Goal: Task Accomplishment & Management: Manage account settings

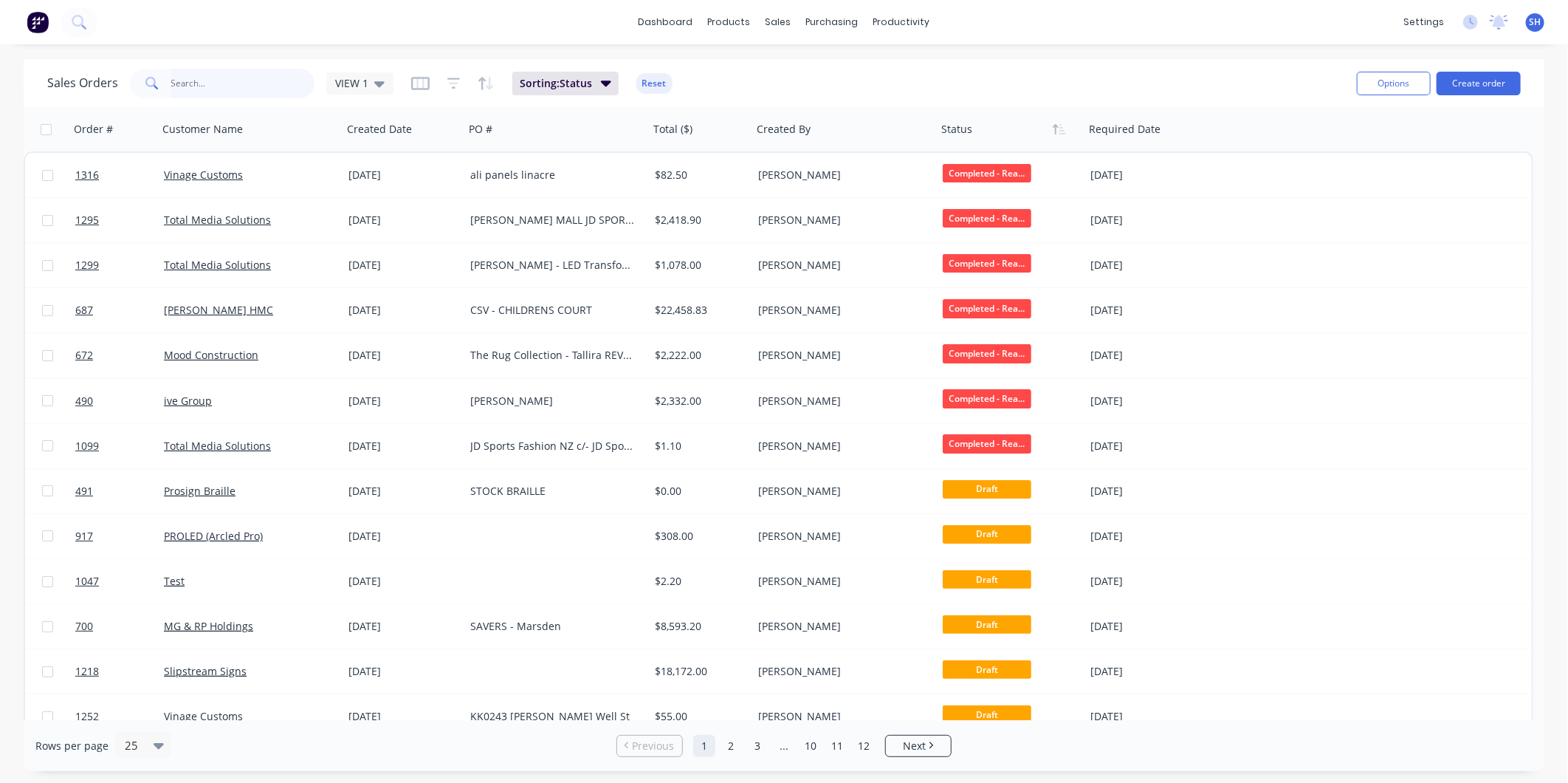
click at [218, 80] on input "text" at bounding box center [243, 83] width 144 height 30
type input "BOX ROOM"
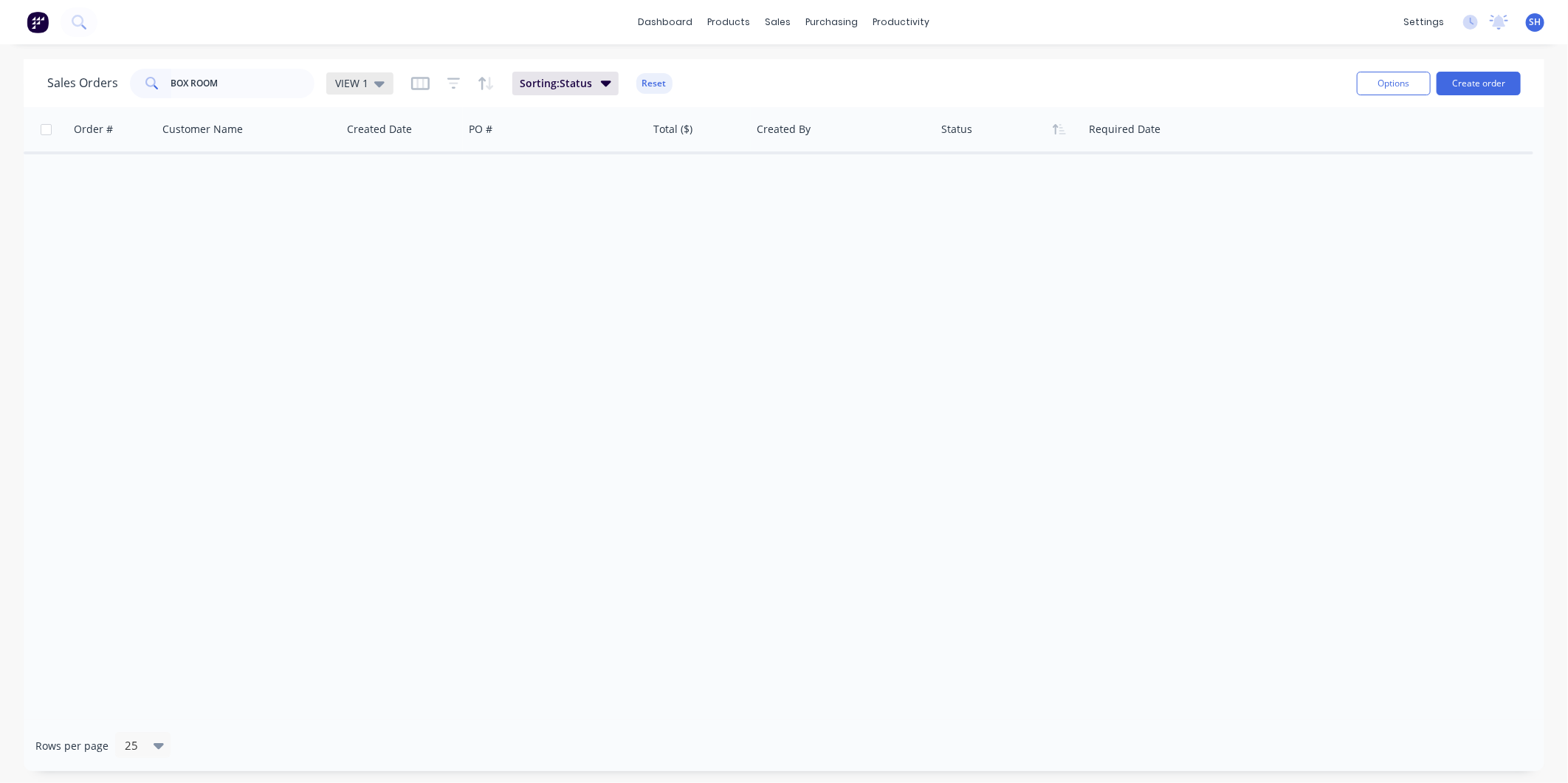
click at [355, 83] on span "VIEW 1" at bounding box center [352, 82] width 34 height 15
click at [385, 270] on button "archived" at bounding box center [415, 267] width 169 height 17
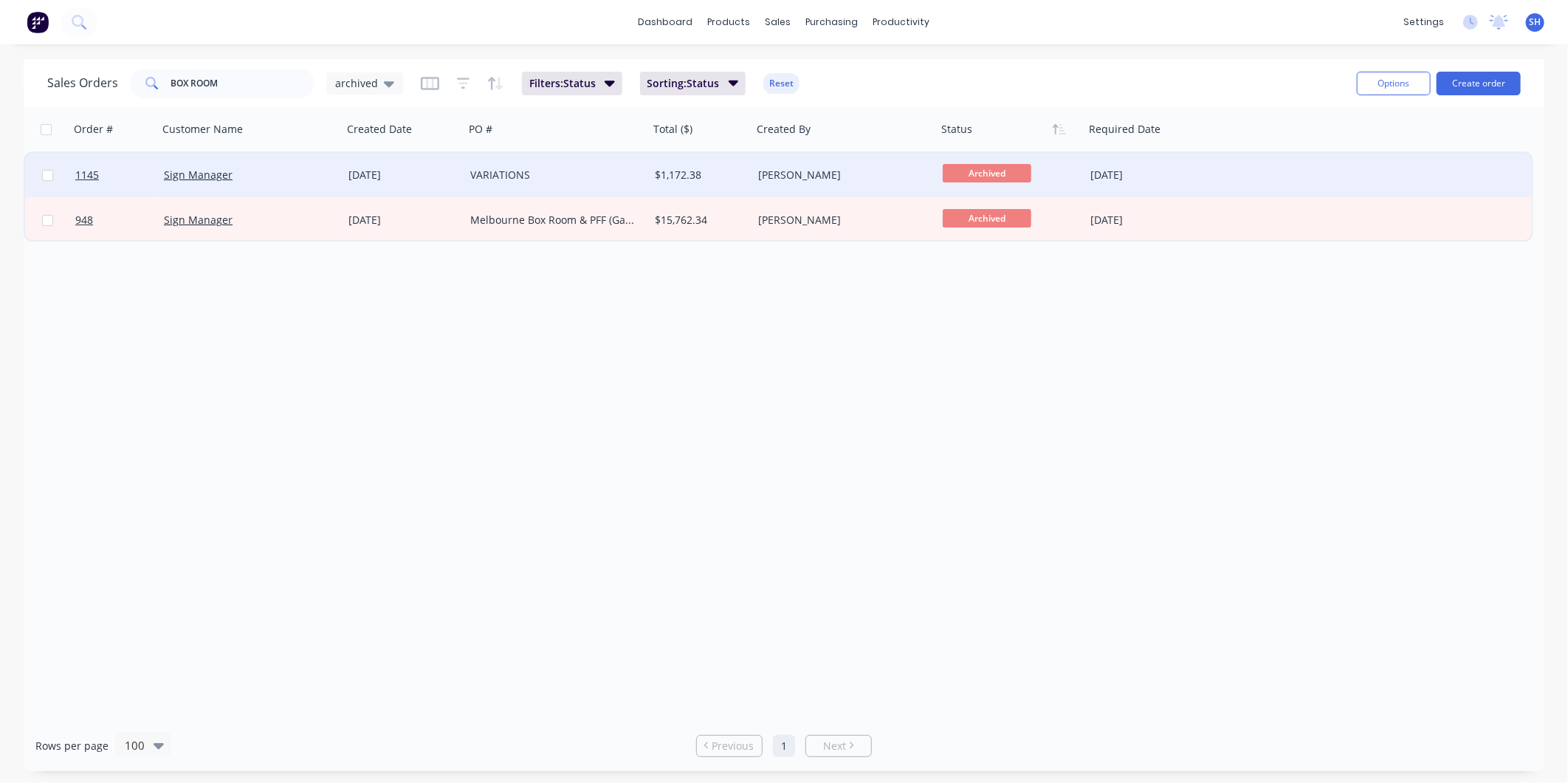
click at [585, 177] on div "VARIATIONS" at bounding box center [552, 175] width 164 height 14
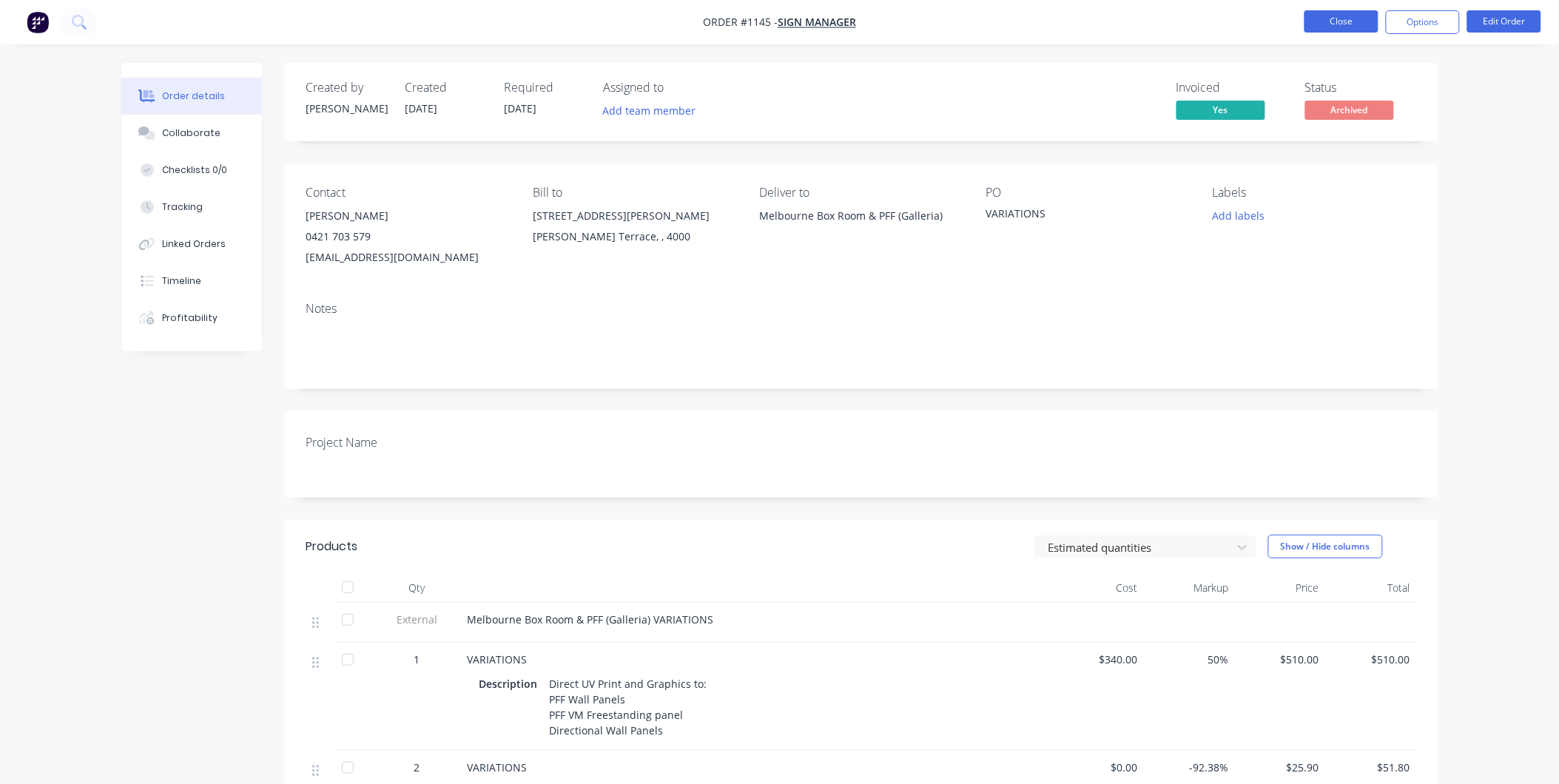
click at [1339, 26] on button "Close" at bounding box center [1341, 22] width 74 height 22
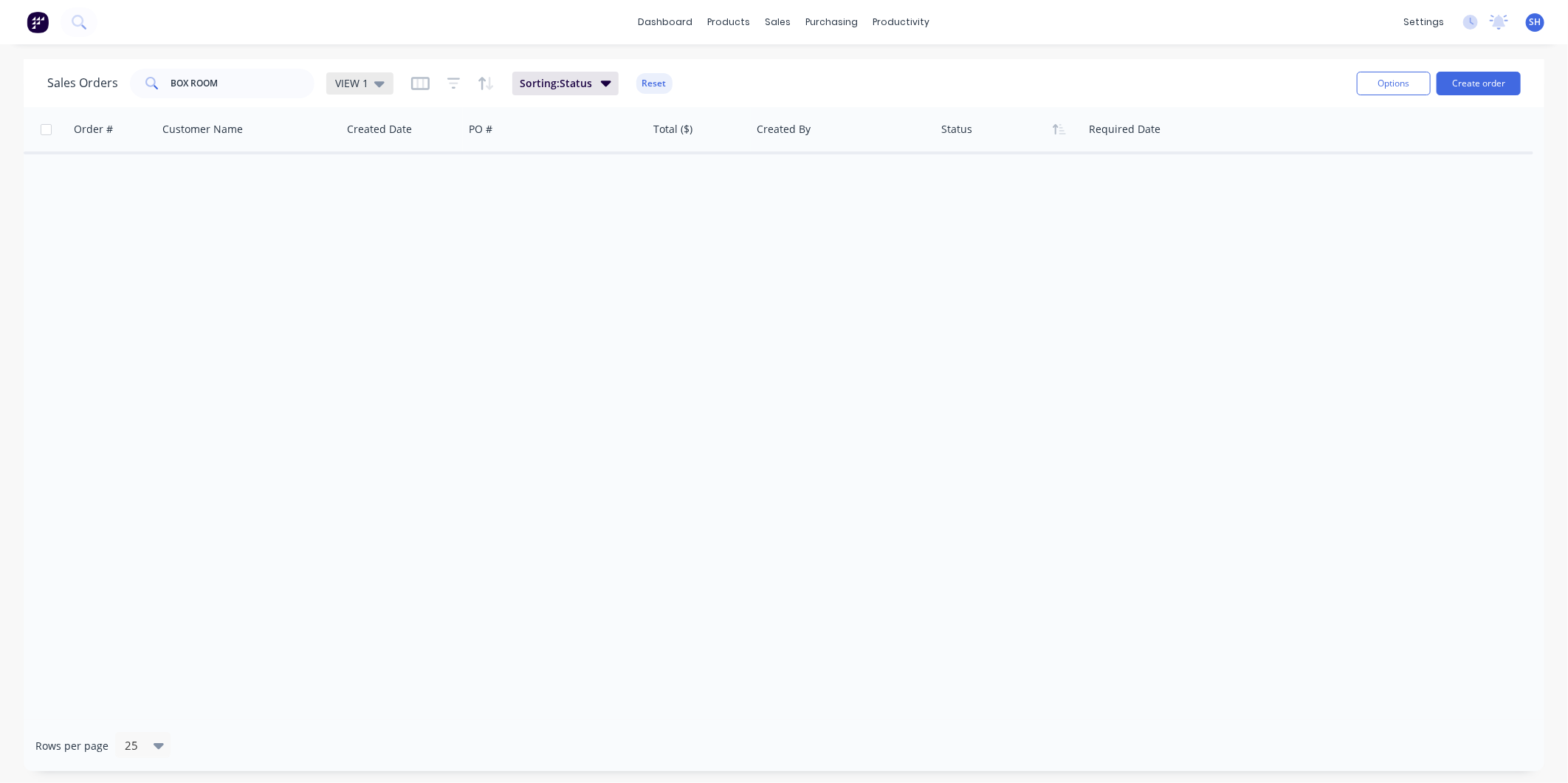
click at [375, 87] on icon at bounding box center [379, 83] width 10 height 16
click at [399, 293] on button "To be Invoiced" at bounding box center [415, 296] width 169 height 17
click at [239, 75] on input "BOX ROOM" at bounding box center [243, 83] width 144 height 30
drag, startPoint x: 279, startPoint y: 89, endPoint x: 38, endPoint y: 70, distance: 241.7
click at [38, 70] on div "Sales Orders BOX ROOM To be Invoiced Filters: Status Sorting: Status Reset Opti…" at bounding box center [784, 83] width 1521 height 48
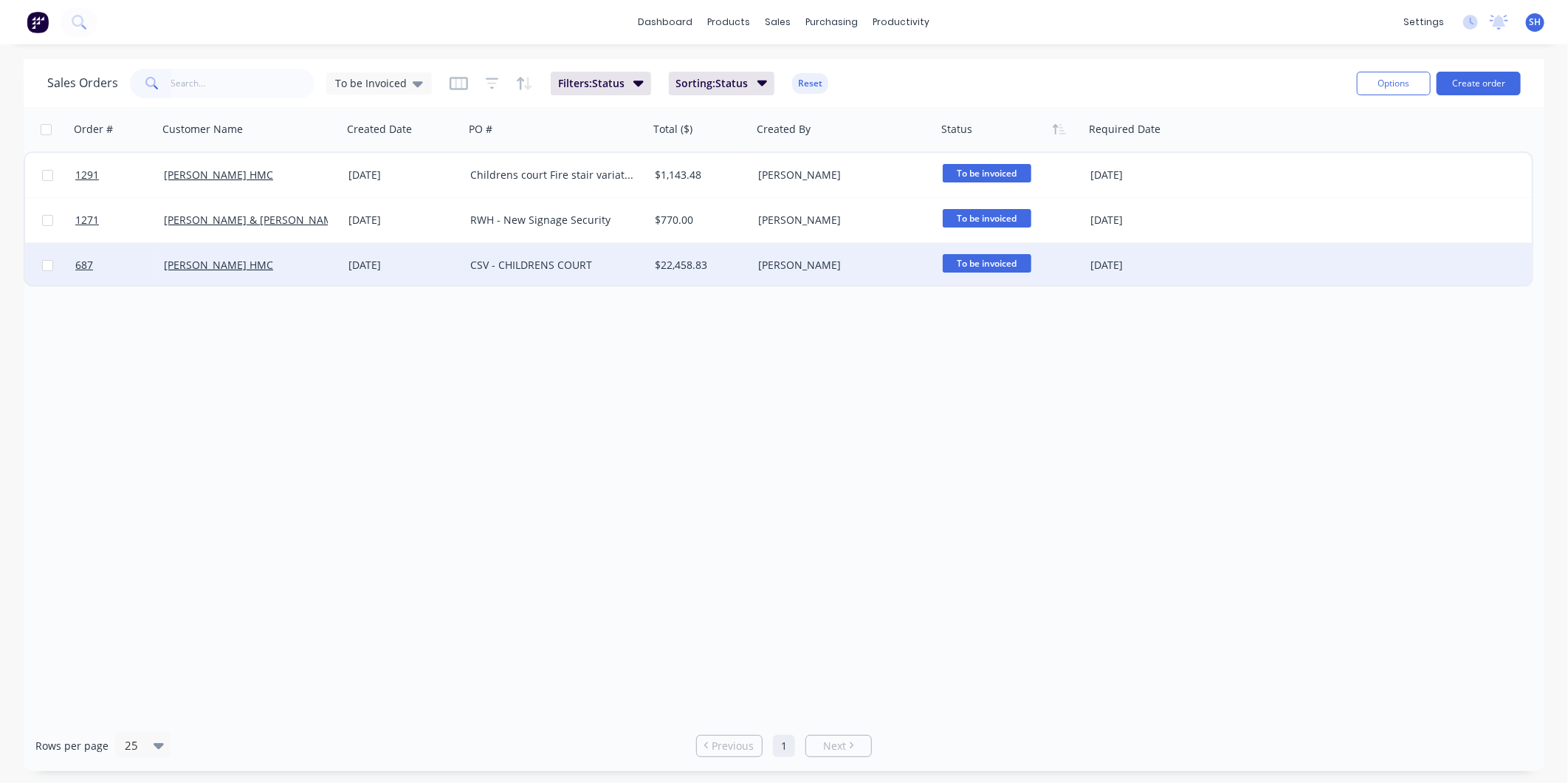
click at [608, 264] on div "CSV - CHILDRENS COURT" at bounding box center [552, 265] width 164 height 14
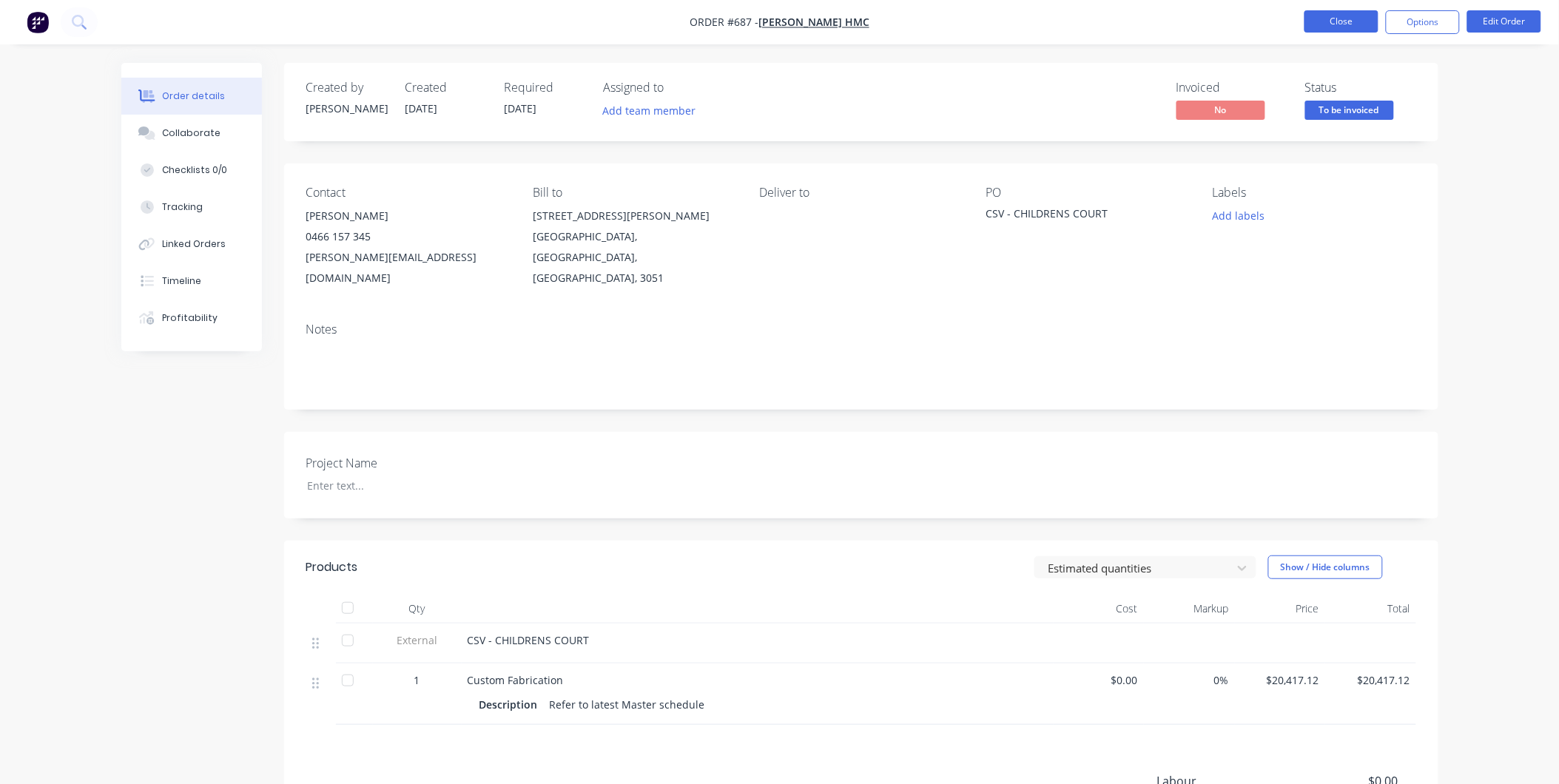
click at [1325, 21] on button "Close" at bounding box center [1341, 22] width 74 height 22
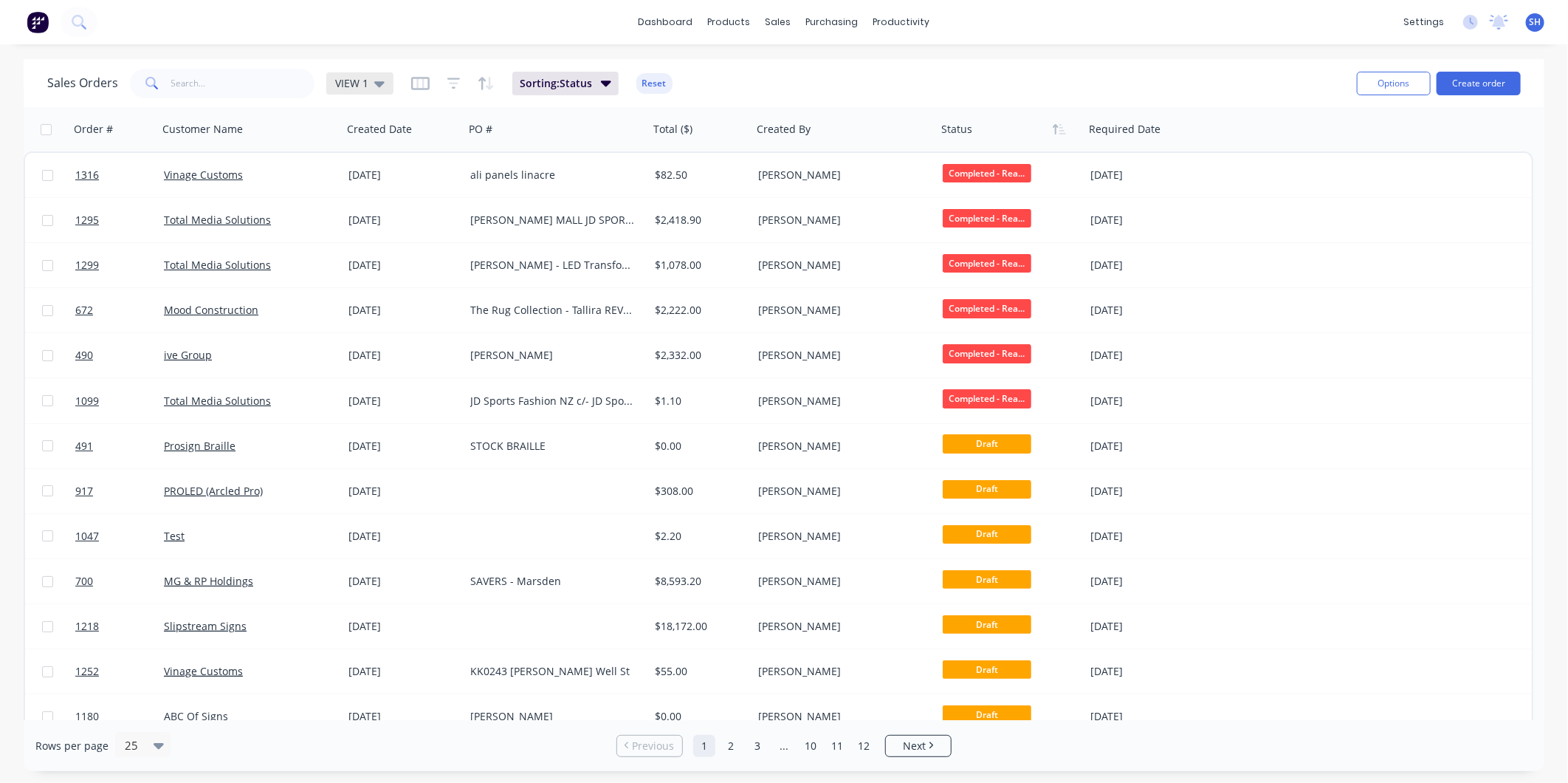
click at [337, 81] on span "VIEW 1" at bounding box center [352, 82] width 34 height 15
click at [374, 300] on button "To be Invoiced" at bounding box center [415, 296] width 169 height 17
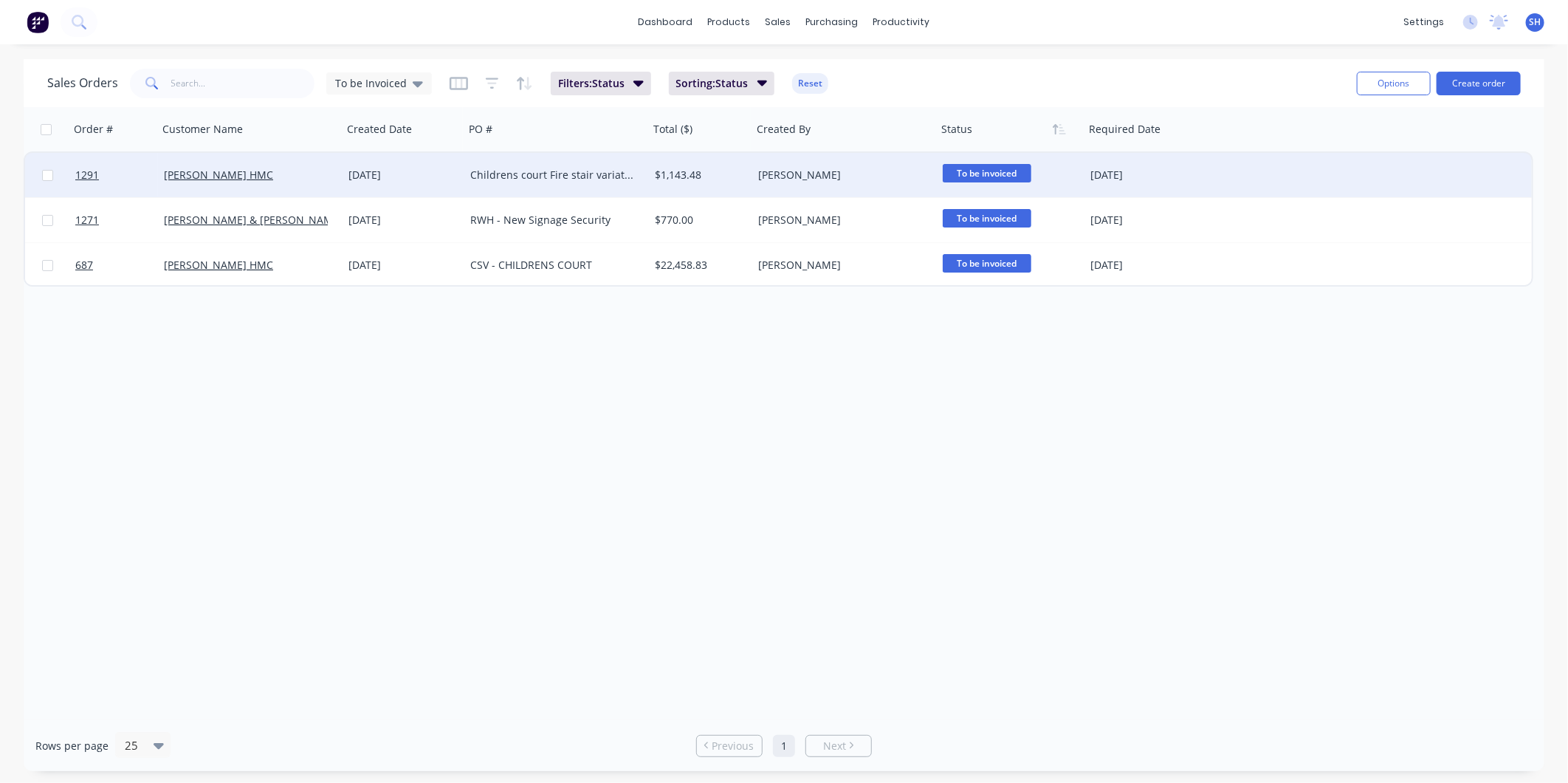
click at [704, 173] on div "$1,143.48" at bounding box center [698, 175] width 87 height 14
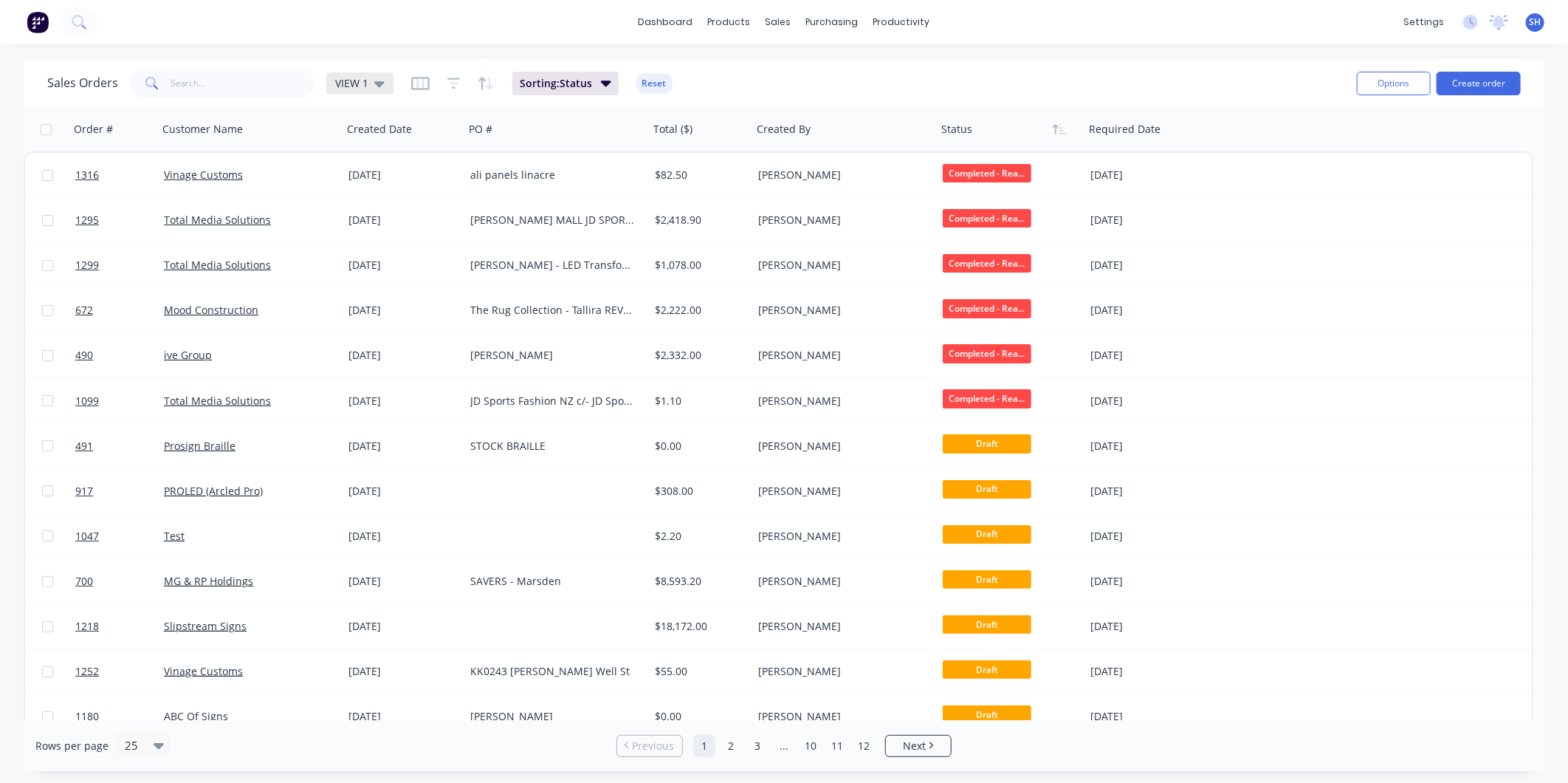
click at [351, 78] on span "VIEW 1" at bounding box center [352, 82] width 34 height 15
click at [380, 284] on div "To be Invoiced edit" at bounding box center [430, 296] width 198 height 30
click at [381, 287] on div "To be Invoiced edit" at bounding box center [430, 296] width 198 height 30
click at [381, 292] on button "To be Invoiced" at bounding box center [415, 296] width 169 height 17
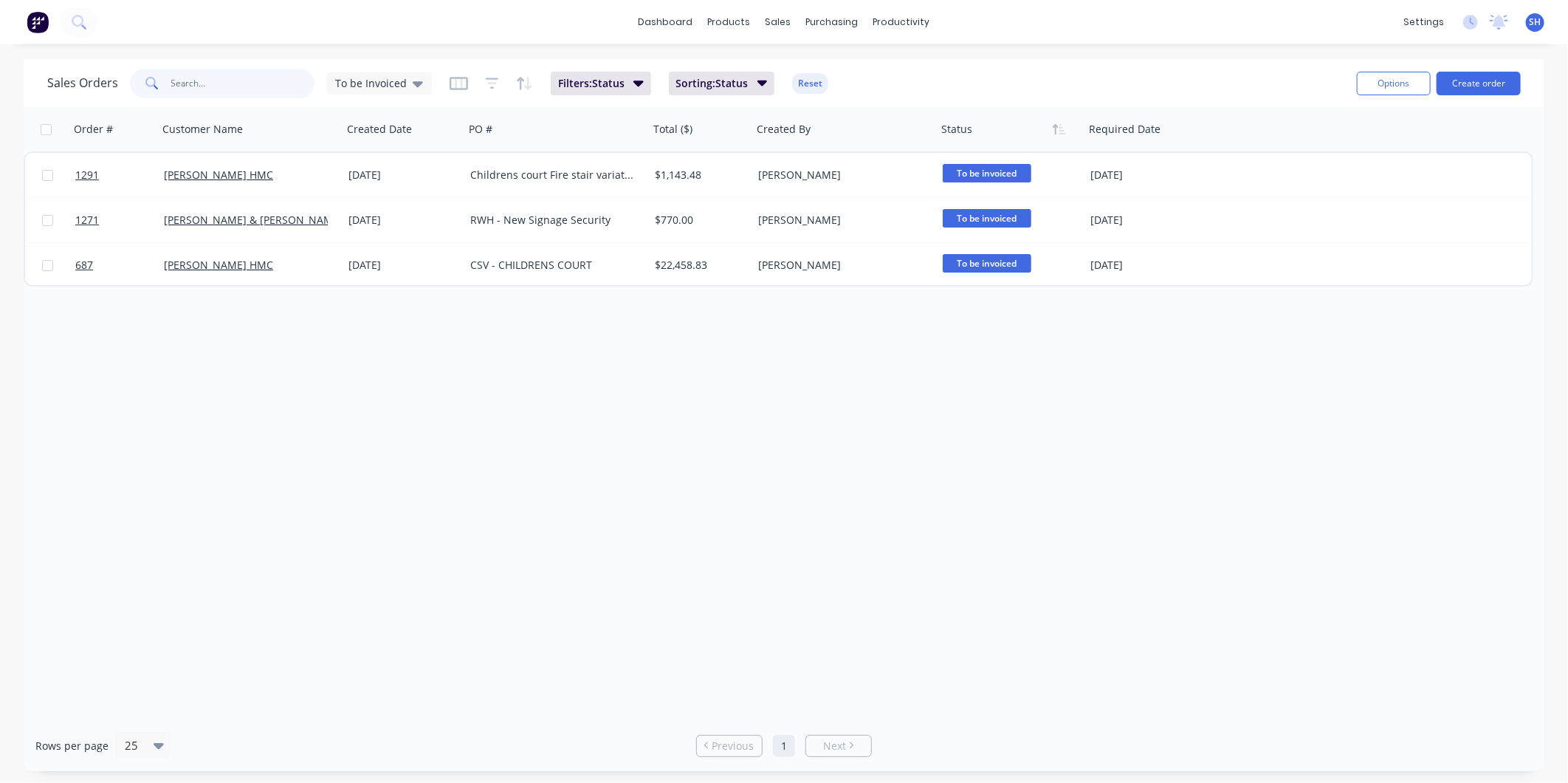
click at [262, 81] on input "text" at bounding box center [243, 83] width 144 height 30
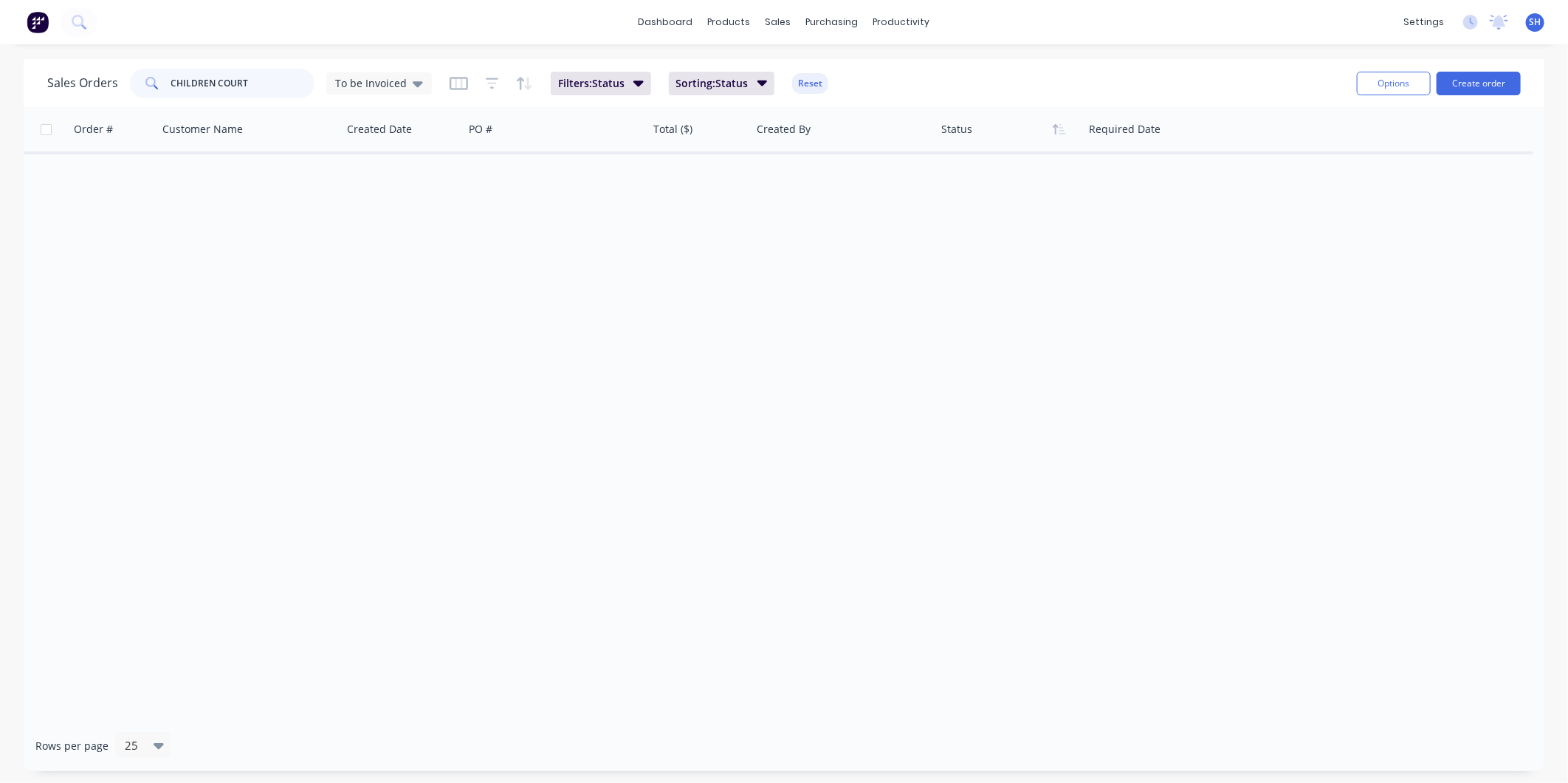
click at [212, 83] on input "CHILDREN COURT" at bounding box center [243, 83] width 144 height 30
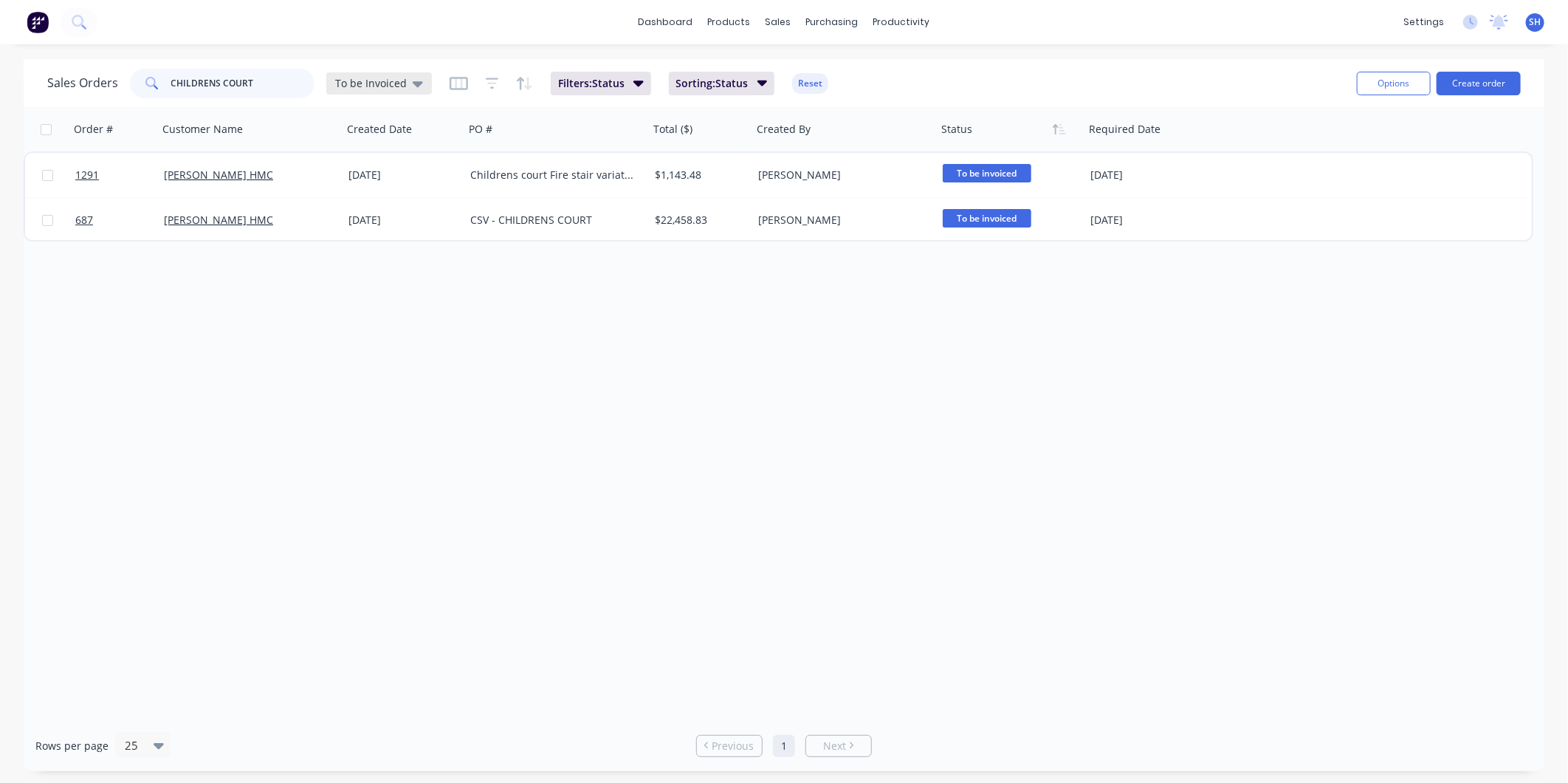
type input "CHILDRENS COURT"
click at [401, 93] on div "To be Invoiced" at bounding box center [379, 84] width 105 height 22
click at [371, 263] on button "archived" at bounding box center [415, 267] width 169 height 17
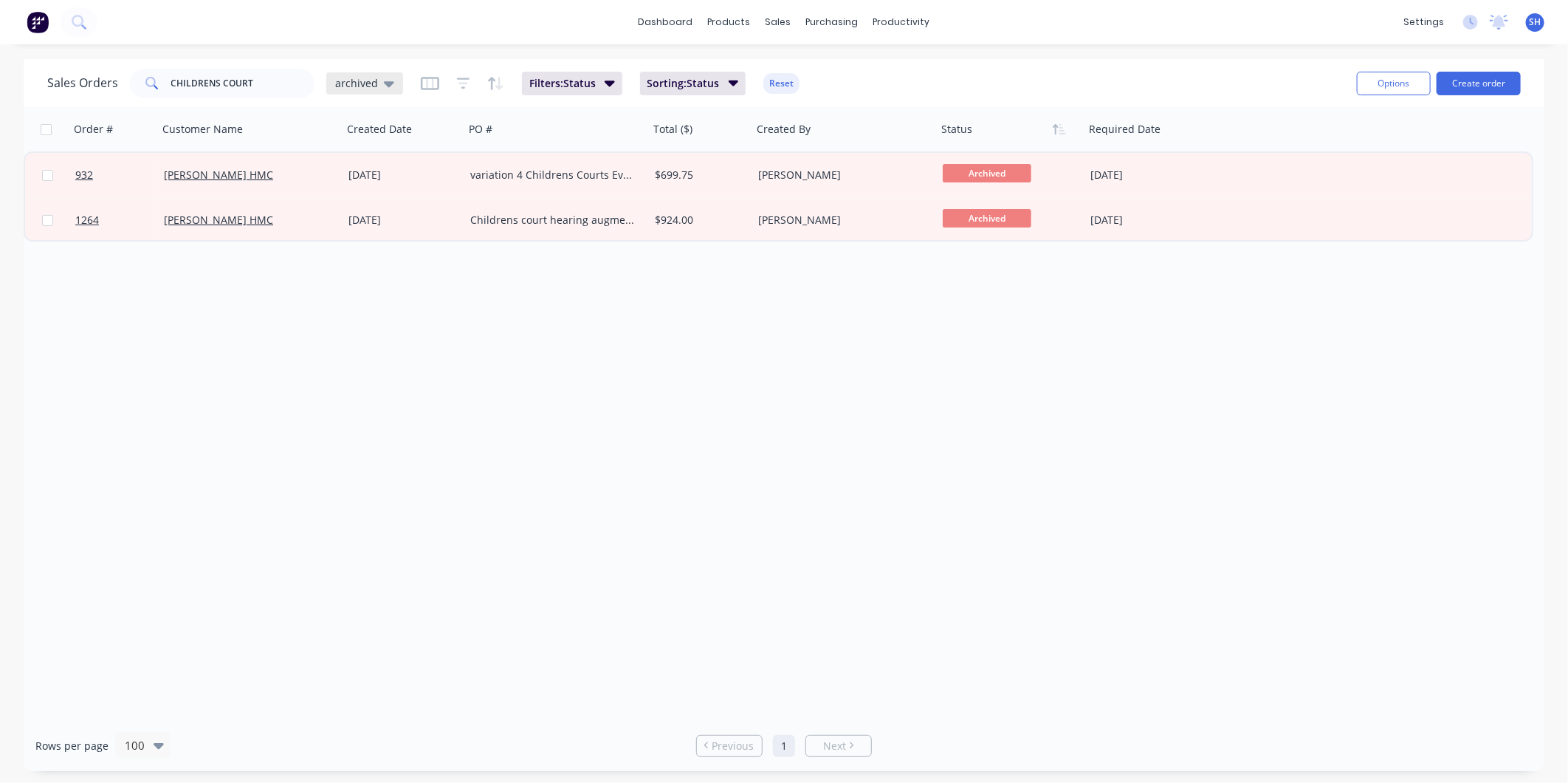
click at [359, 83] on span "archived" at bounding box center [357, 82] width 43 height 15
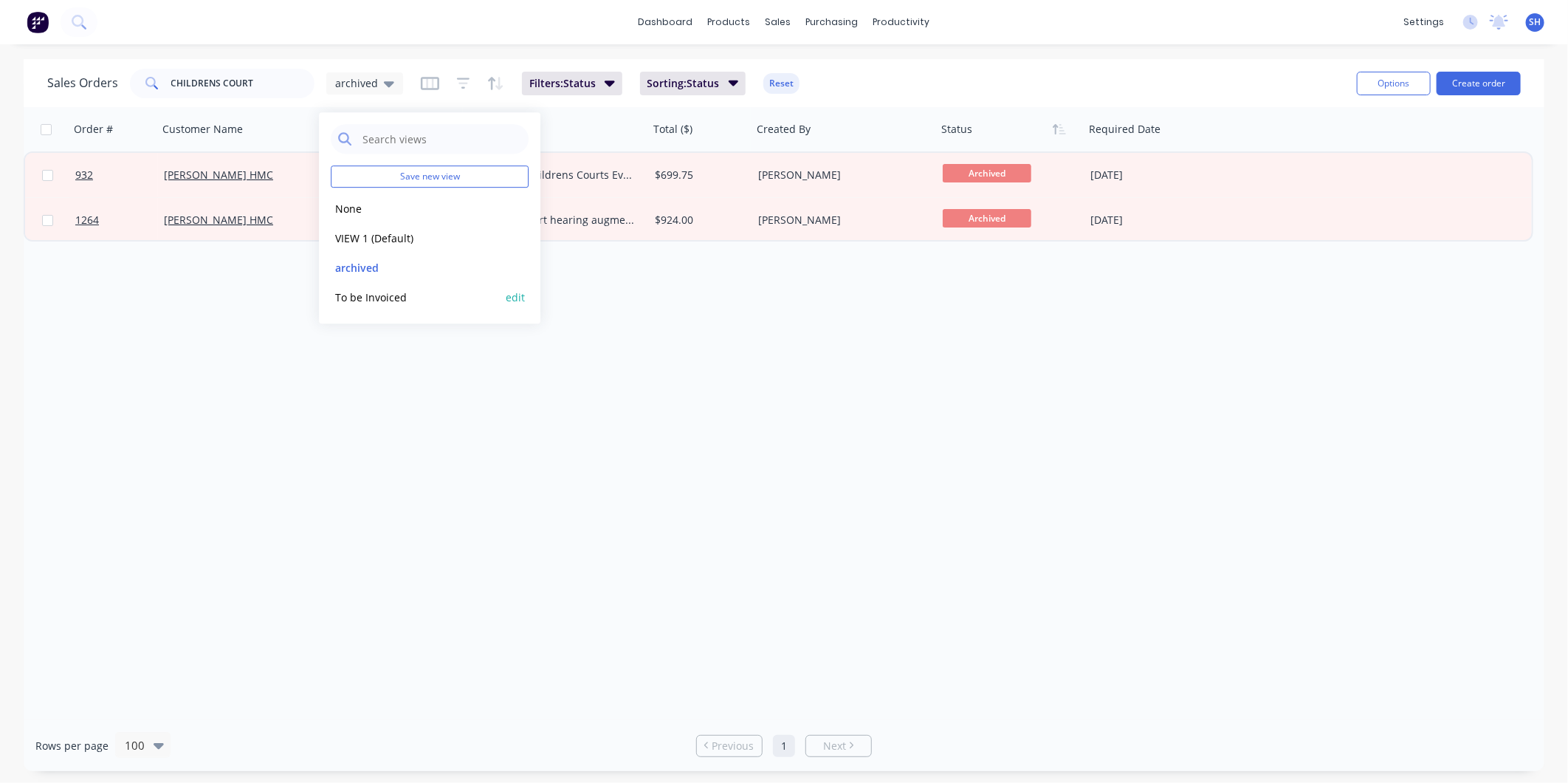
click at [395, 300] on button "To be Invoiced" at bounding box center [415, 296] width 169 height 17
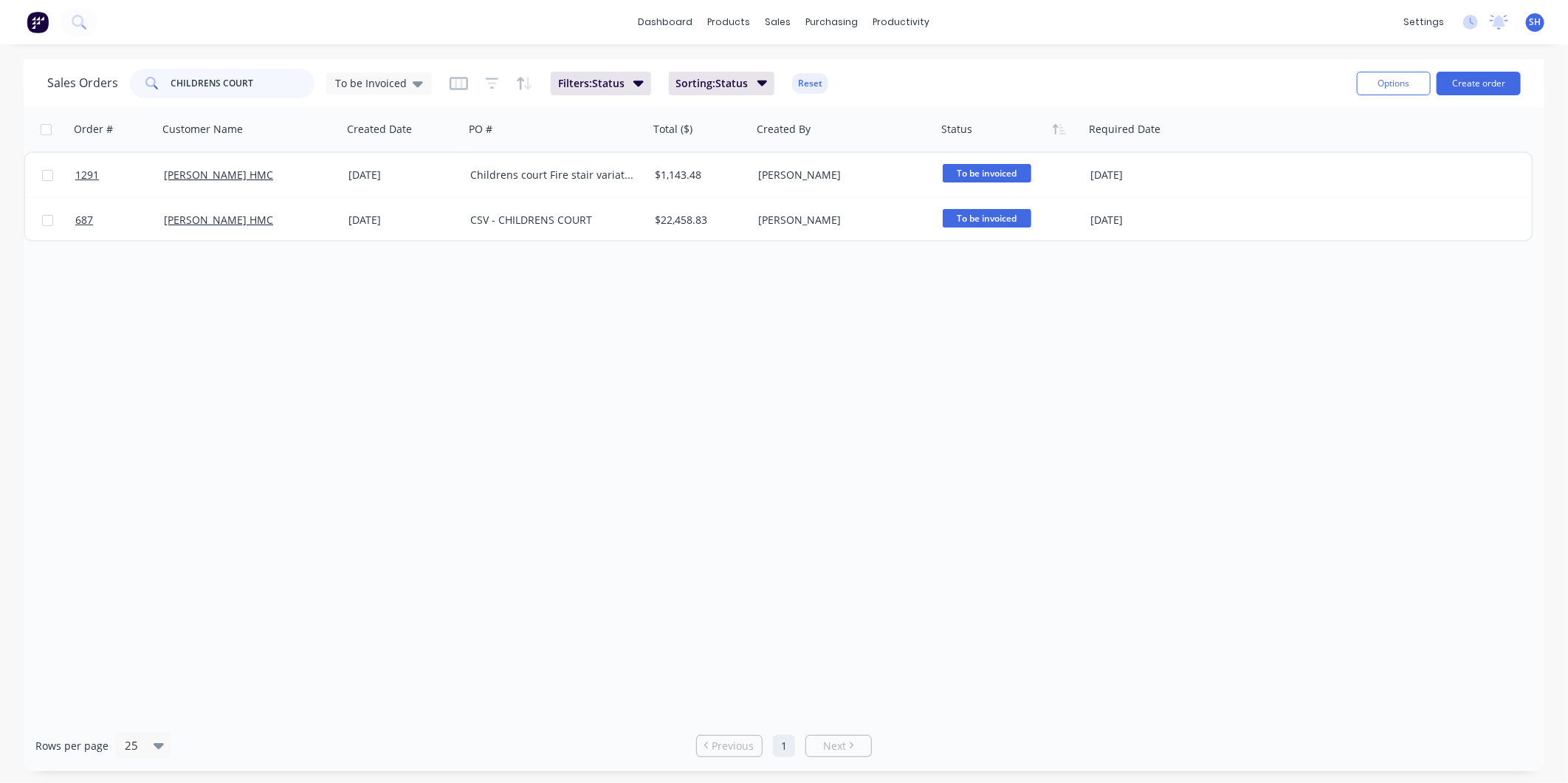
drag, startPoint x: 261, startPoint y: 80, endPoint x: 141, endPoint y: 55, distance: 122.6
click at [141, 55] on div "dashboard products sales purchasing productivity dashboard products Product Cat…" at bounding box center [784, 392] width 1568 height 783
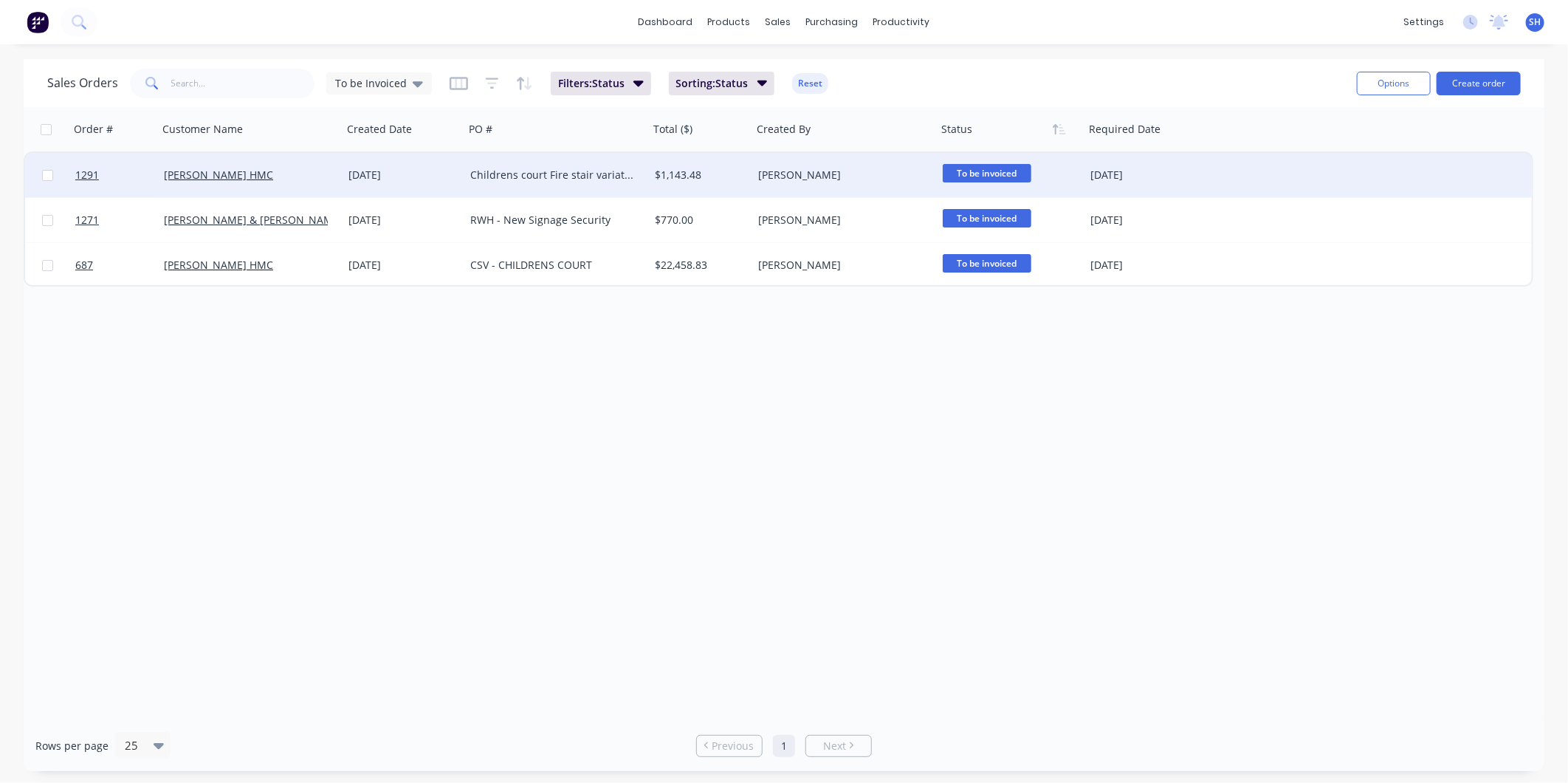
click at [532, 181] on div "Childrens court Fire stair variation 8" at bounding box center [552, 175] width 164 height 14
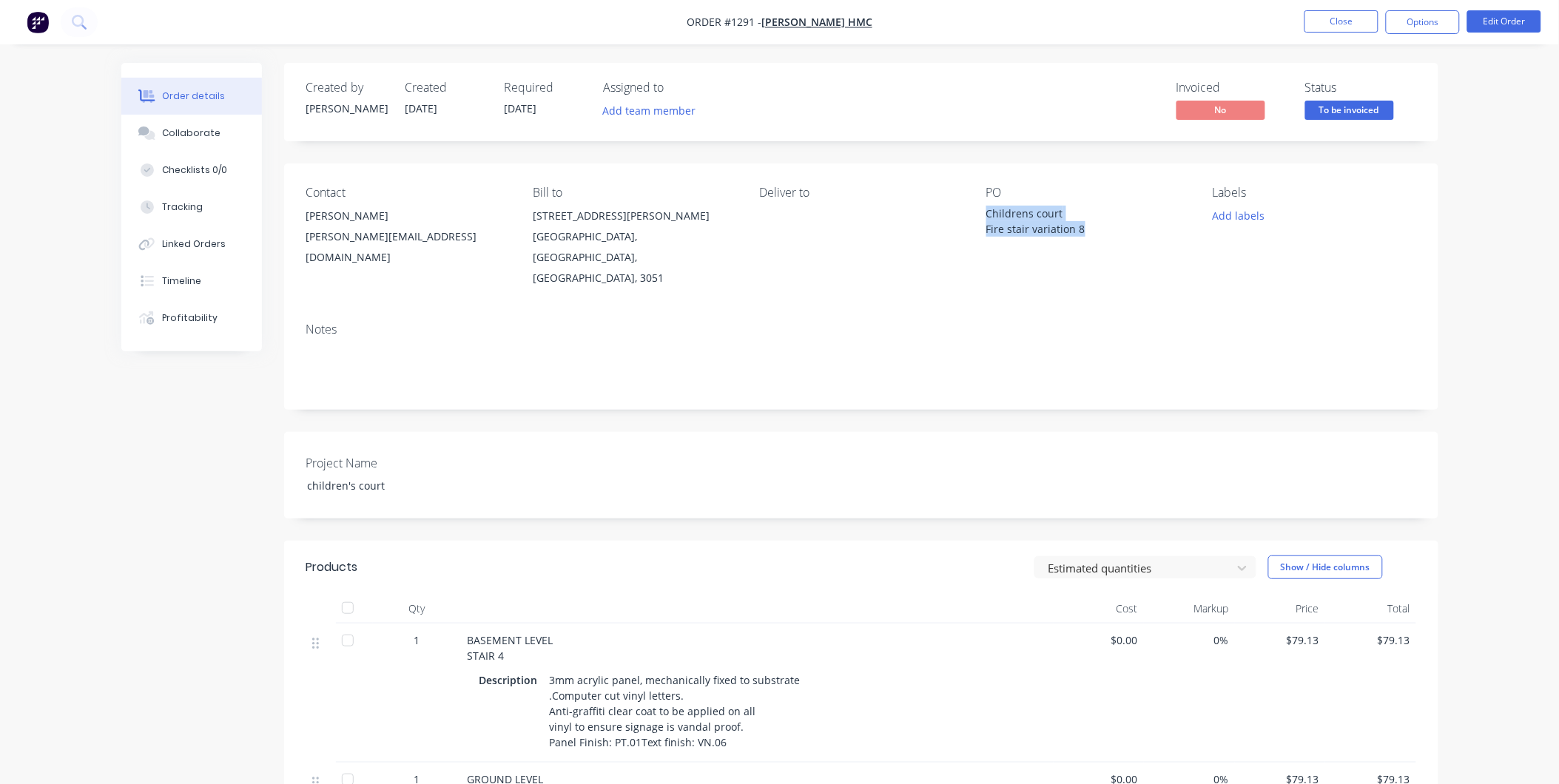
drag, startPoint x: 1092, startPoint y: 230, endPoint x: 977, endPoint y: 211, distance: 116.6
click at [977, 211] on div "Contact [PERSON_NAME] [EMAIL_ADDRESS][DOMAIN_NAME] Bill to [STREET_ADDRESS][PER…" at bounding box center [861, 237] width 1154 height 147
click at [609, 632] on div "BASEMENT LEVEL STAIR 4" at bounding box center [757, 647] width 580 height 31
drag, startPoint x: 555, startPoint y: 601, endPoint x: 544, endPoint y: 602, distance: 11.0
click at [544, 632] on div "BASEMENT LEVEL STAIR 4" at bounding box center [757, 647] width 580 height 31
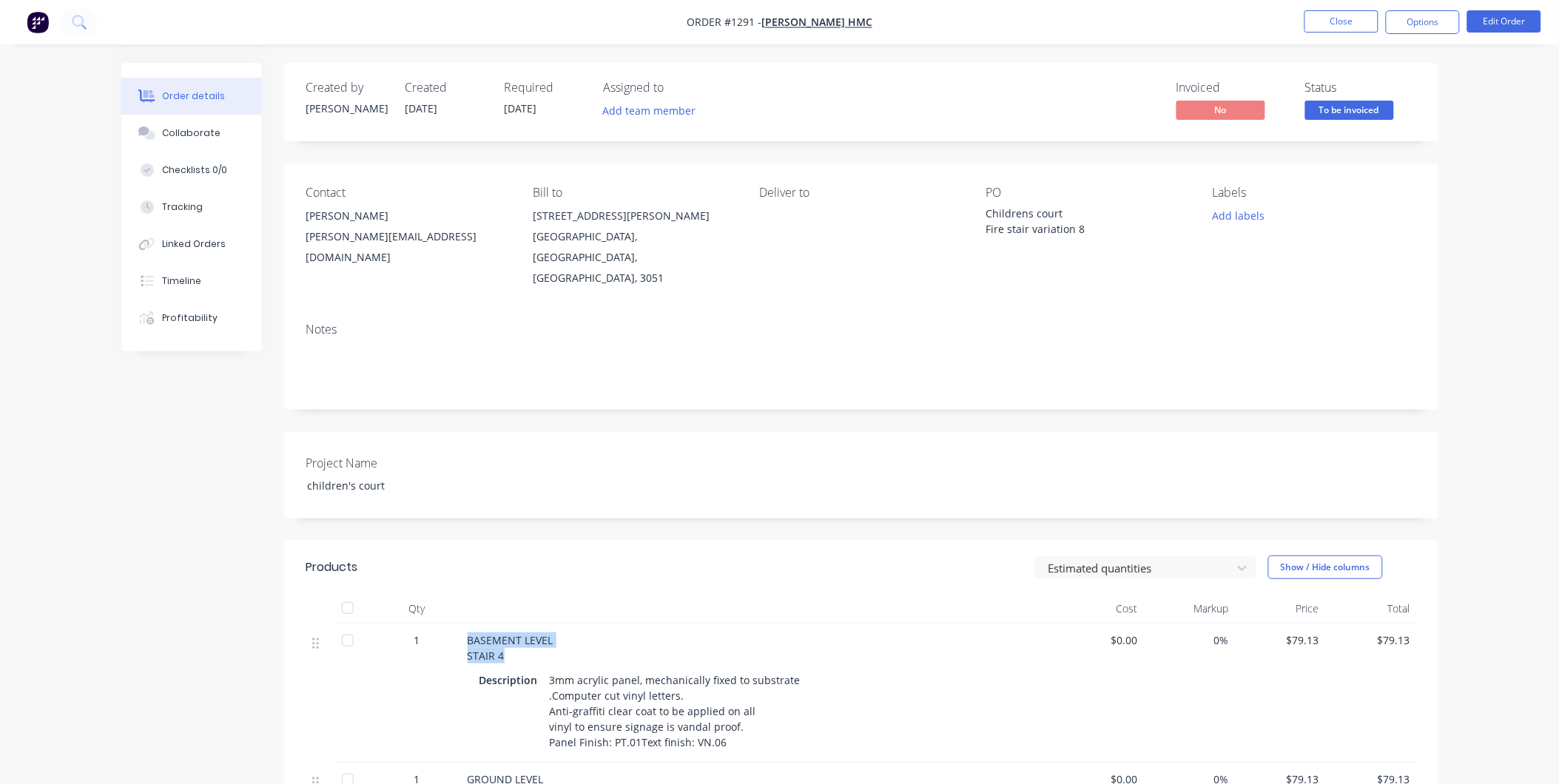
drag, startPoint x: 544, startPoint y: 602, endPoint x: 467, endPoint y: 603, distance: 77.0
click at [467, 632] on div "BASEMENT LEVEL STAIR 4" at bounding box center [757, 647] width 580 height 31
copy span "BASEMENT LEVEL STAIR 4"
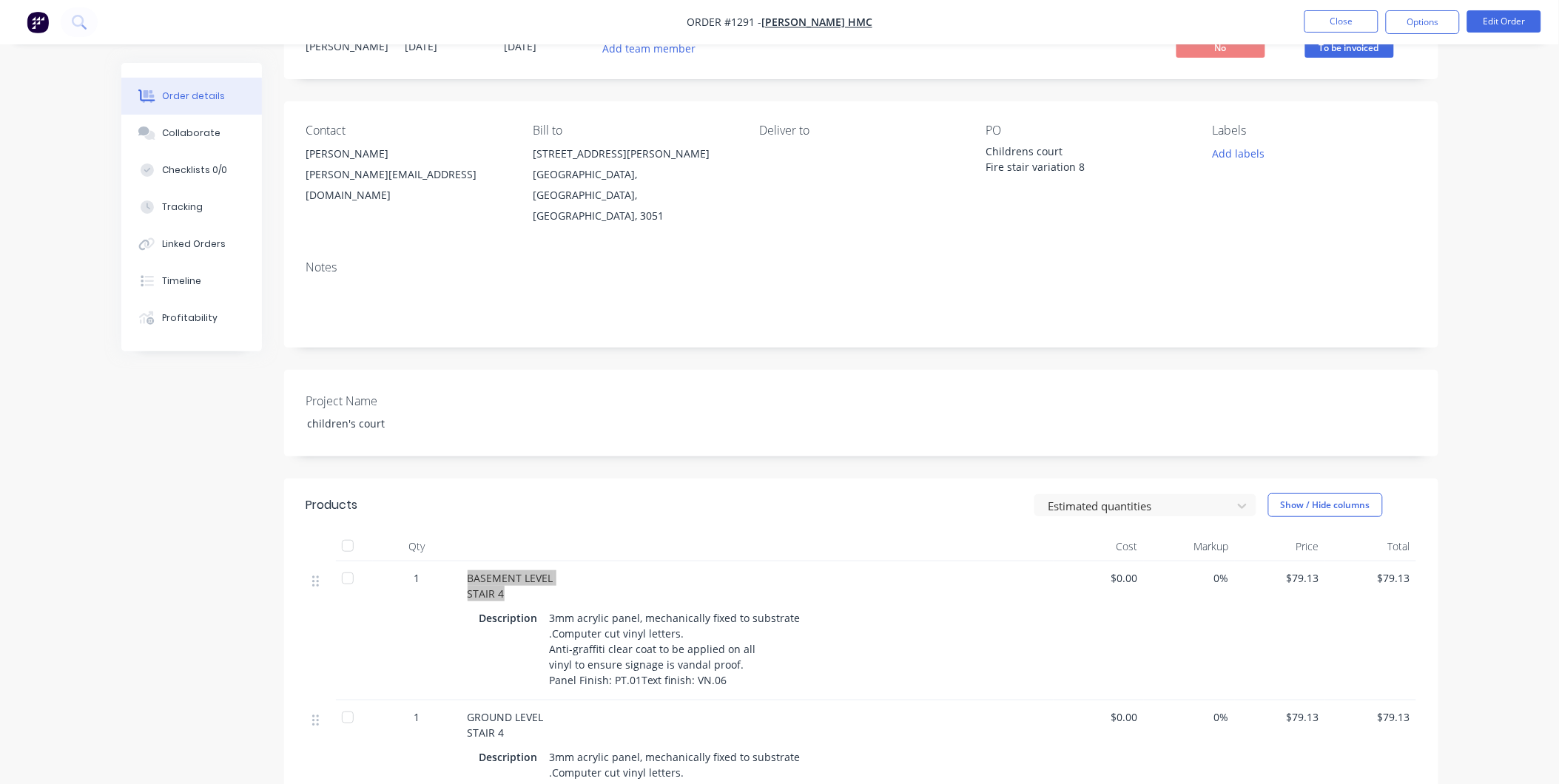
scroll to position [164, 0]
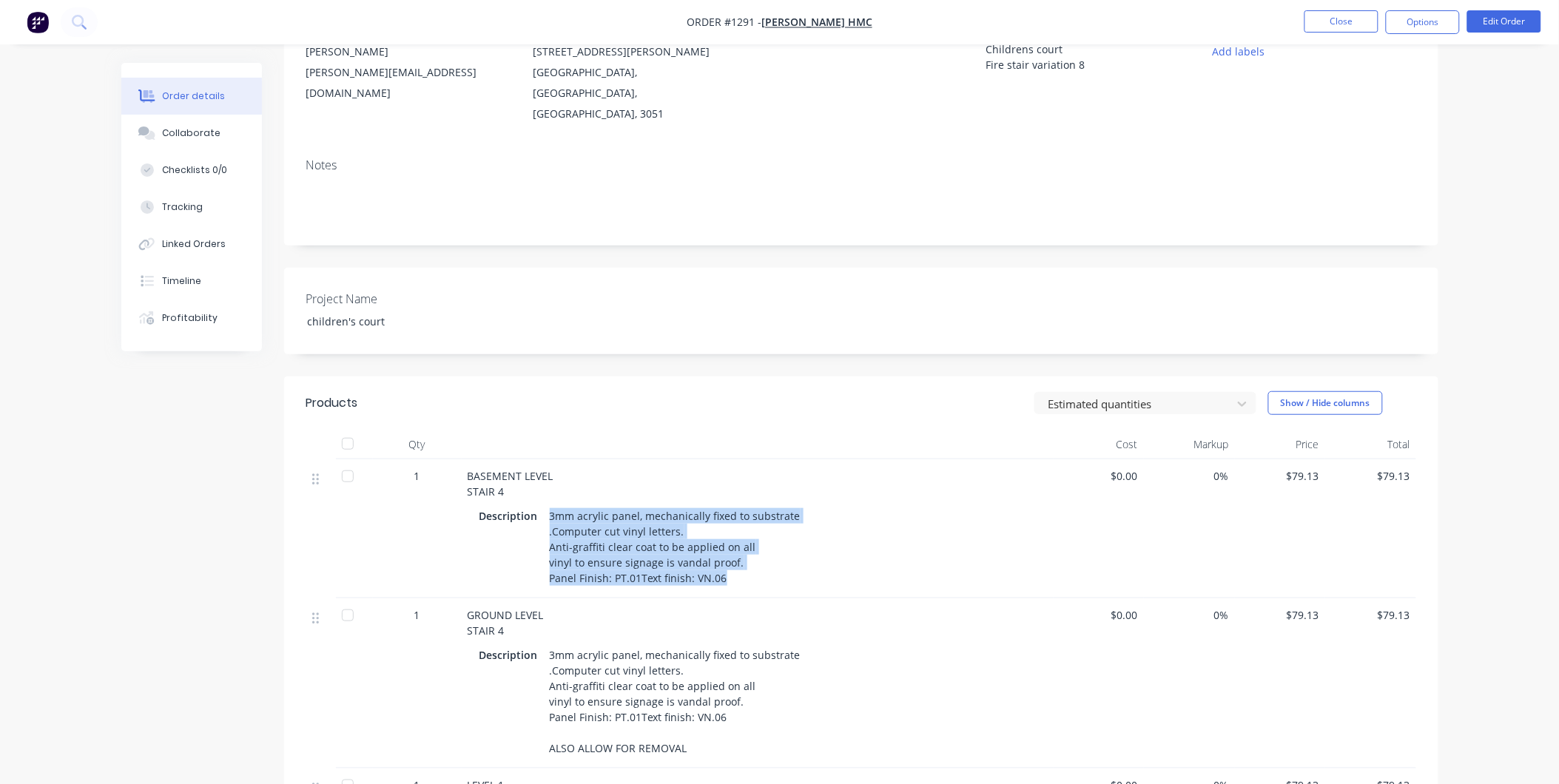
drag, startPoint x: 712, startPoint y: 544, endPoint x: 549, endPoint y: 482, distance: 174.4
click at [549, 505] on div "3mm acrylic panel, mechanically fixed to substrate .Computer cut vinyl letters.…" at bounding box center [675, 546] width 263 height 83
copy div "3mm acrylic panel, mechanically fixed to substrate .Computer cut vinyl letters.…"
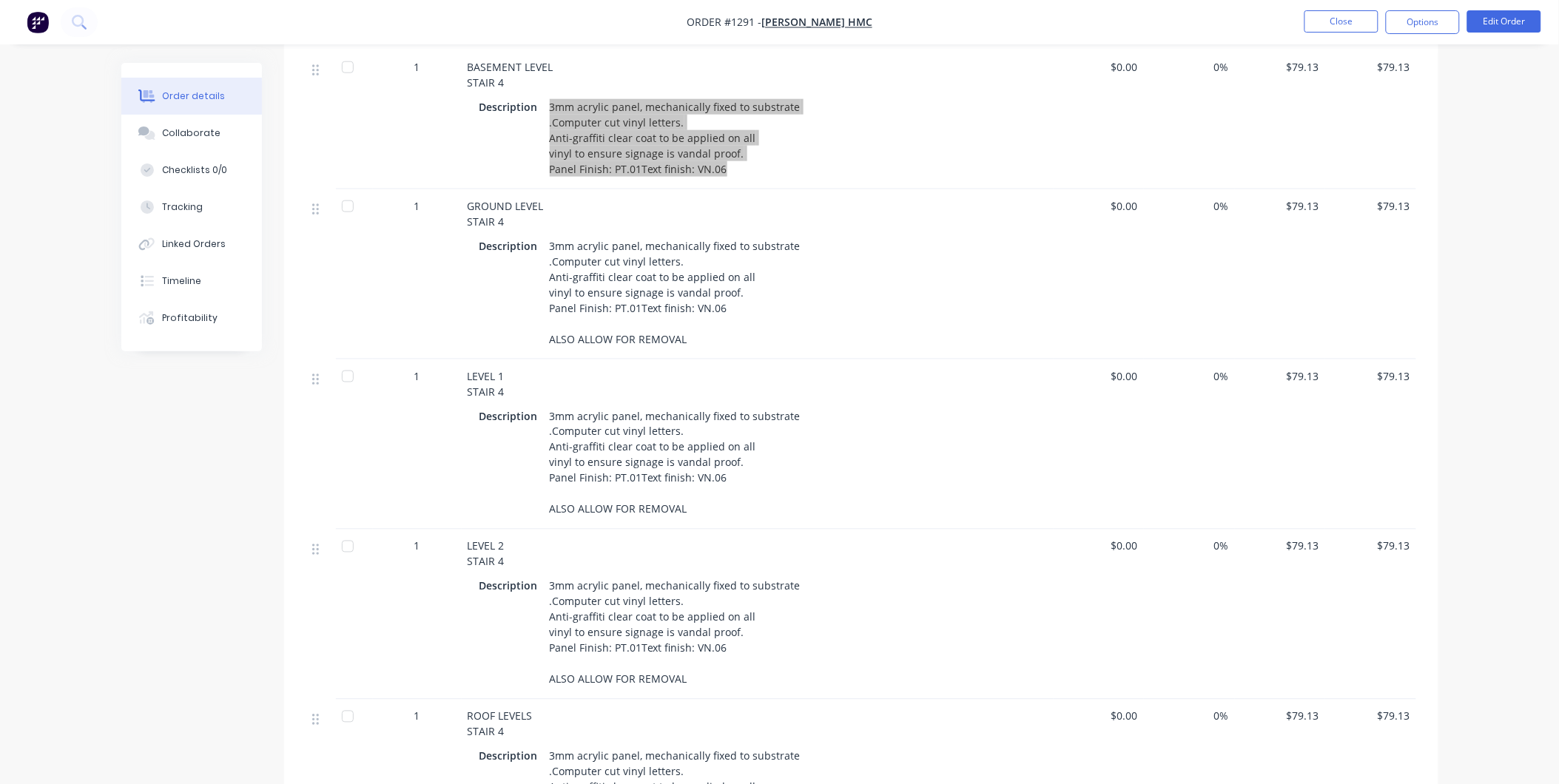
scroll to position [493, 0]
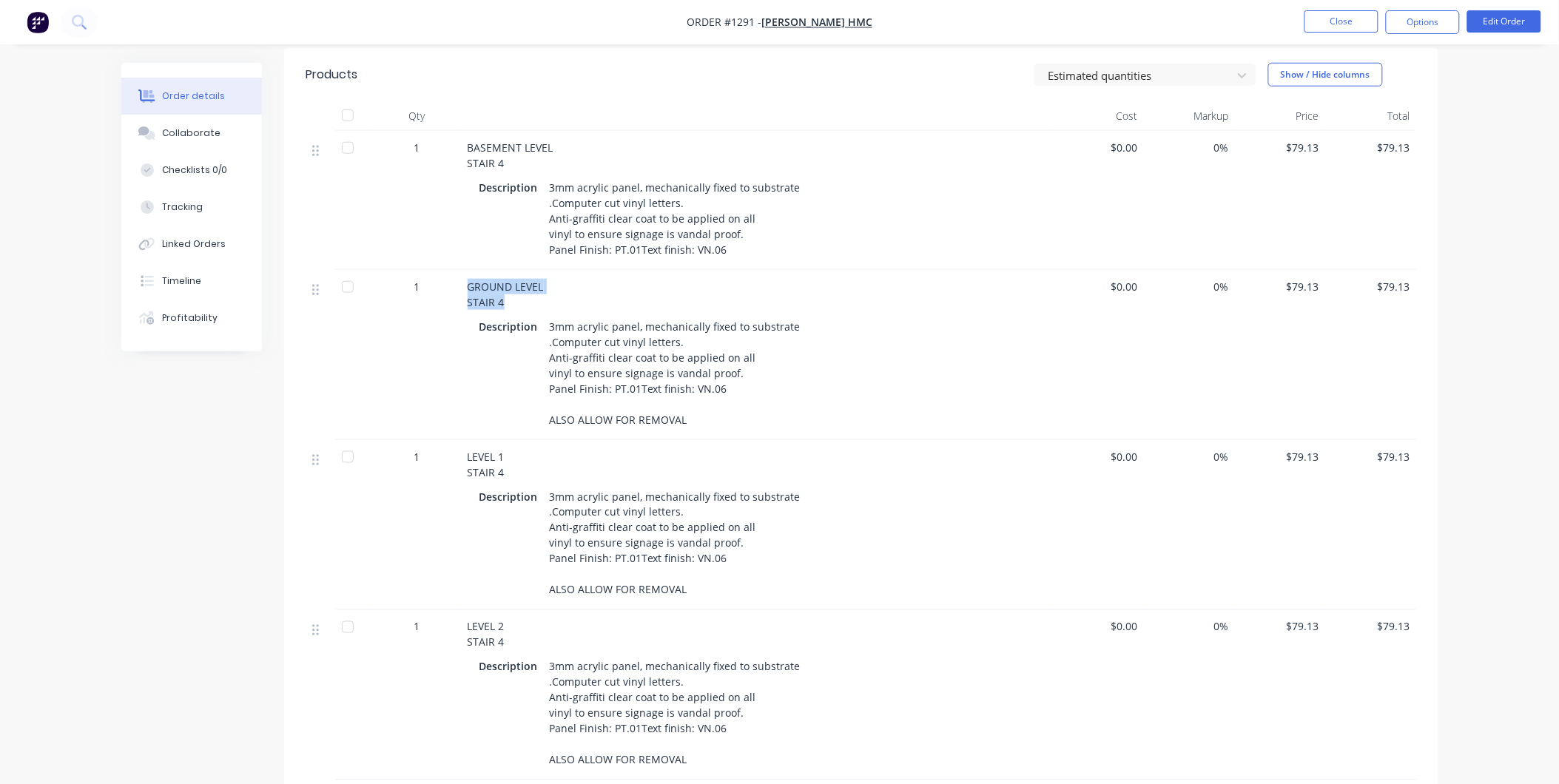
drag, startPoint x: 466, startPoint y: 248, endPoint x: 501, endPoint y: 269, distance: 40.8
click at [501, 270] on div "GROUND LEVEL STAIR 4 Description 3mm acrylic panel, mechanically fixed to subst…" at bounding box center [757, 354] width 591 height 170
copy span "GROUND LEVEL STAIR 4"
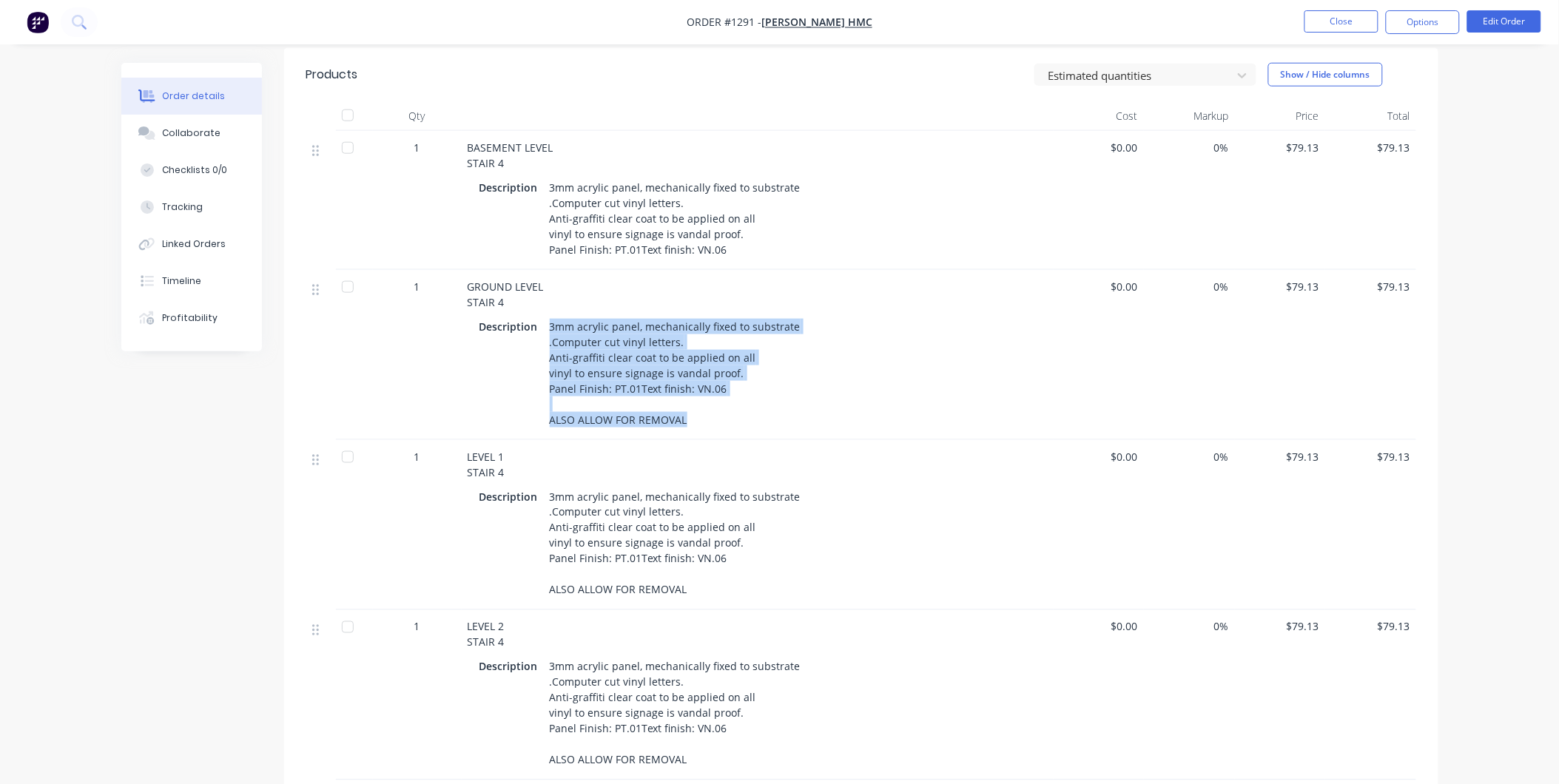
drag, startPoint x: 549, startPoint y: 286, endPoint x: 690, endPoint y: 393, distance: 177.0
click at [690, 393] on div "3mm acrylic panel, mechanically fixed to substrate .Computer cut vinyl letters.…" at bounding box center [675, 373] width 263 height 114
copy div "3mm acrylic panel, mechanically fixed to substrate .Computer cut vinyl letters.…"
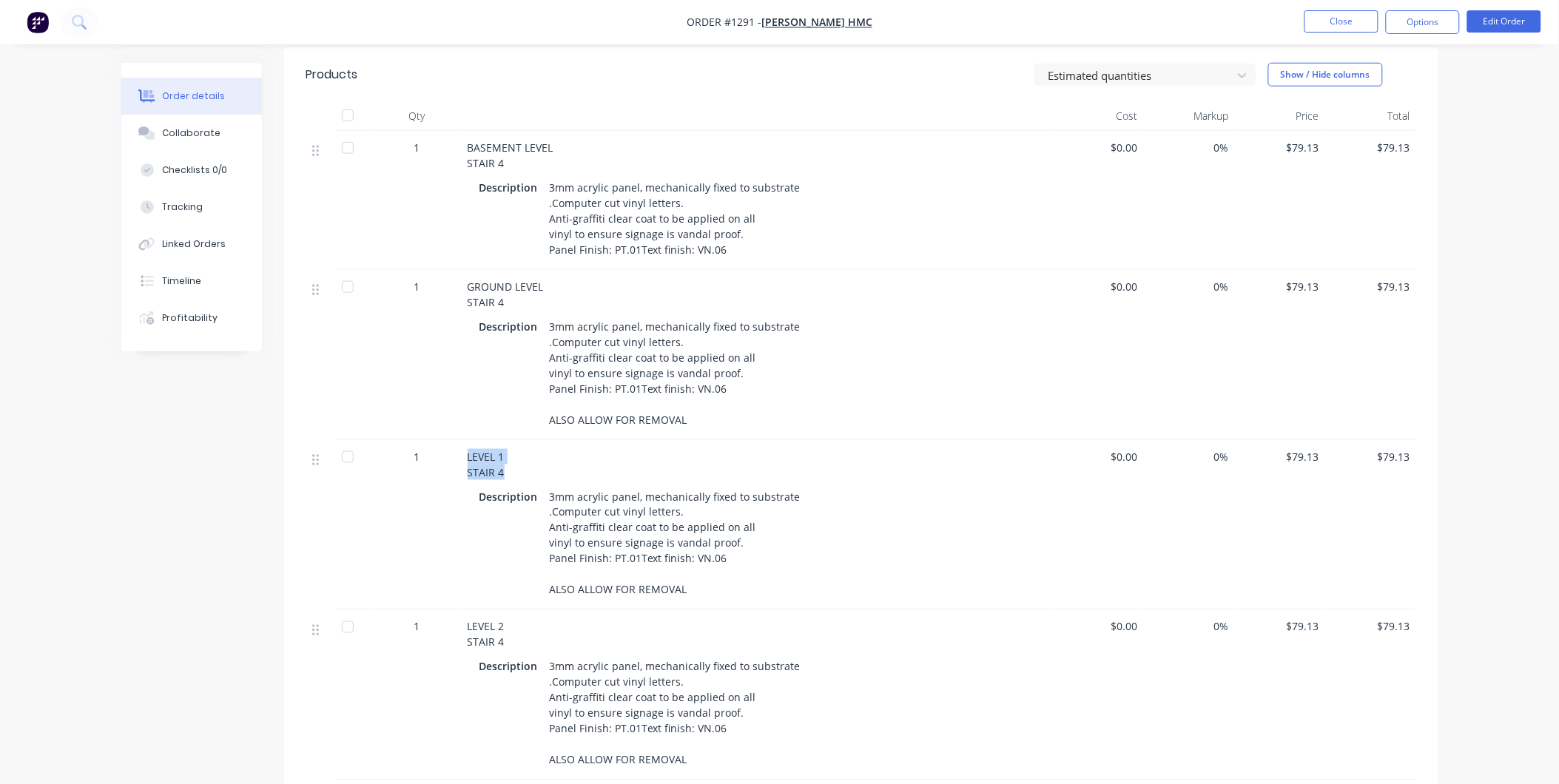
drag, startPoint x: 467, startPoint y: 422, endPoint x: 505, endPoint y: 442, distance: 42.9
click at [505, 449] on div "LEVEL 1 STAIR 4" at bounding box center [757, 464] width 580 height 31
copy span "LEVEL 1 STAIR 4"
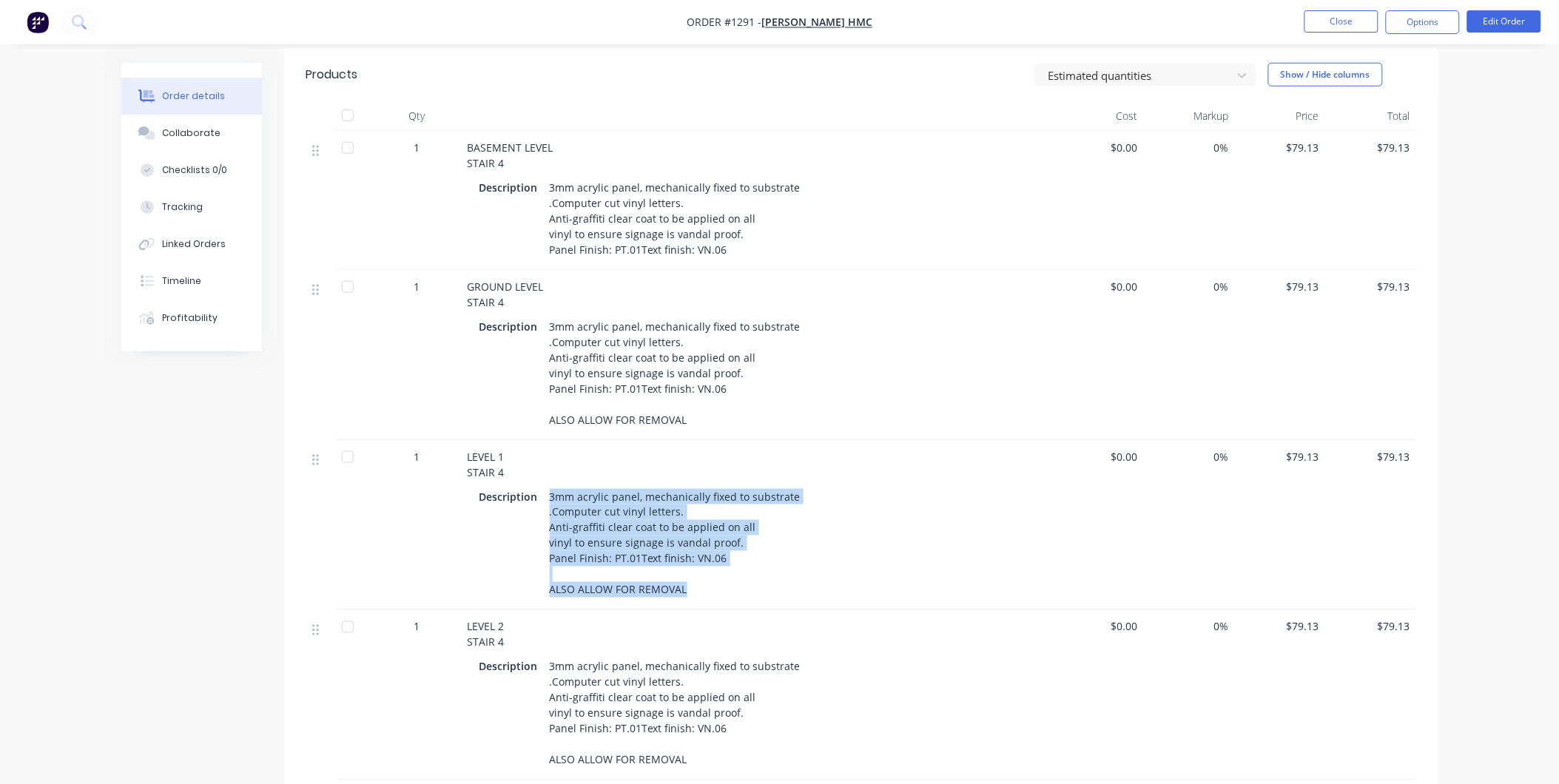
drag, startPoint x: 547, startPoint y: 462, endPoint x: 691, endPoint y: 554, distance: 170.9
click at [691, 554] on div "3mm acrylic panel, mechanically fixed to substrate .Computer cut vinyl letters.…" at bounding box center [675, 542] width 263 height 114
copy div "3mm acrylic panel, mechanically fixed to substrate .Computer cut vinyl letters.…"
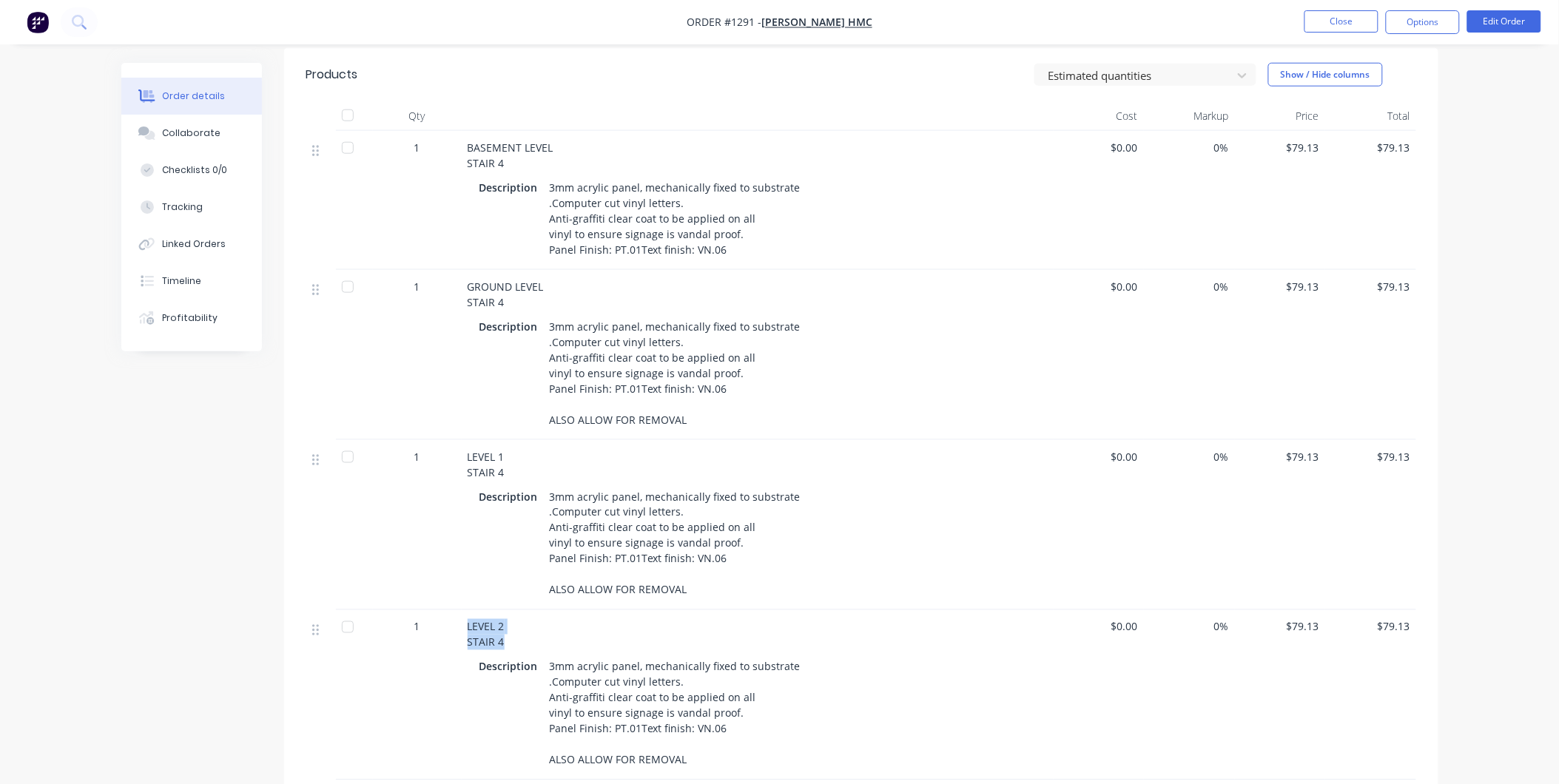
drag, startPoint x: 468, startPoint y: 590, endPoint x: 504, endPoint y: 602, distance: 37.9
click at [504, 619] on div "LEVEL 2 STAIR 4" at bounding box center [757, 634] width 580 height 31
copy span "LEVEL 2 STAIR 4"
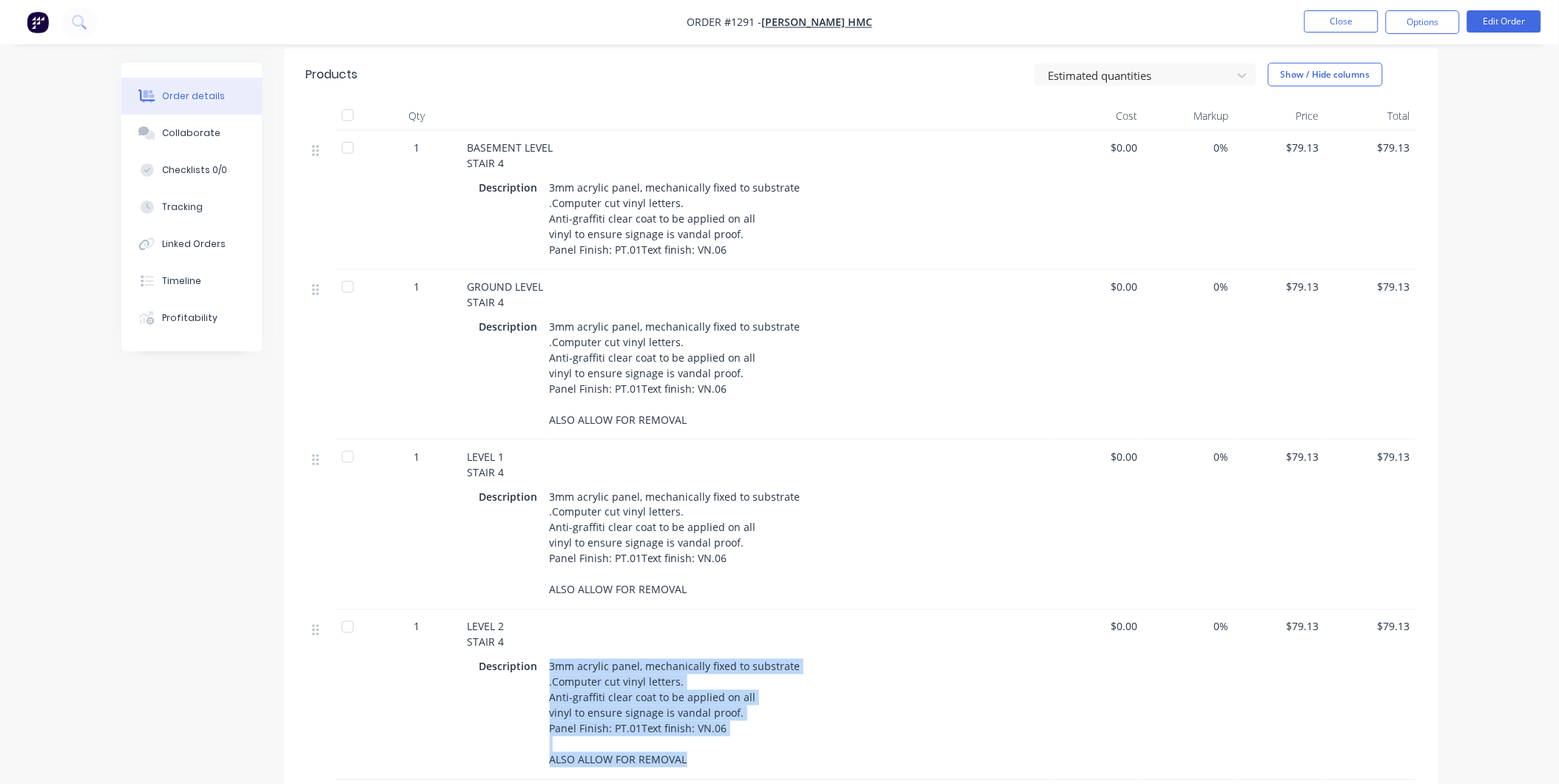
drag, startPoint x: 549, startPoint y: 630, endPoint x: 718, endPoint y: 718, distance: 190.5
click at [718, 718] on div "3mm acrylic panel, mechanically fixed to substrate .Computer cut vinyl letters.…" at bounding box center [675, 713] width 263 height 114
copy div "3mm acrylic panel, mechanically fixed to substrate .Computer cut vinyl letters.…"
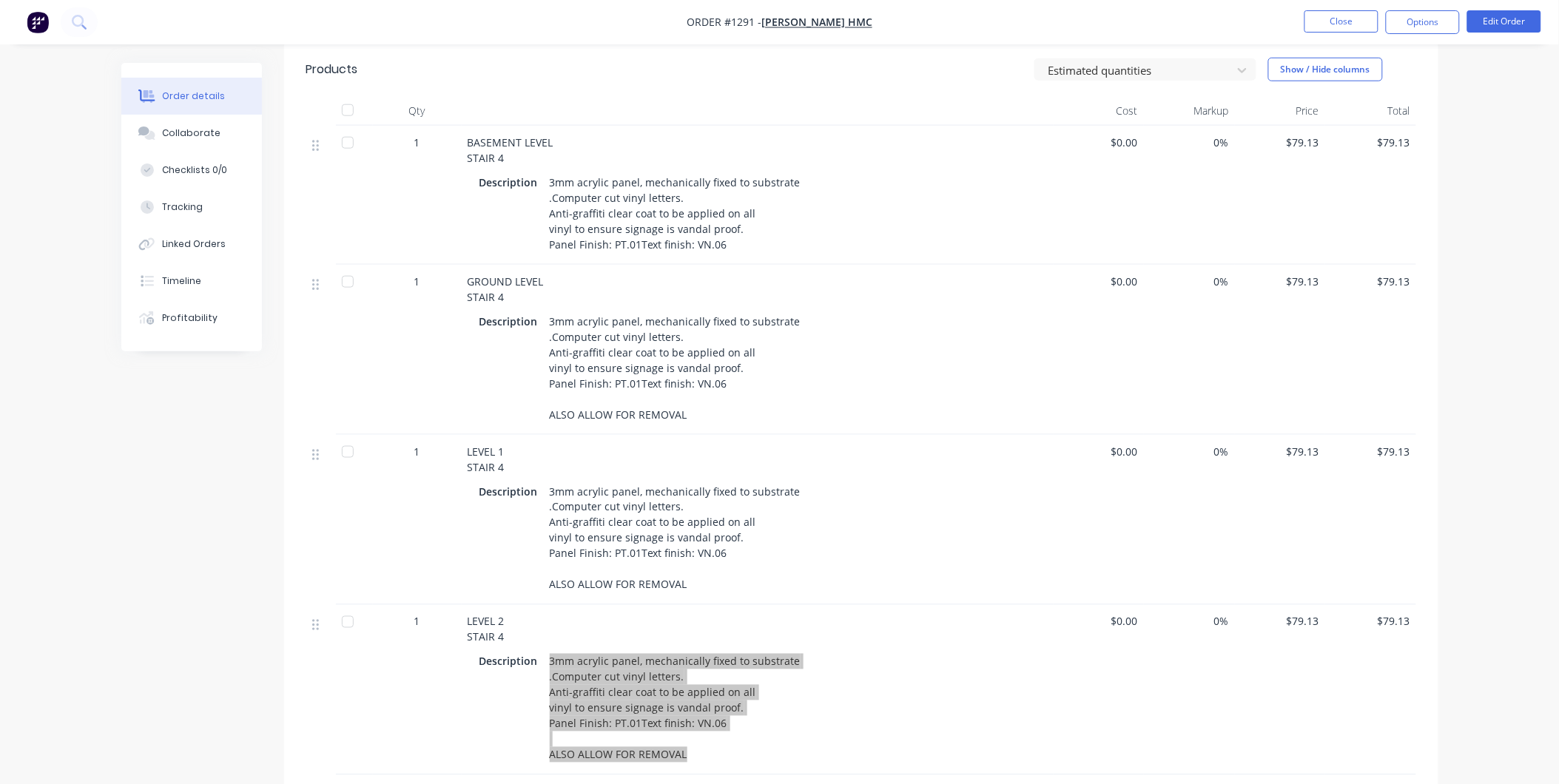
scroll to position [739, 0]
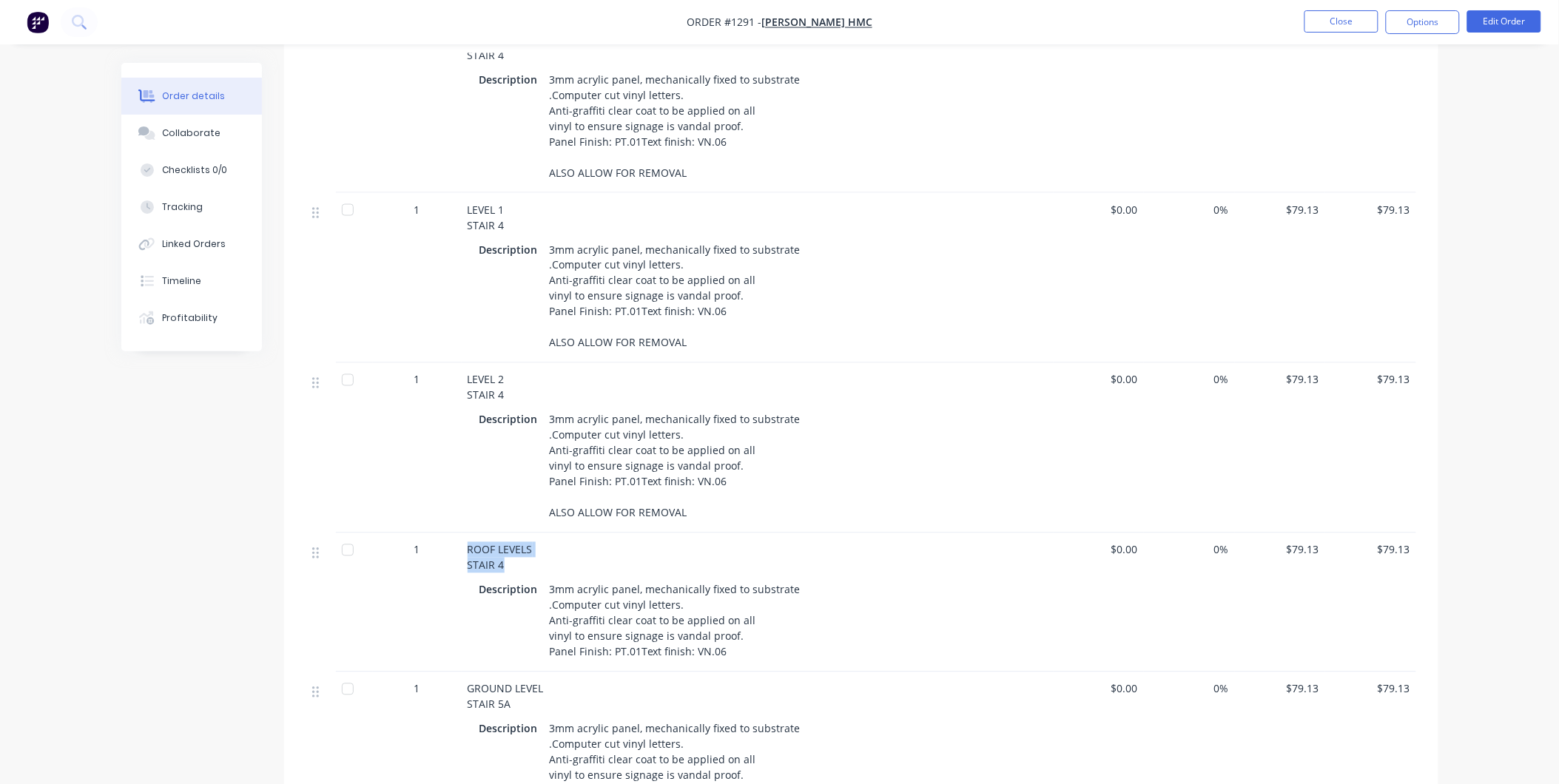
drag, startPoint x: 466, startPoint y: 512, endPoint x: 502, endPoint y: 537, distance: 43.8
click at [502, 537] on div "ROOF LEVELS STAIR 4 Description 3mm acrylic panel, mechanically fixed to substr…" at bounding box center [757, 602] width 591 height 139
copy span "ROOF LEVELS STAIR 4"
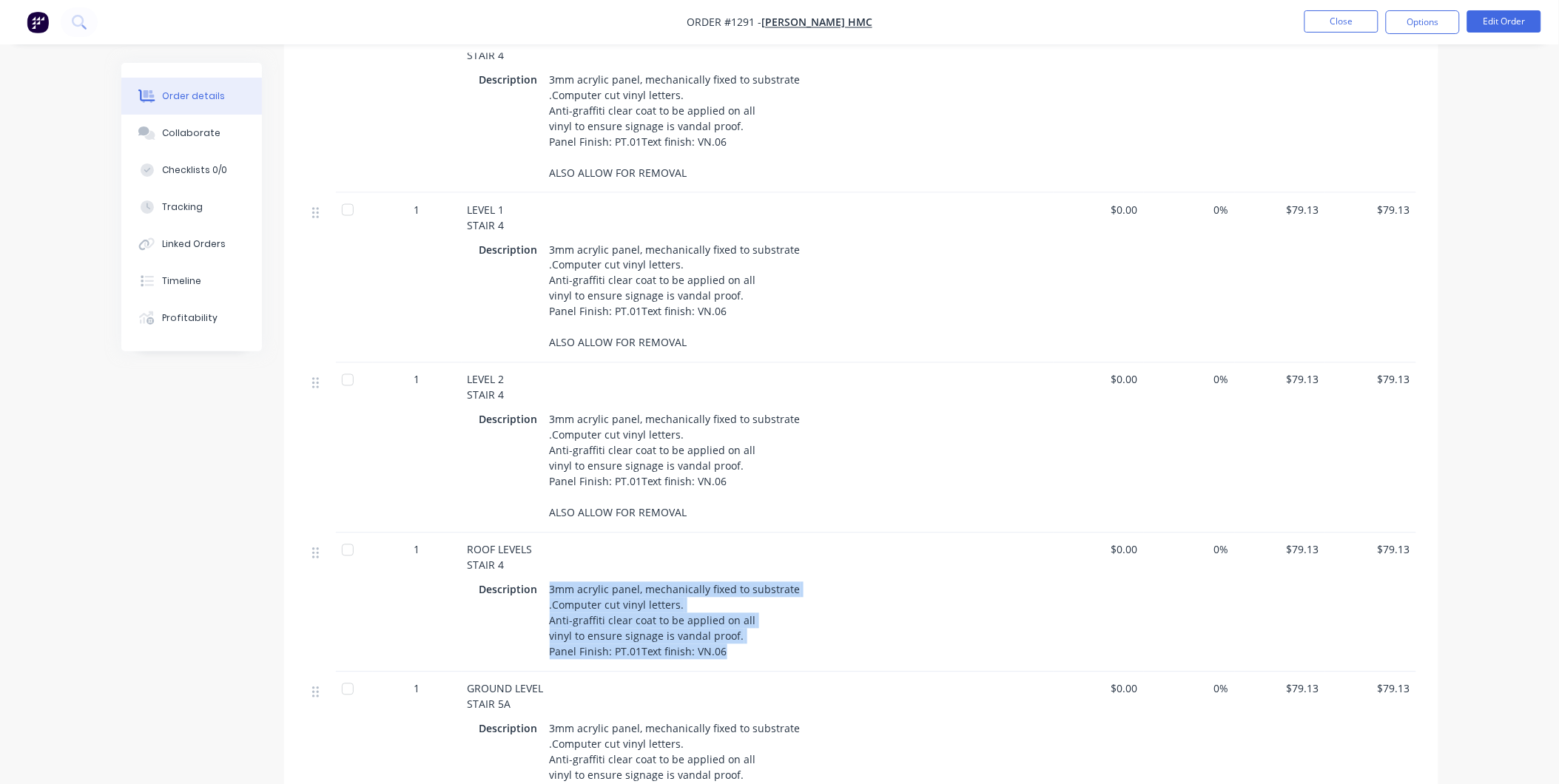
drag, startPoint x: 547, startPoint y: 550, endPoint x: 723, endPoint y: 620, distance: 189.4
click at [723, 620] on div "3mm acrylic panel, mechanically fixed to substrate .Computer cut vinyl letters.…" at bounding box center [675, 621] width 263 height 83
copy div "3mm acrylic panel, mechanically fixed to substrate .Computer cut vinyl letters.…"
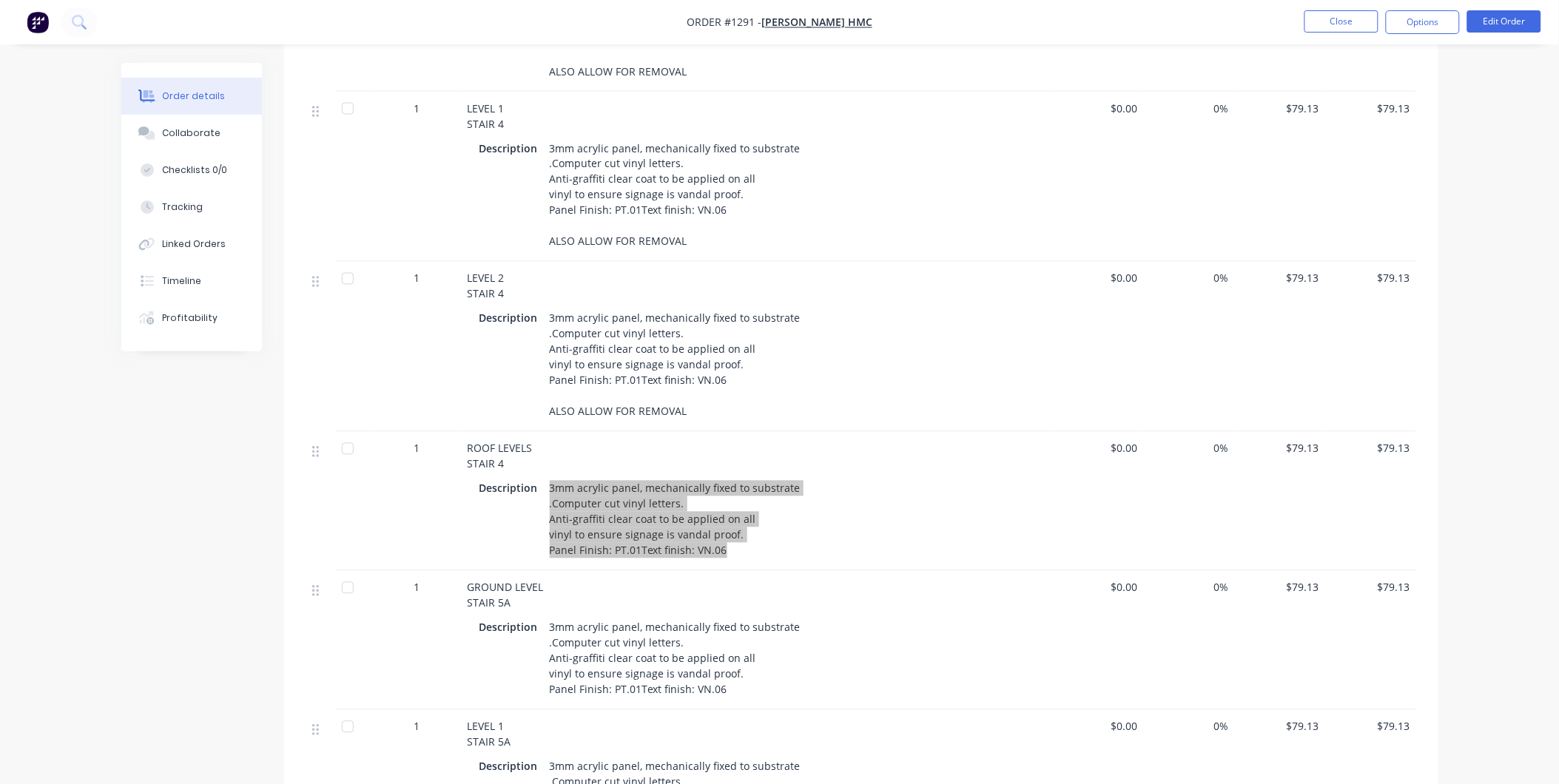
scroll to position [986, 0]
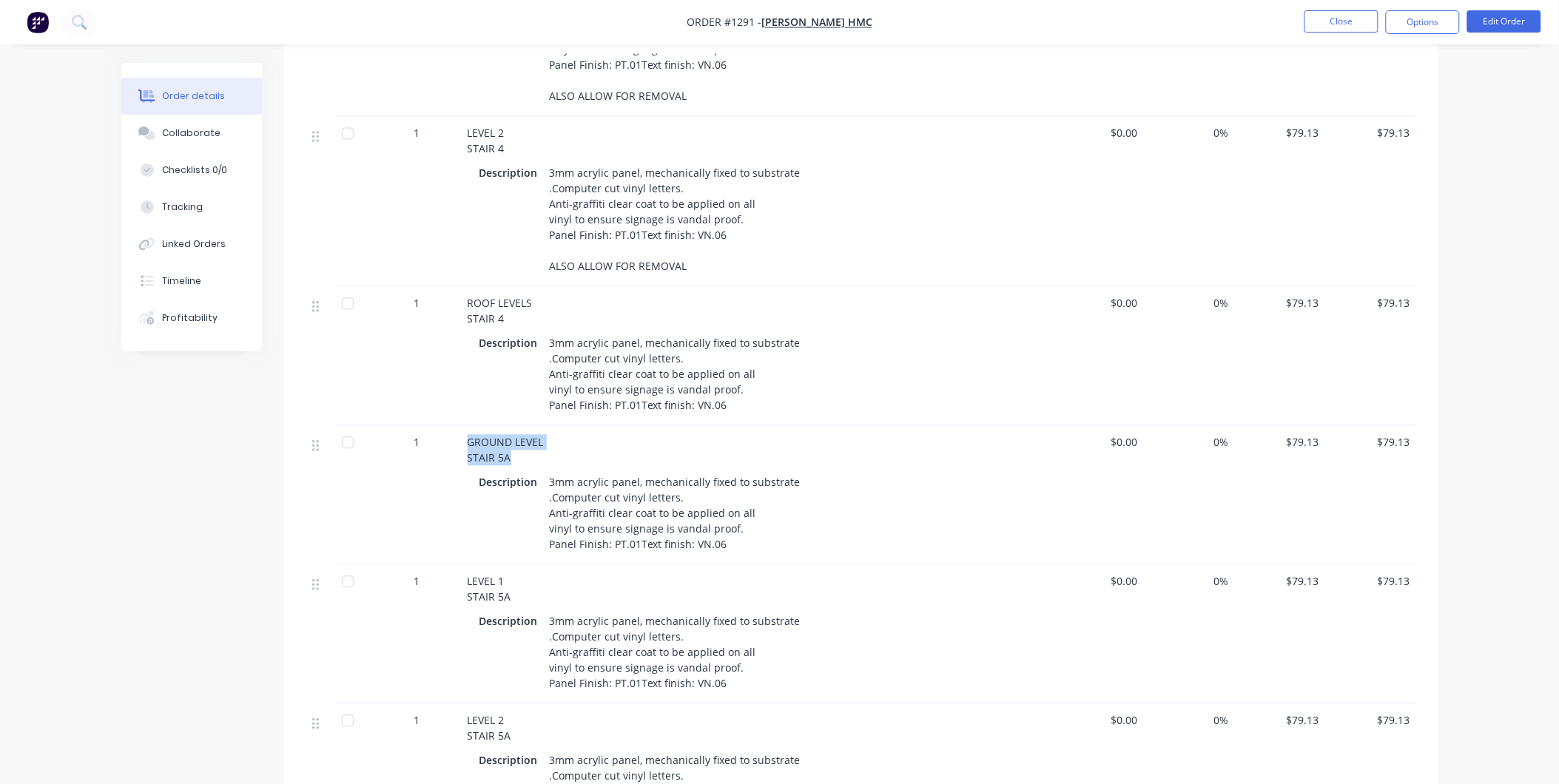
drag, startPoint x: 466, startPoint y: 405, endPoint x: 511, endPoint y: 427, distance: 50.1
click at [511, 427] on div "GROUND LEVEL STAIR 5A Description 3mm acrylic panel, mechanically fixed to subs…" at bounding box center [757, 495] width 591 height 139
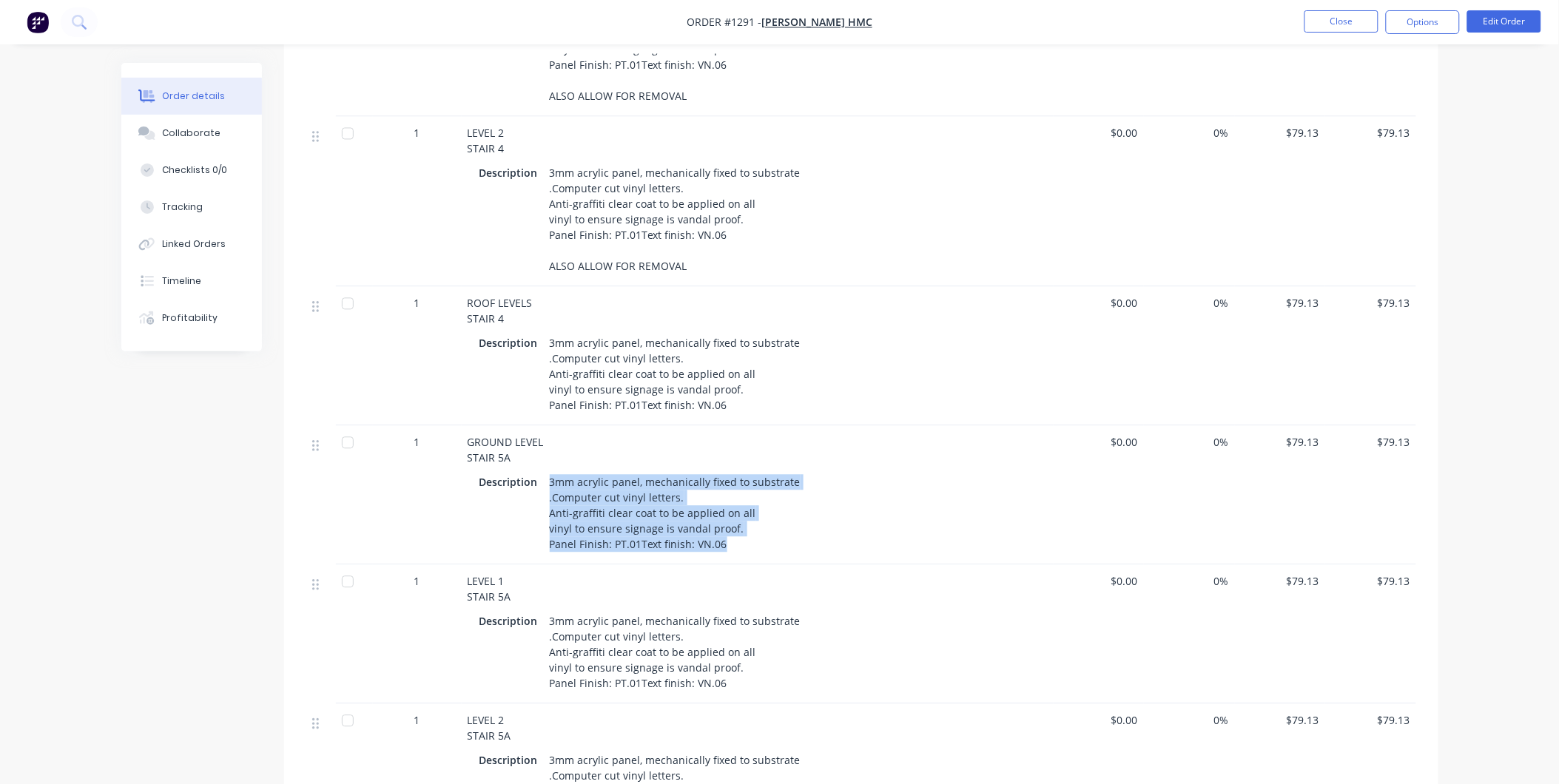
drag, startPoint x: 547, startPoint y: 442, endPoint x: 722, endPoint y: 528, distance: 195.0
click at [722, 528] on div "GROUND LEVEL STAIR 5A Description 3mm acrylic panel, mechanically fixed to subs…" at bounding box center [757, 495] width 591 height 139
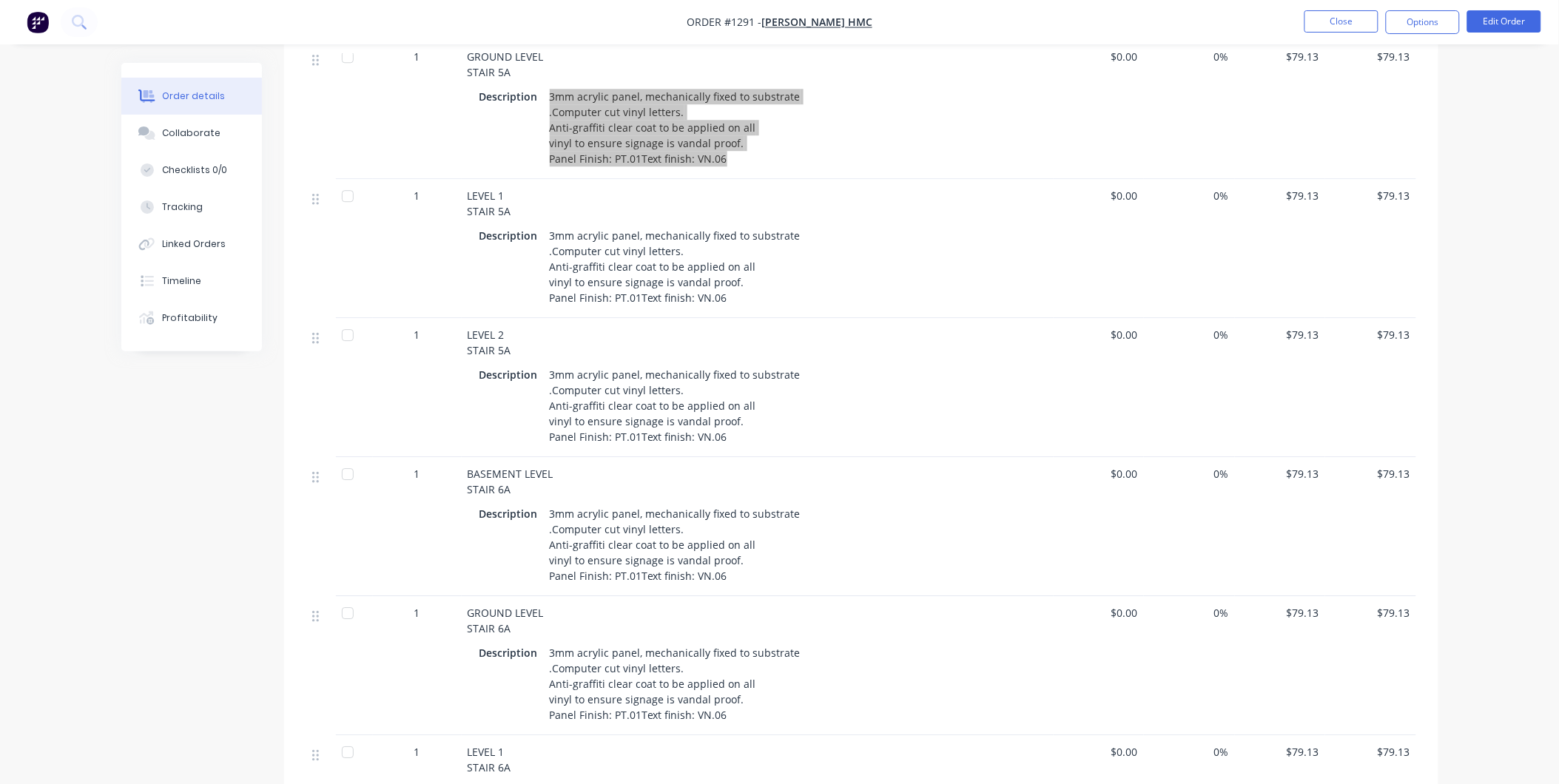
scroll to position [1396, 0]
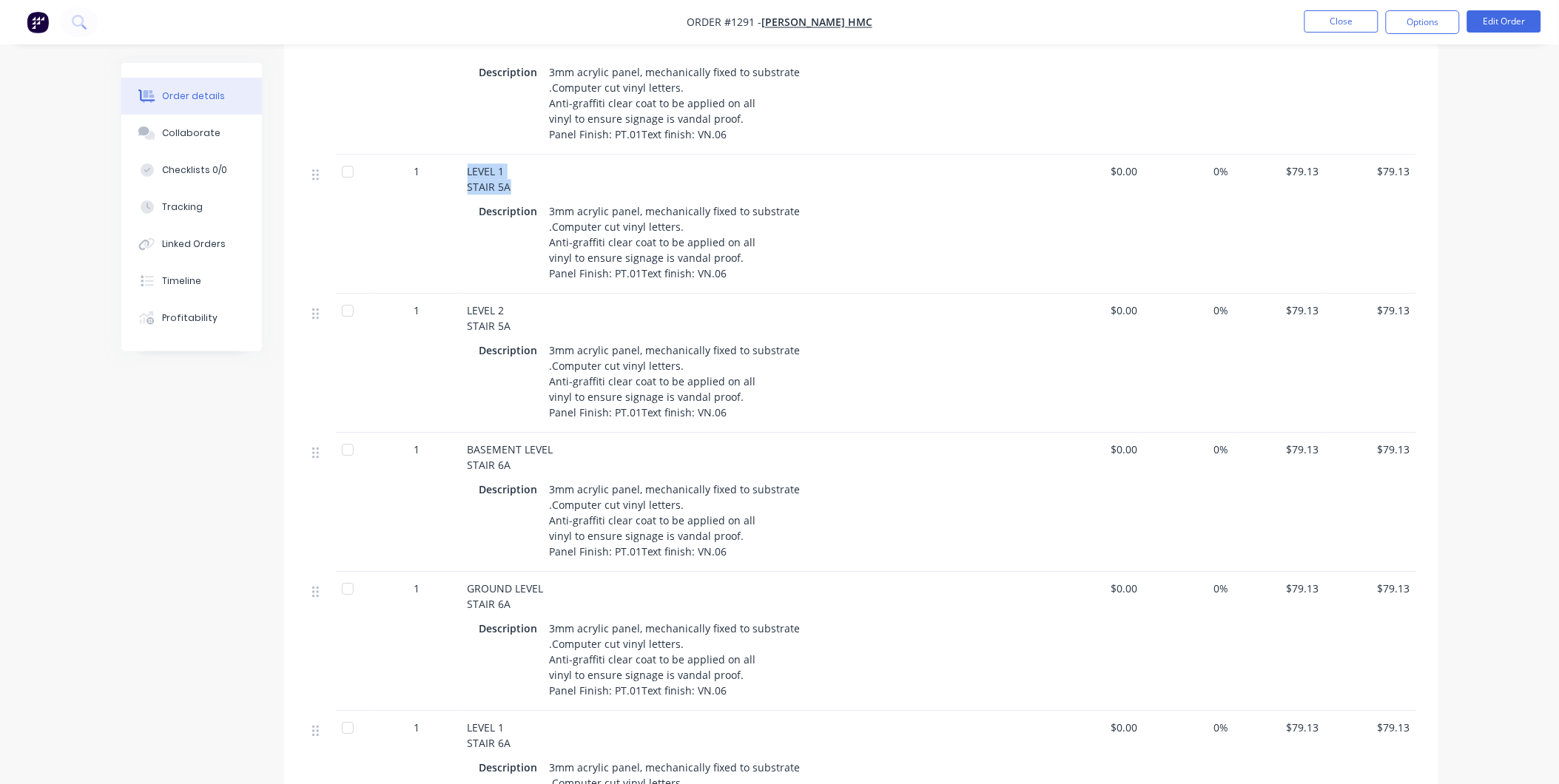
drag, startPoint x: 464, startPoint y: 130, endPoint x: 518, endPoint y: 155, distance: 59.5
click at [518, 155] on div "LEVEL 1 STAIR 5A Description 3mm acrylic panel, mechanically fixed to substrate…" at bounding box center [757, 224] width 591 height 139
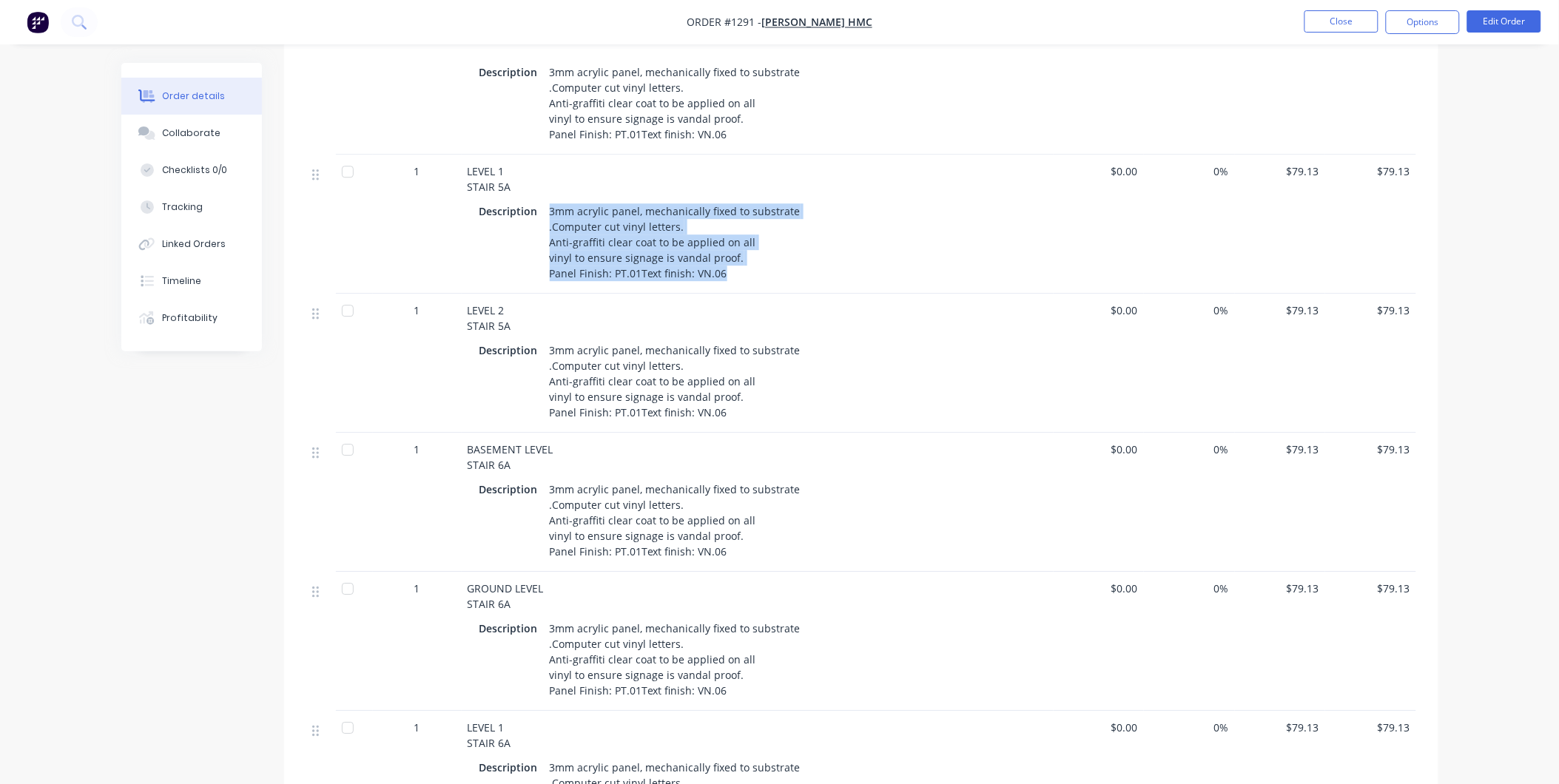
drag, startPoint x: 549, startPoint y: 171, endPoint x: 727, endPoint y: 239, distance: 190.5
click at [727, 239] on div "3mm acrylic panel, mechanically fixed to substrate .Computer cut vinyl letters.…" at bounding box center [675, 242] width 263 height 83
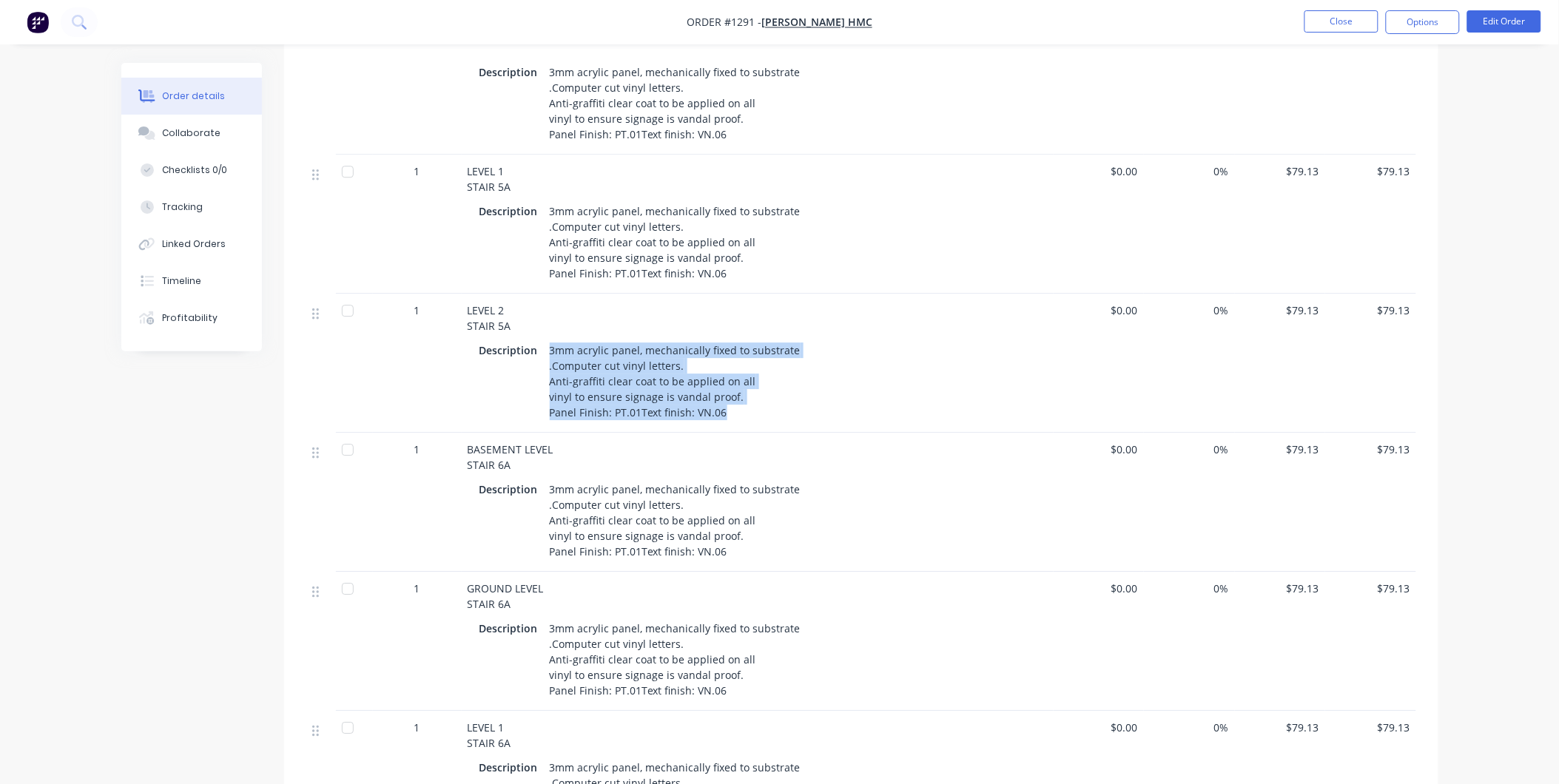
drag, startPoint x: 548, startPoint y: 312, endPoint x: 727, endPoint y: 382, distance: 192.2
click at [727, 382] on div "3mm acrylic panel, mechanically fixed to substrate .Computer cut vinyl letters.…" at bounding box center [675, 381] width 263 height 83
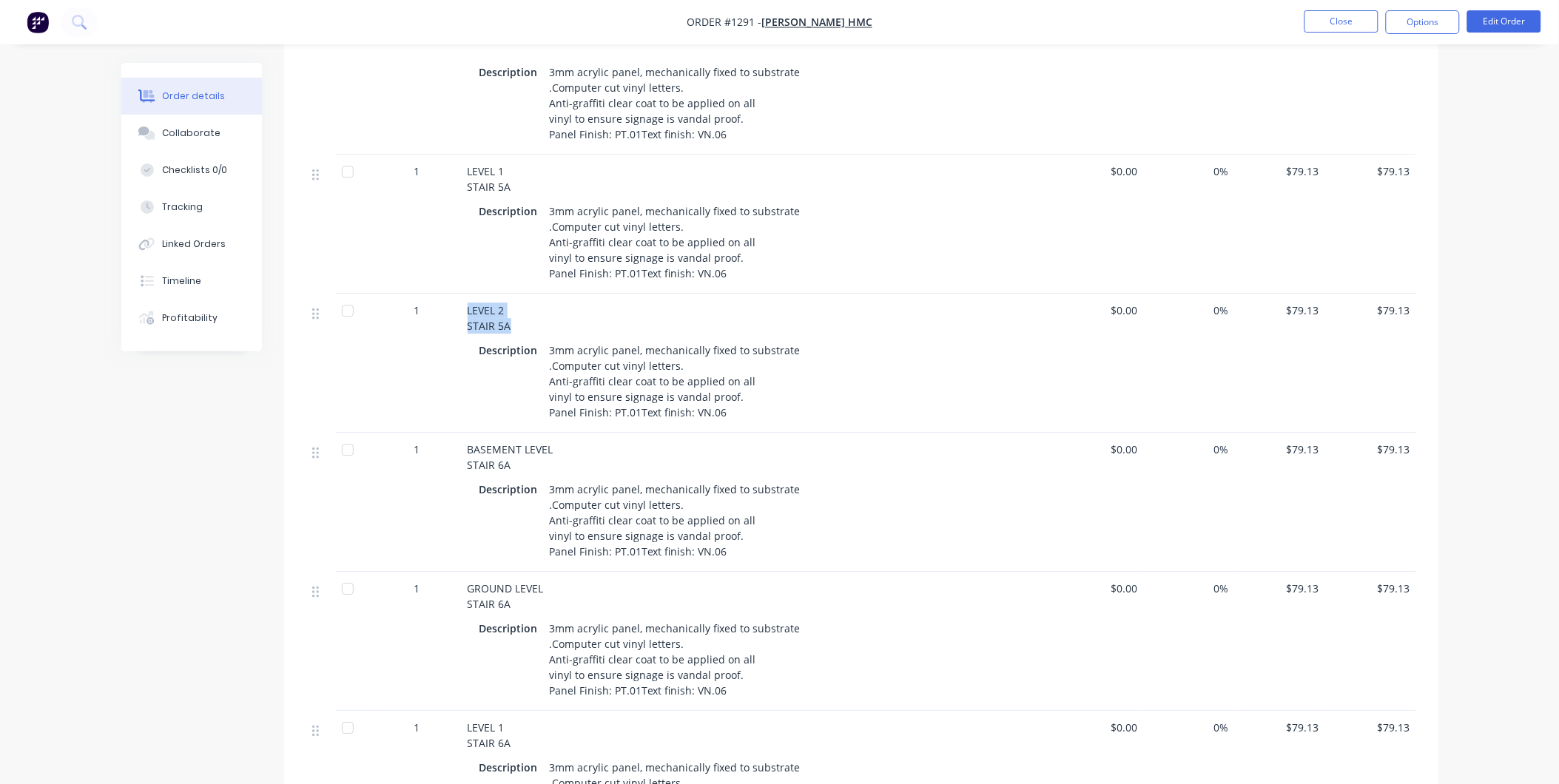
drag, startPoint x: 464, startPoint y: 270, endPoint x: 515, endPoint y: 293, distance: 55.9
click at [515, 294] on div "LEVEL 2 STAIR 5A Description 3mm acrylic panel, mechanically fixed to substrate…" at bounding box center [757, 363] width 591 height 139
drag, startPoint x: 467, startPoint y: 412, endPoint x: 518, endPoint y: 429, distance: 53.8
click at [518, 442] on div "BASEMENT LEVEL STAIR 6A" at bounding box center [757, 457] width 580 height 31
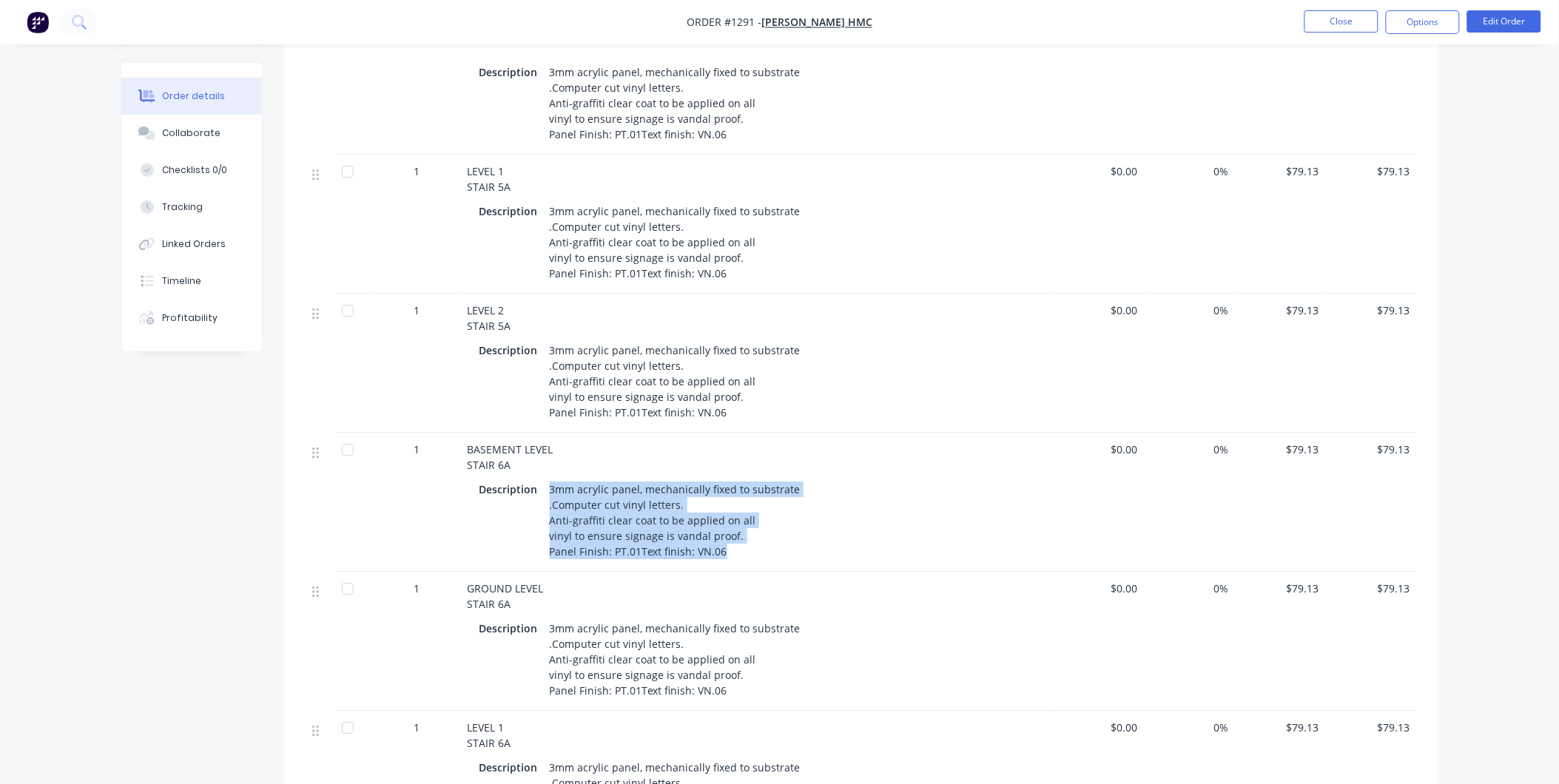
drag, startPoint x: 548, startPoint y: 452, endPoint x: 725, endPoint y: 526, distance: 191.8
click at [725, 526] on div "3mm acrylic panel, mechanically fixed to substrate .Computer cut vinyl letters.…" at bounding box center [675, 520] width 263 height 83
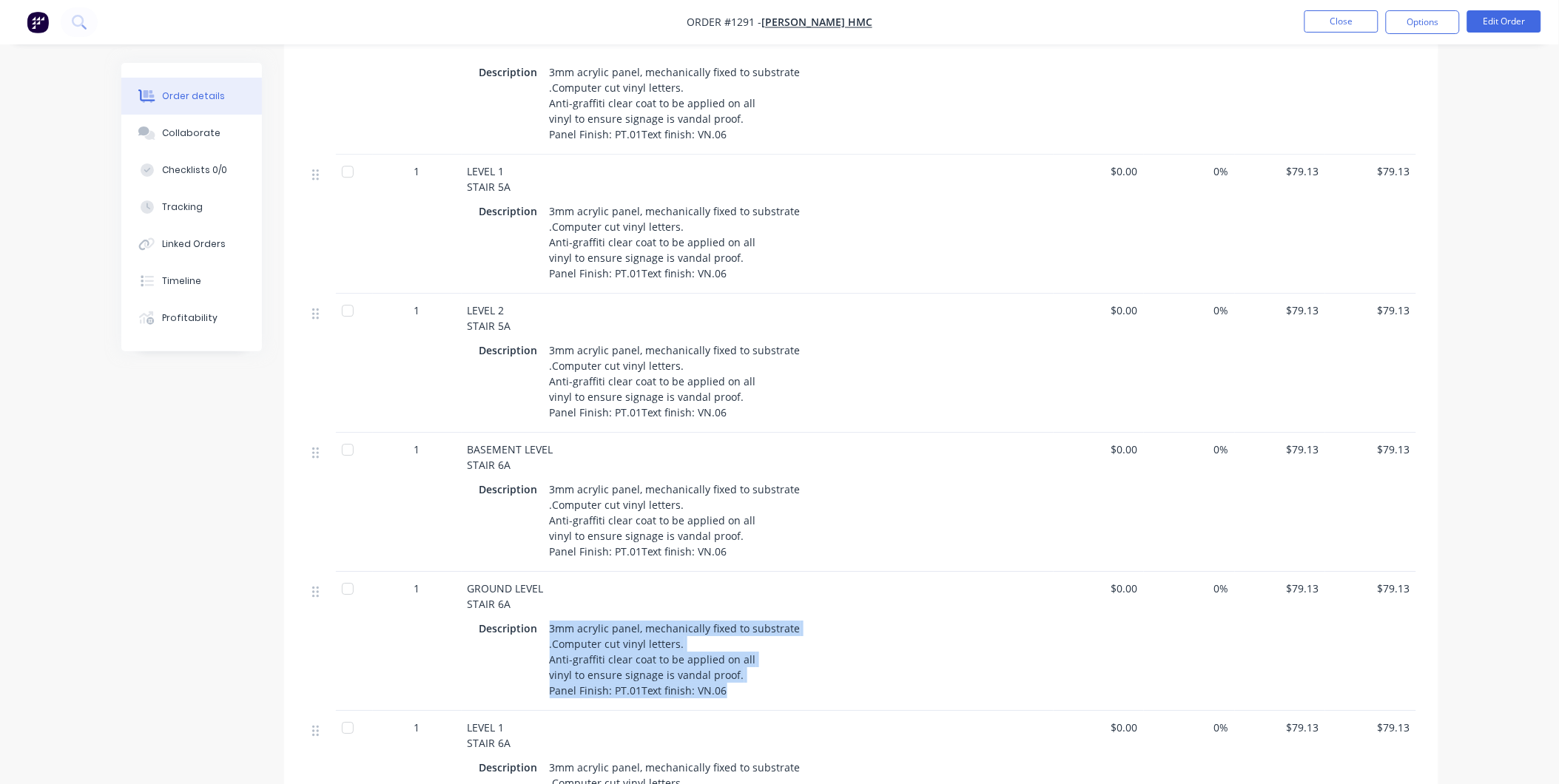
drag, startPoint x: 547, startPoint y: 586, endPoint x: 719, endPoint y: 653, distance: 184.6
click at [719, 653] on div "3mm acrylic panel, mechanically fixed to substrate .Computer cut vinyl letters.…" at bounding box center [675, 659] width 263 height 83
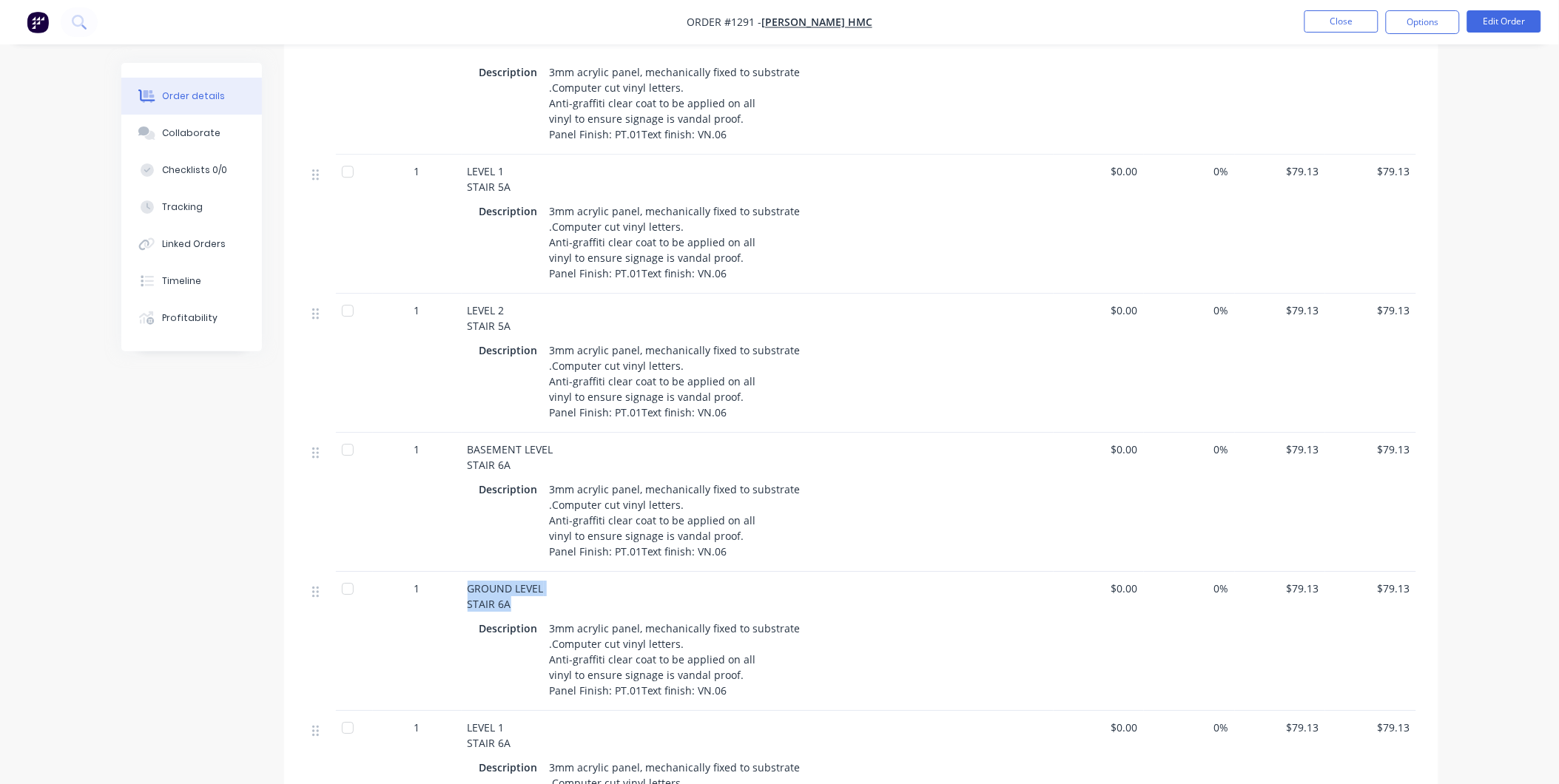
drag, startPoint x: 464, startPoint y: 554, endPoint x: 513, endPoint y: 571, distance: 51.9
click at [513, 572] on div "GROUND LEVEL STAIR 6A Description 3mm acrylic panel, mechanically fixed to subs…" at bounding box center [757, 642] width 591 height 139
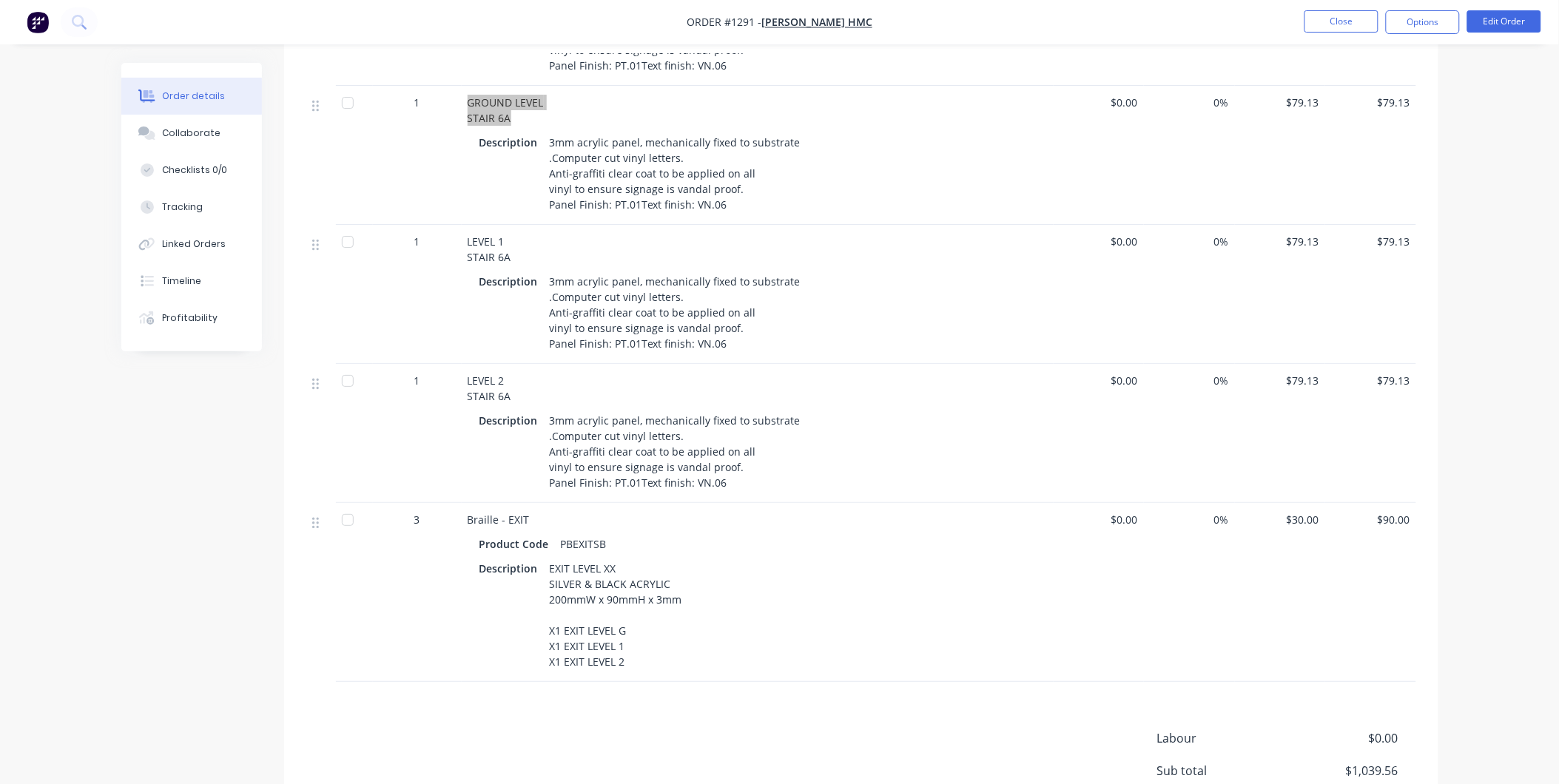
scroll to position [1890, 0]
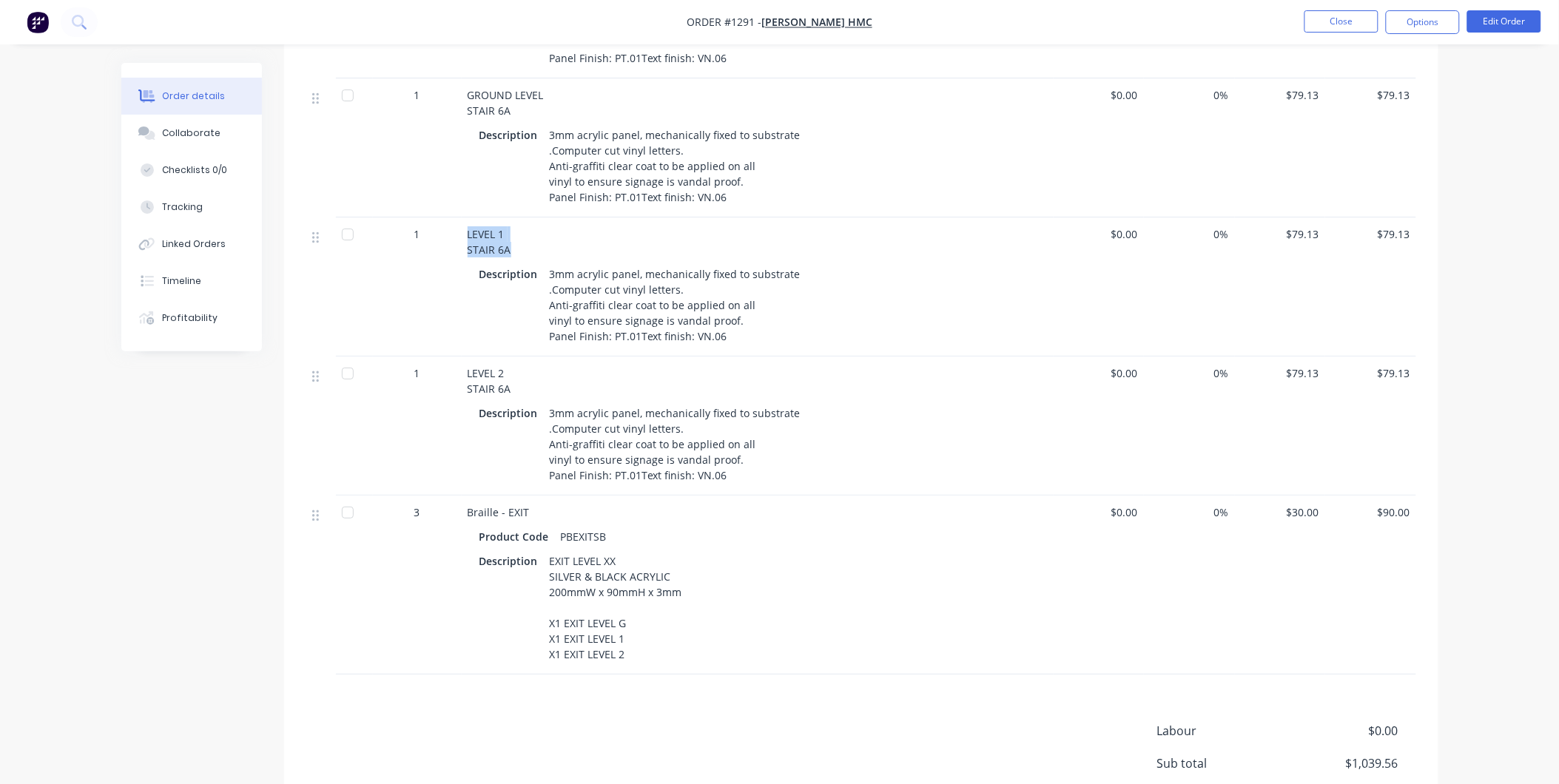
drag, startPoint x: 464, startPoint y: 196, endPoint x: 536, endPoint y: 218, distance: 75.3
click at [536, 218] on div "LEVEL 1 STAIR 6A Description 3mm acrylic panel, mechanically fixed to substrate…" at bounding box center [757, 287] width 591 height 139
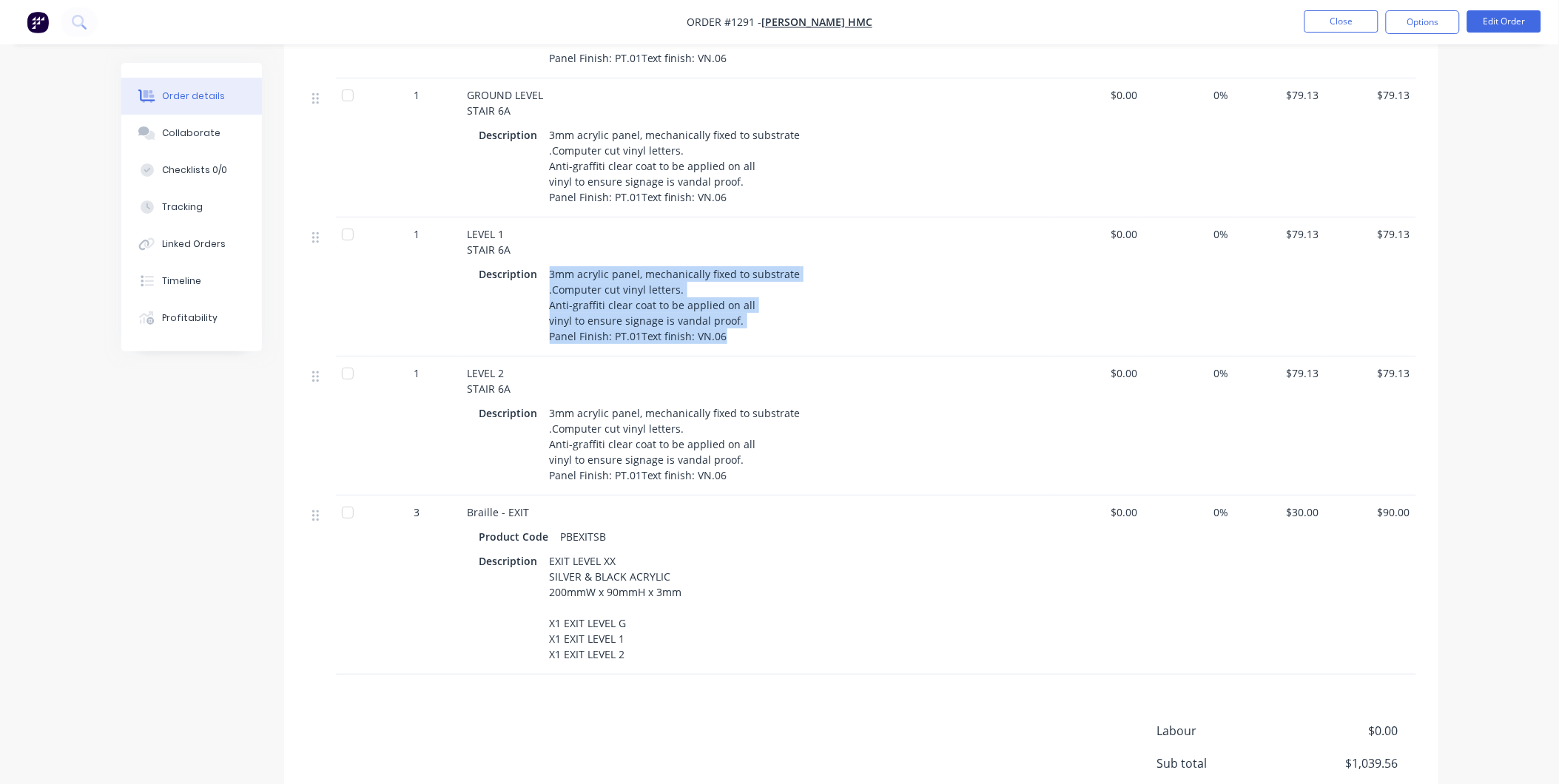
drag, startPoint x: 547, startPoint y: 234, endPoint x: 746, endPoint y: 308, distance: 212.3
click at [746, 308] on div "3mm acrylic panel, mechanically fixed to substrate .Computer cut vinyl letters.…" at bounding box center [675, 305] width 263 height 83
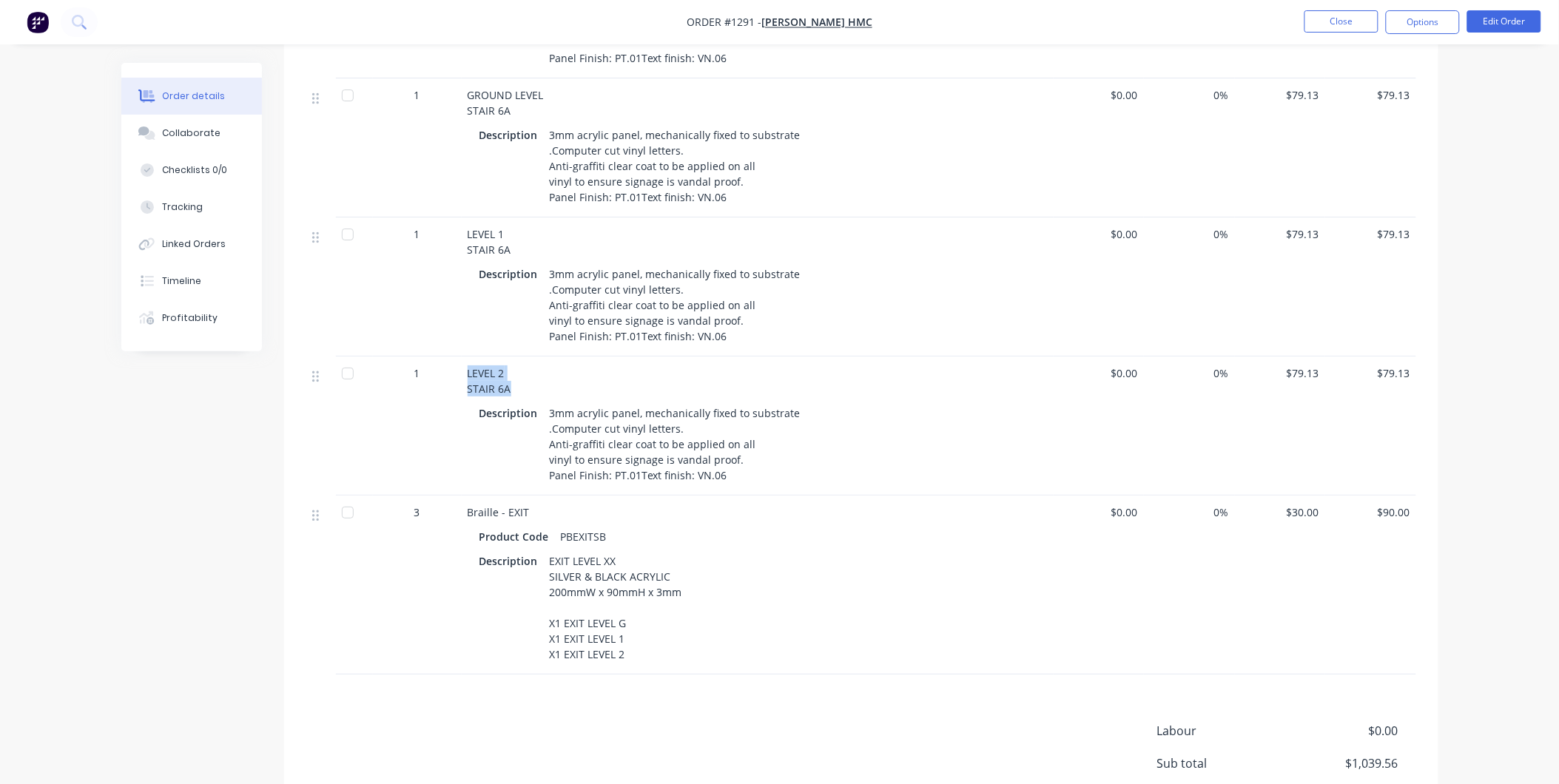
drag, startPoint x: 468, startPoint y: 333, endPoint x: 507, endPoint y: 347, distance: 41.4
click at [507, 366] on span "LEVEL 2 STAIR 6A" at bounding box center [489, 381] width 44 height 30
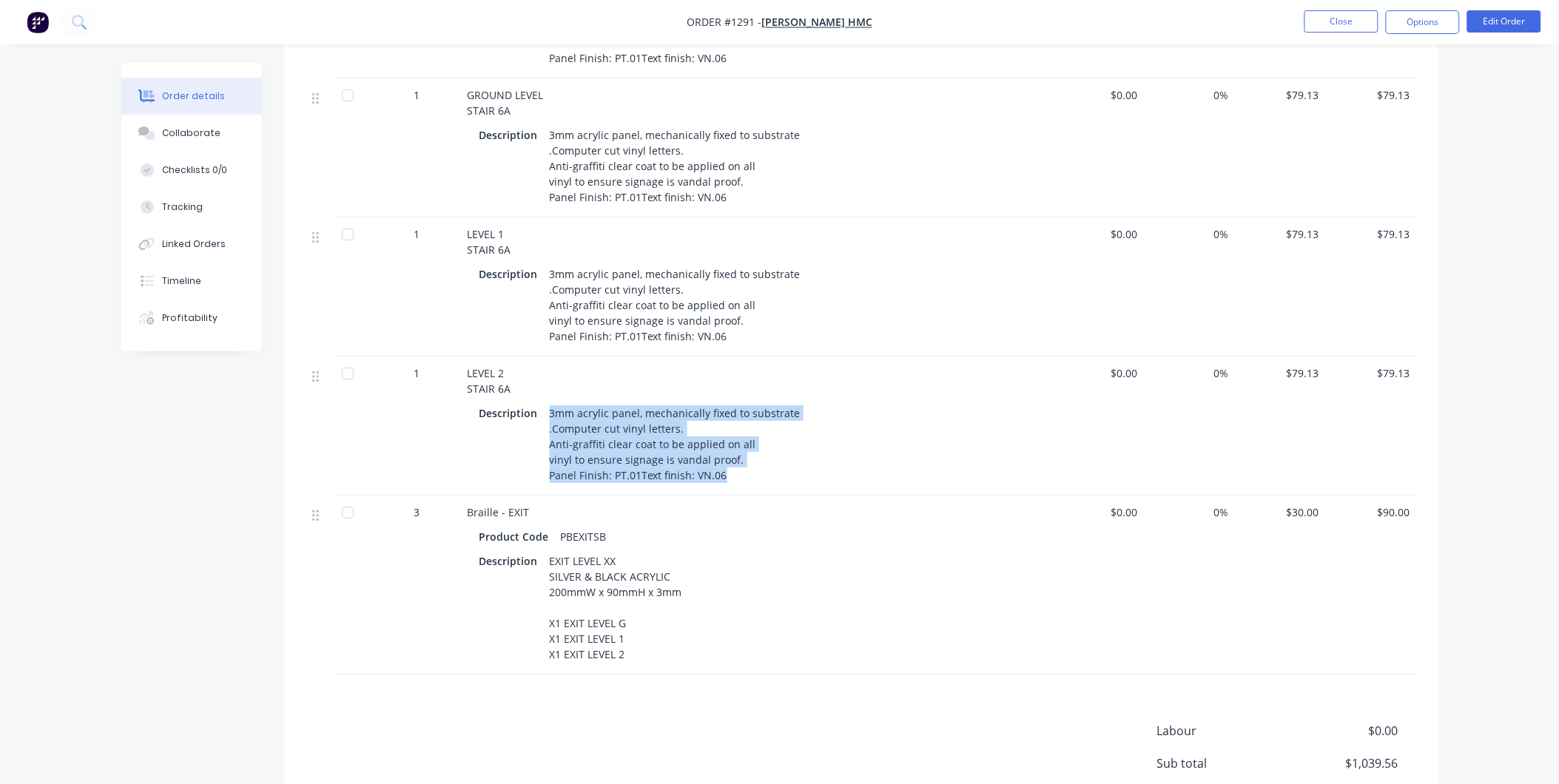
drag, startPoint x: 548, startPoint y: 375, endPoint x: 728, endPoint y: 442, distance: 192.1
click at [728, 442] on div "3mm acrylic panel, mechanically fixed to substrate .Computer cut vinyl letters.…" at bounding box center [675, 444] width 263 height 83
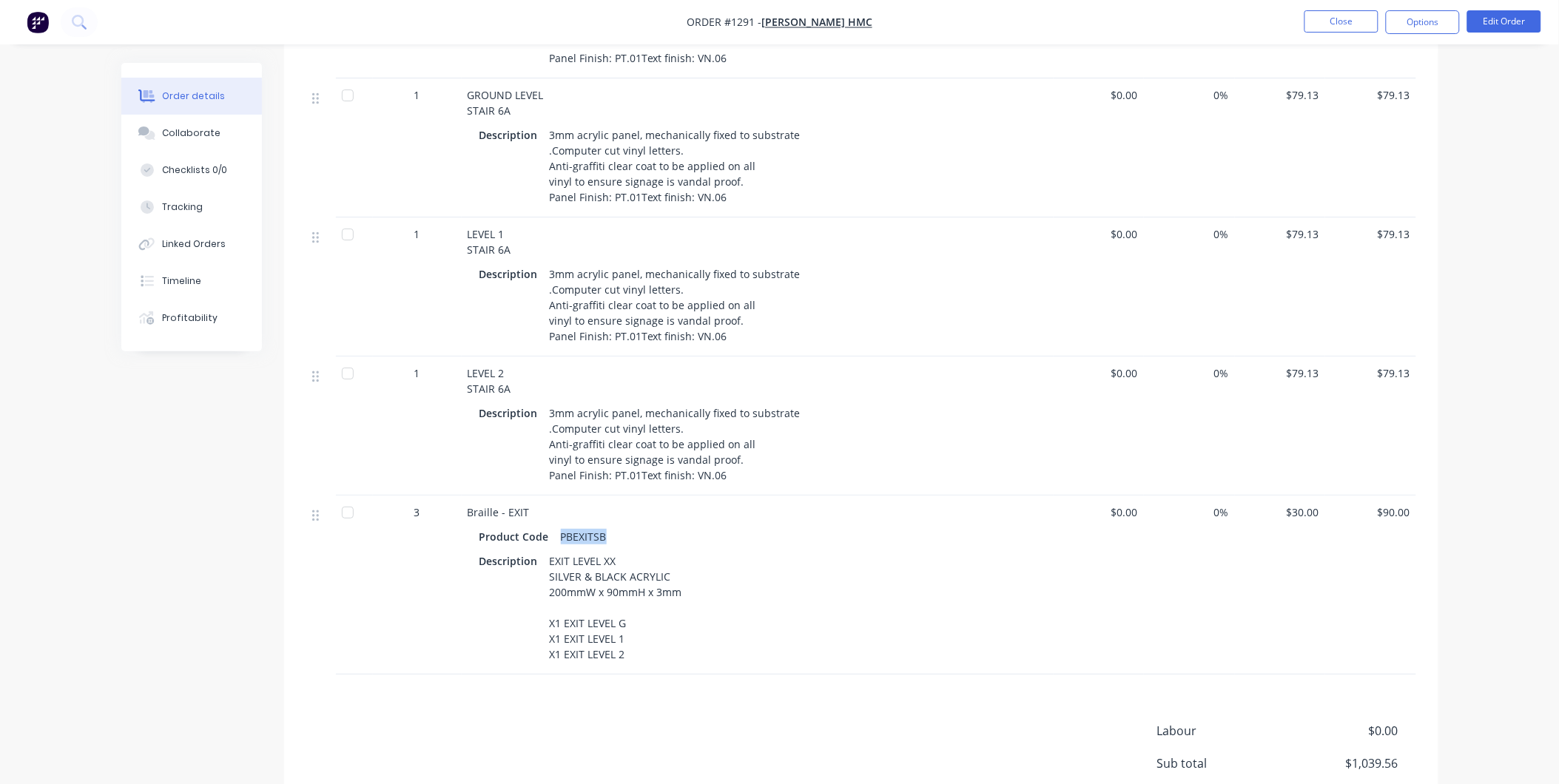
drag, startPoint x: 603, startPoint y: 501, endPoint x: 553, endPoint y: 506, distance: 50.2
click at [555, 526] on div "PBEXITSB" at bounding box center [583, 536] width 58 height 22
drag, startPoint x: 469, startPoint y: 474, endPoint x: 535, endPoint y: 472, distance: 66.0
click at [535, 504] on div "Braille - EXIT" at bounding box center [757, 511] width 580 height 15
drag, startPoint x: 547, startPoint y: 526, endPoint x: 633, endPoint y: 620, distance: 127.4
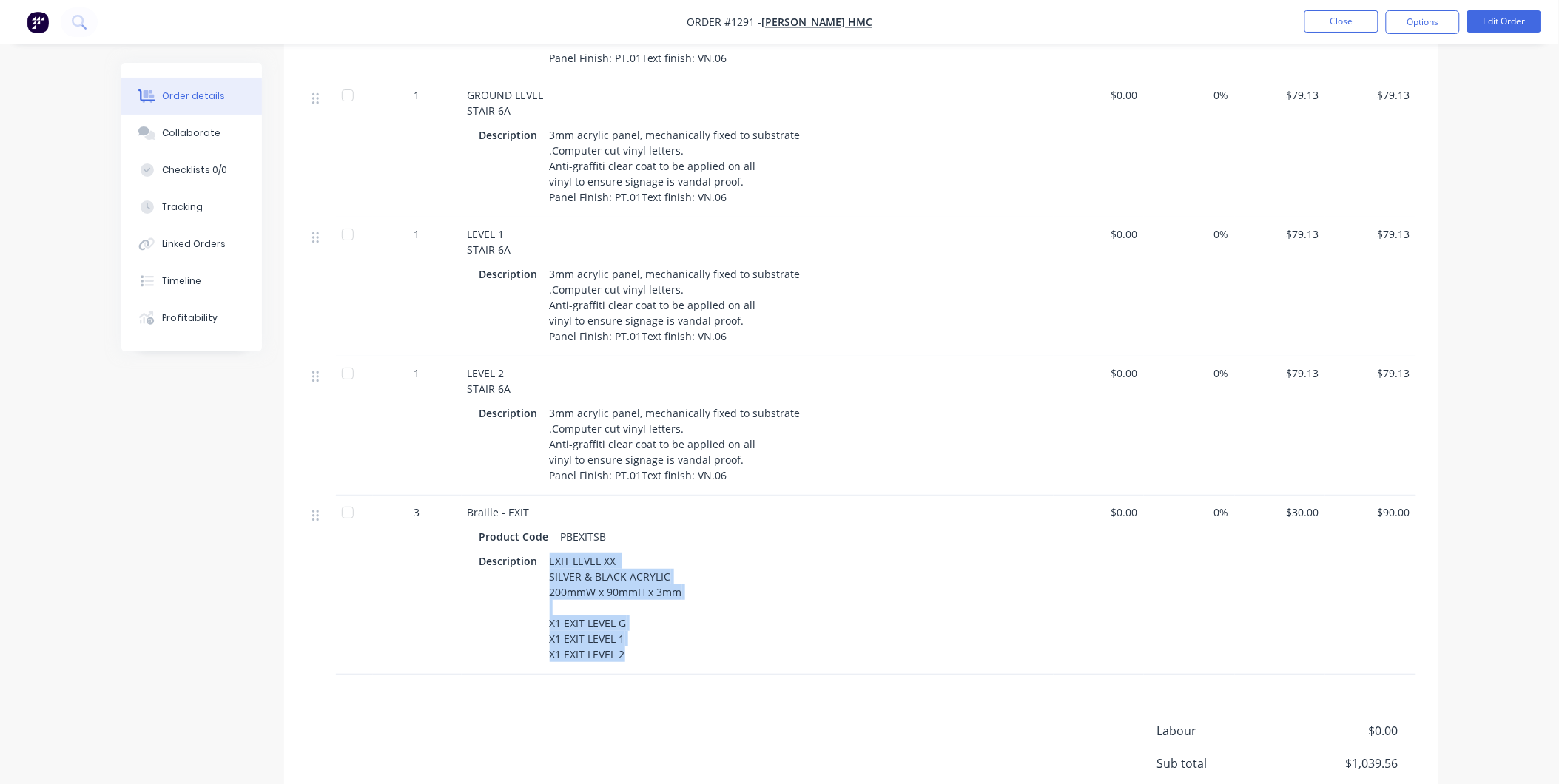
click at [633, 620] on div "EXIT LEVEL XX SILVER & BLACK ACRYLIC 200mmW x 90mmH x 3mm X1 EXIT LEVEL G X1 EX…" at bounding box center [615, 607] width 144 height 114
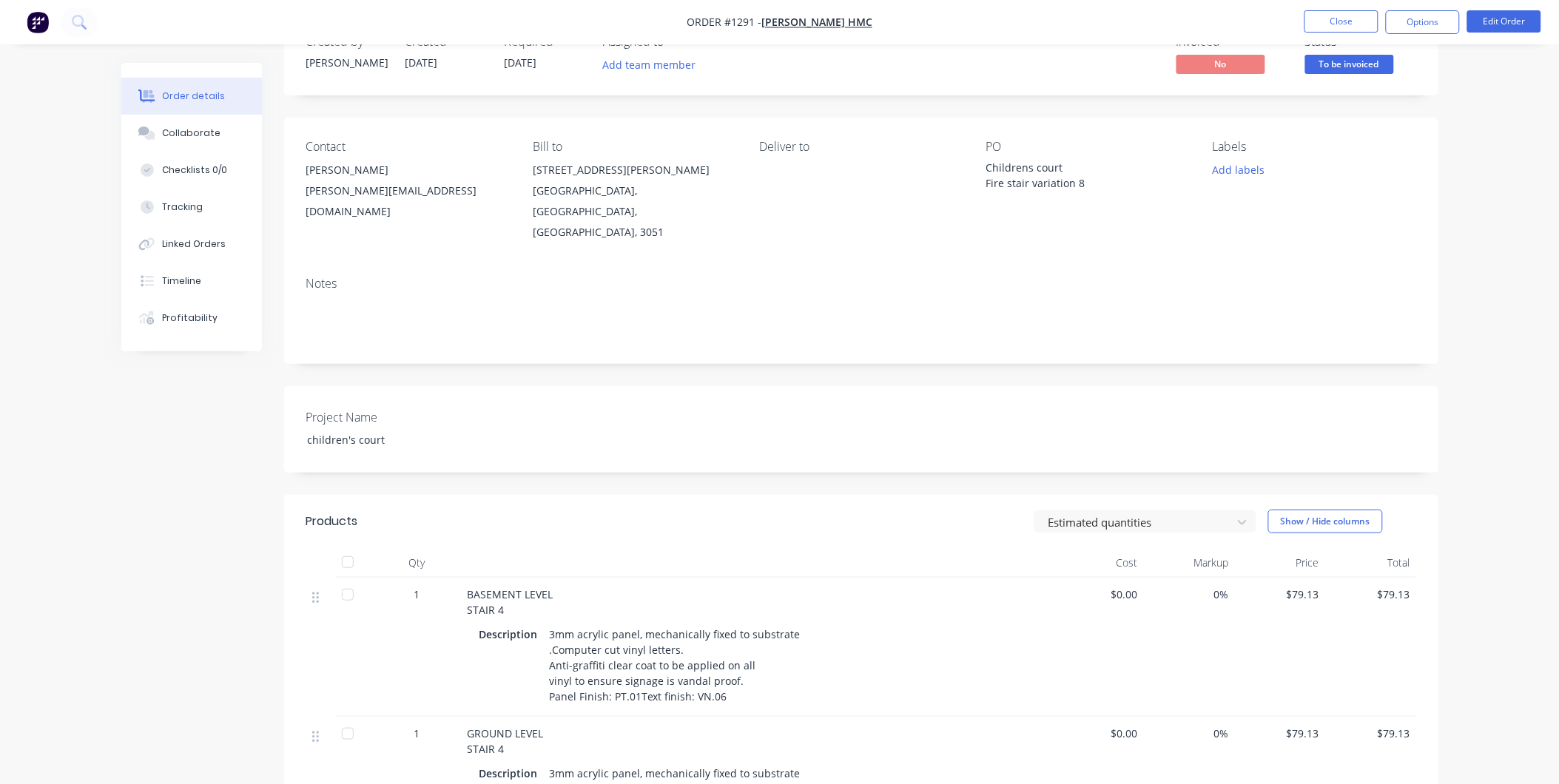
scroll to position [0, 0]
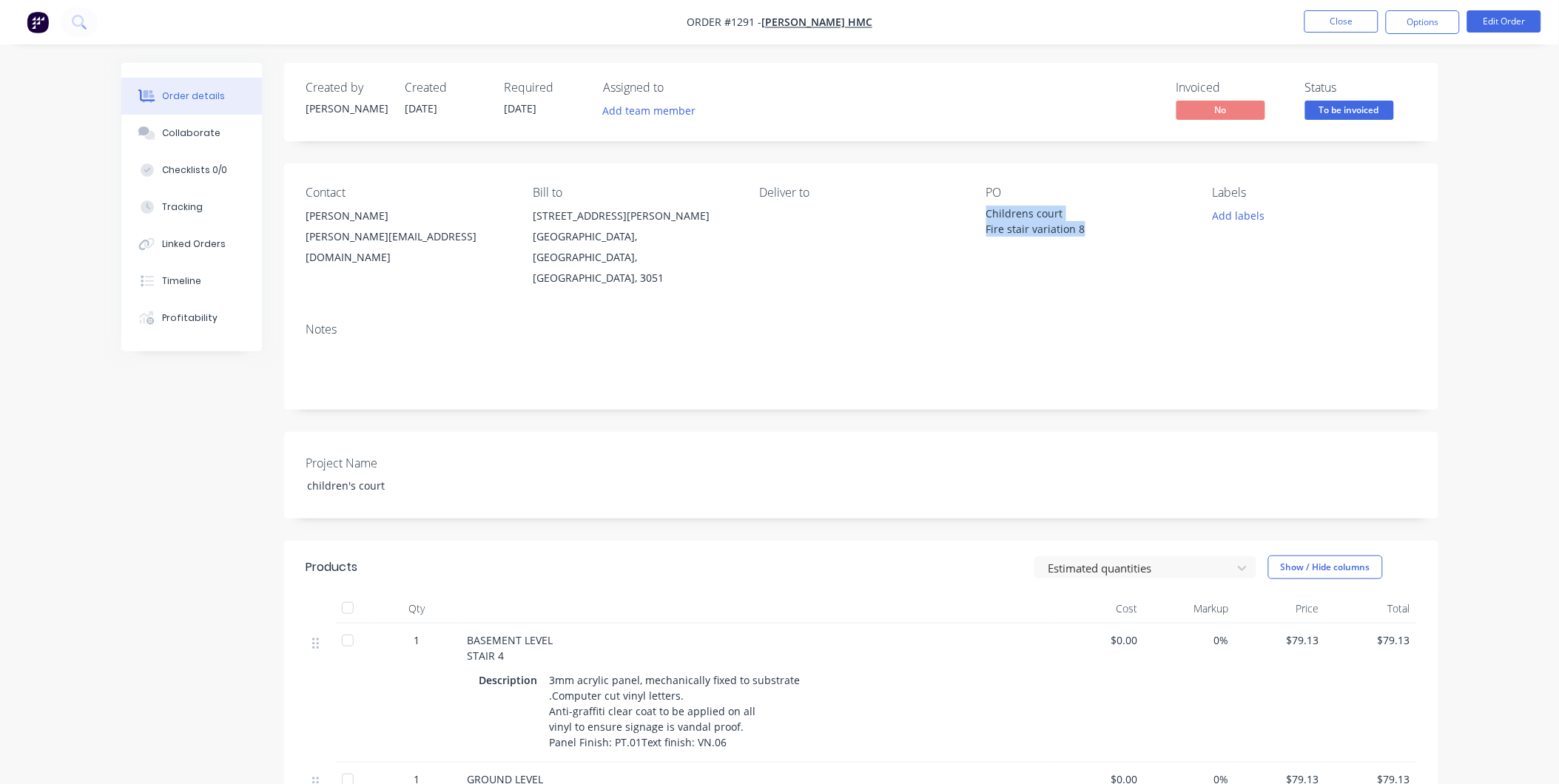
drag, startPoint x: 984, startPoint y: 210, endPoint x: 1088, endPoint y: 231, distance: 106.1
click at [1088, 231] on div "Contact [PERSON_NAME] [EMAIL_ADDRESS][DOMAIN_NAME] Bill to [STREET_ADDRESS][PER…" at bounding box center [861, 237] width 1154 height 147
drag, startPoint x: 777, startPoint y: 22, endPoint x: 748, endPoint y: 25, distance: 29.2
click at [748, 25] on span "Order #1291 -" at bounding box center [723, 22] width 74 height 14
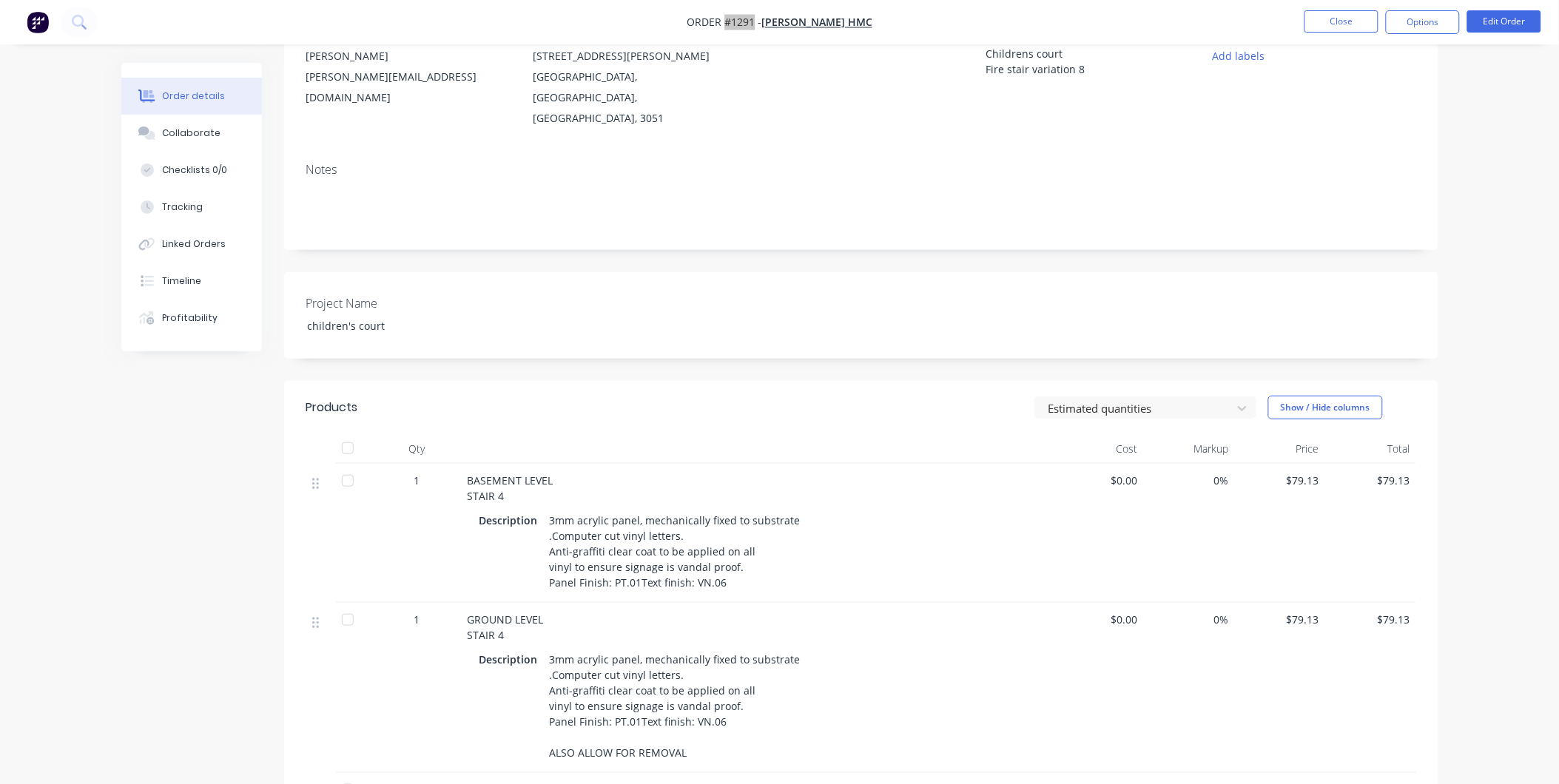
scroll to position [82, 0]
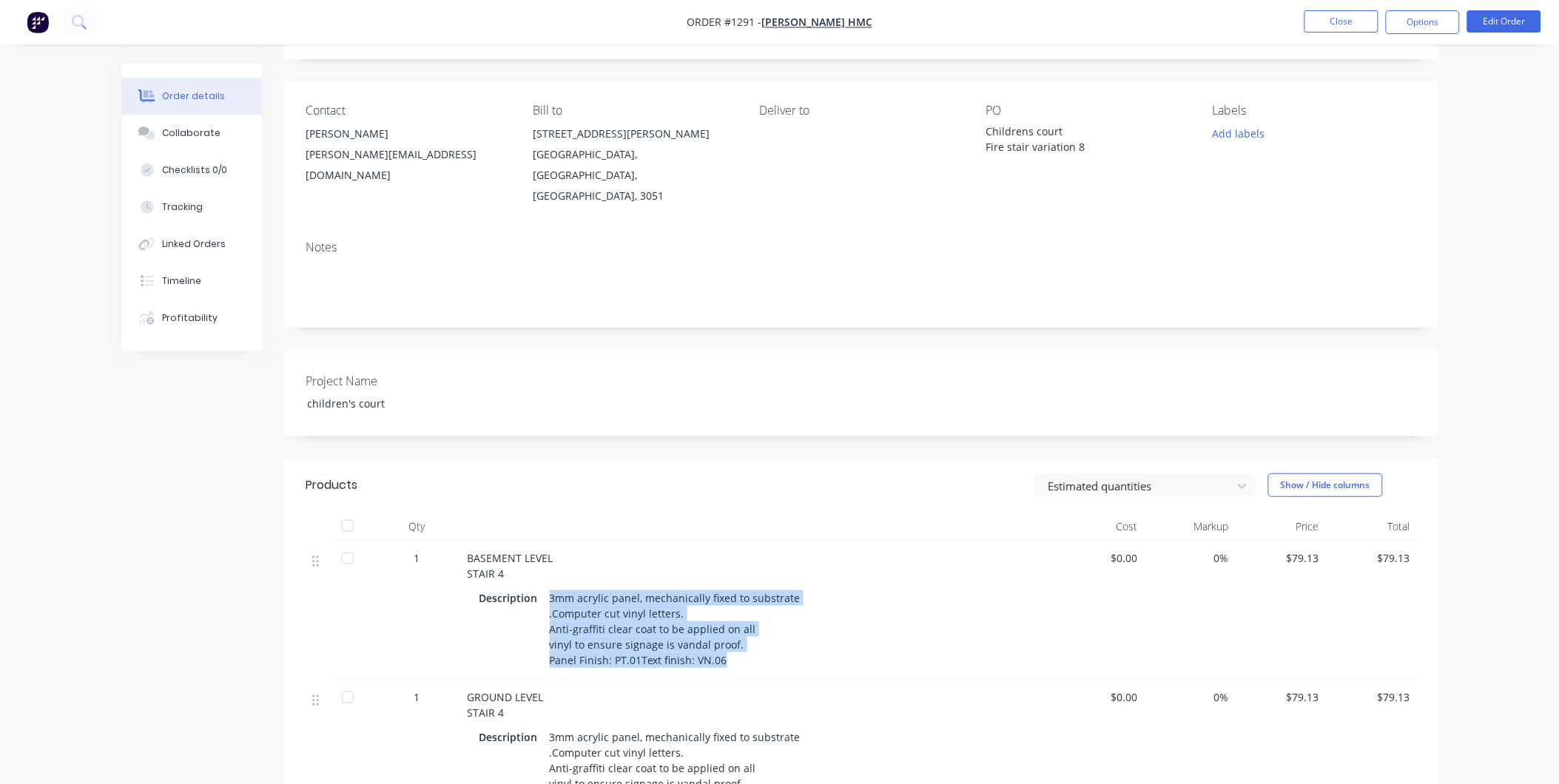
drag, startPoint x: 722, startPoint y: 624, endPoint x: 543, endPoint y: 556, distance: 191.5
click at [543, 587] on div "3mm acrylic panel, mechanically fixed to substrate .Computer cut vinyl letters.…" at bounding box center [675, 629] width 263 height 83
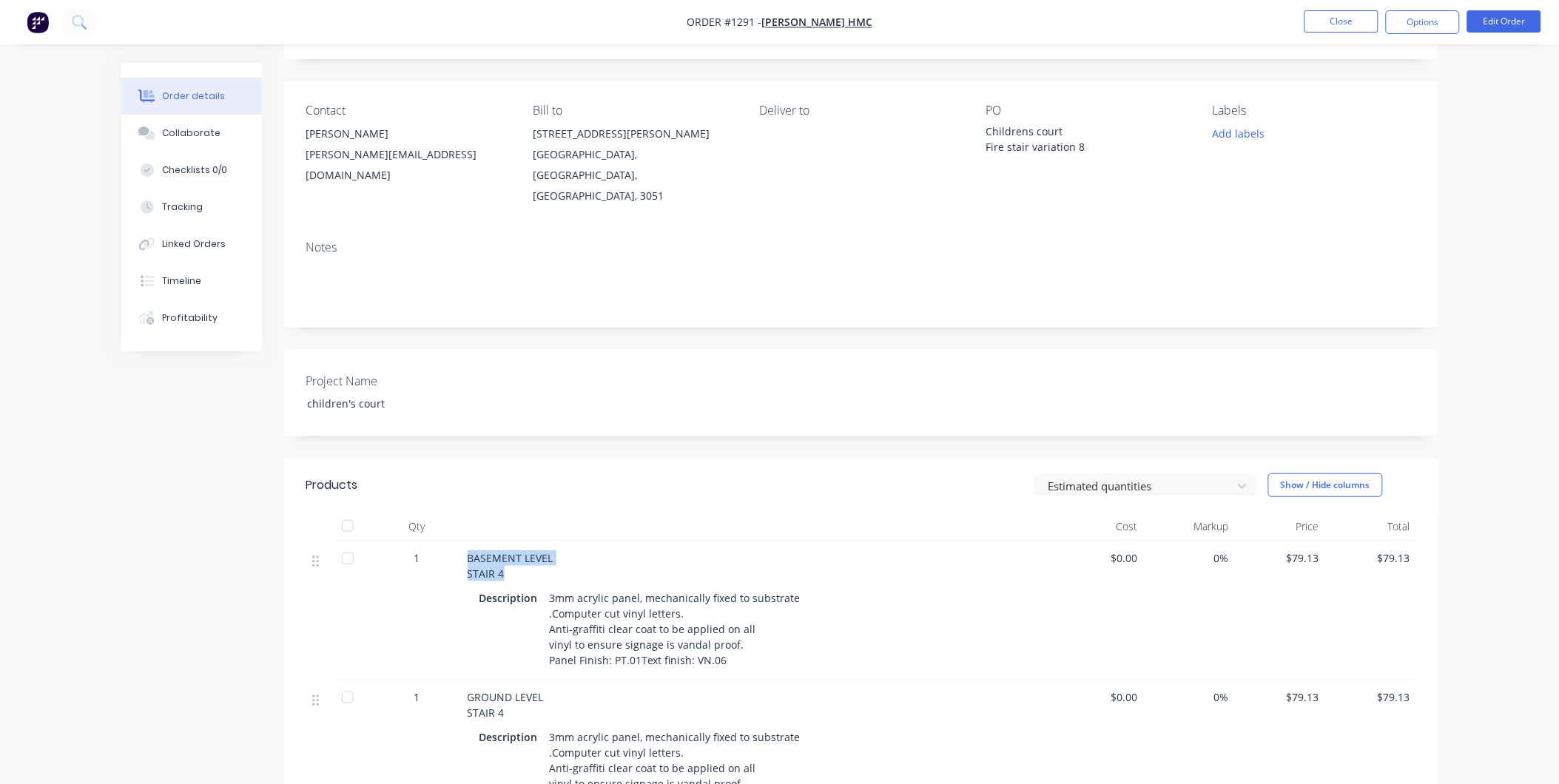
drag, startPoint x: 469, startPoint y: 522, endPoint x: 513, endPoint y: 533, distance: 45.4
click at [513, 550] on div "BASEMENT LEVEL STAIR 4" at bounding box center [757, 566] width 580 height 31
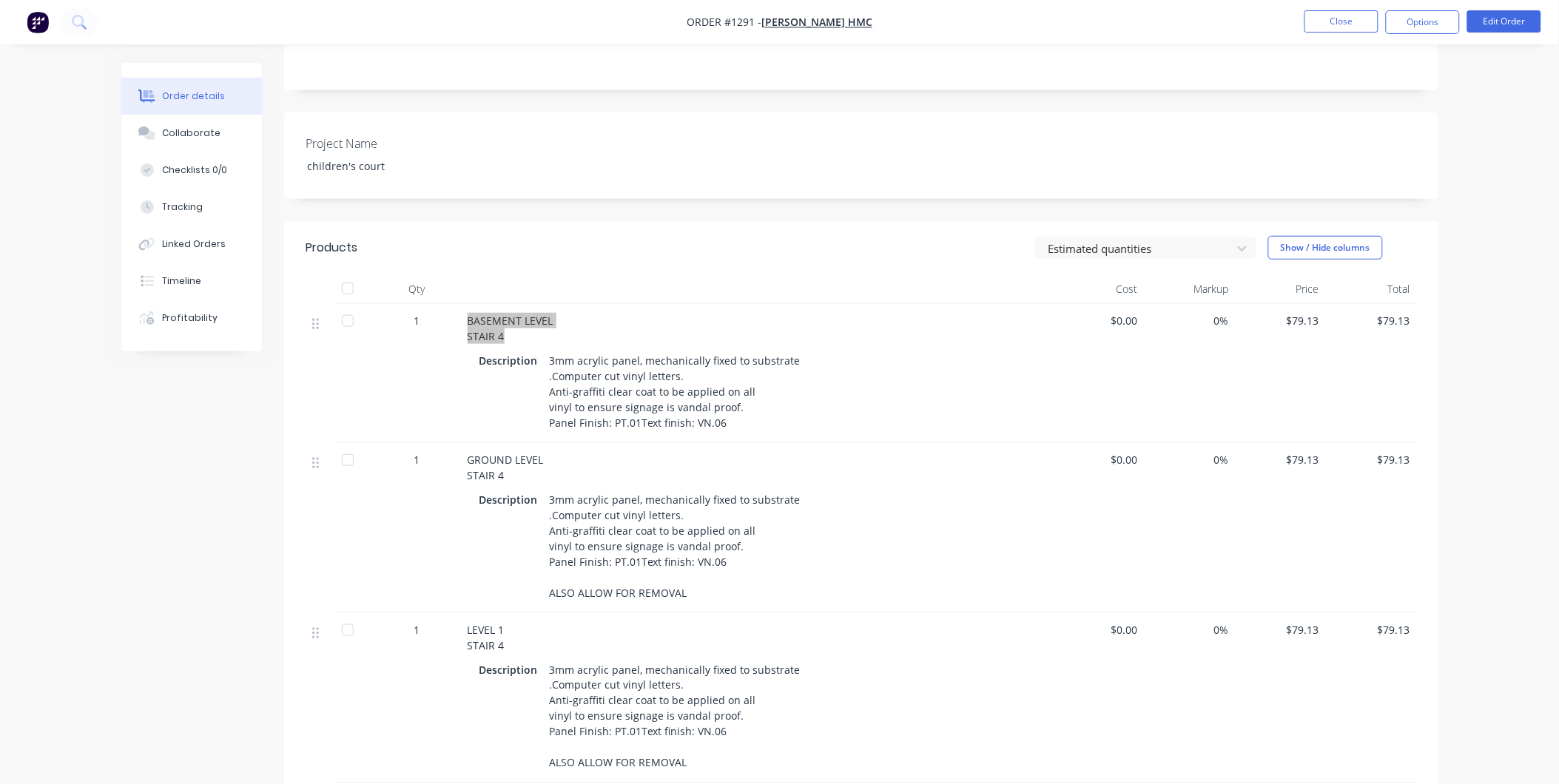
scroll to position [328, 0]
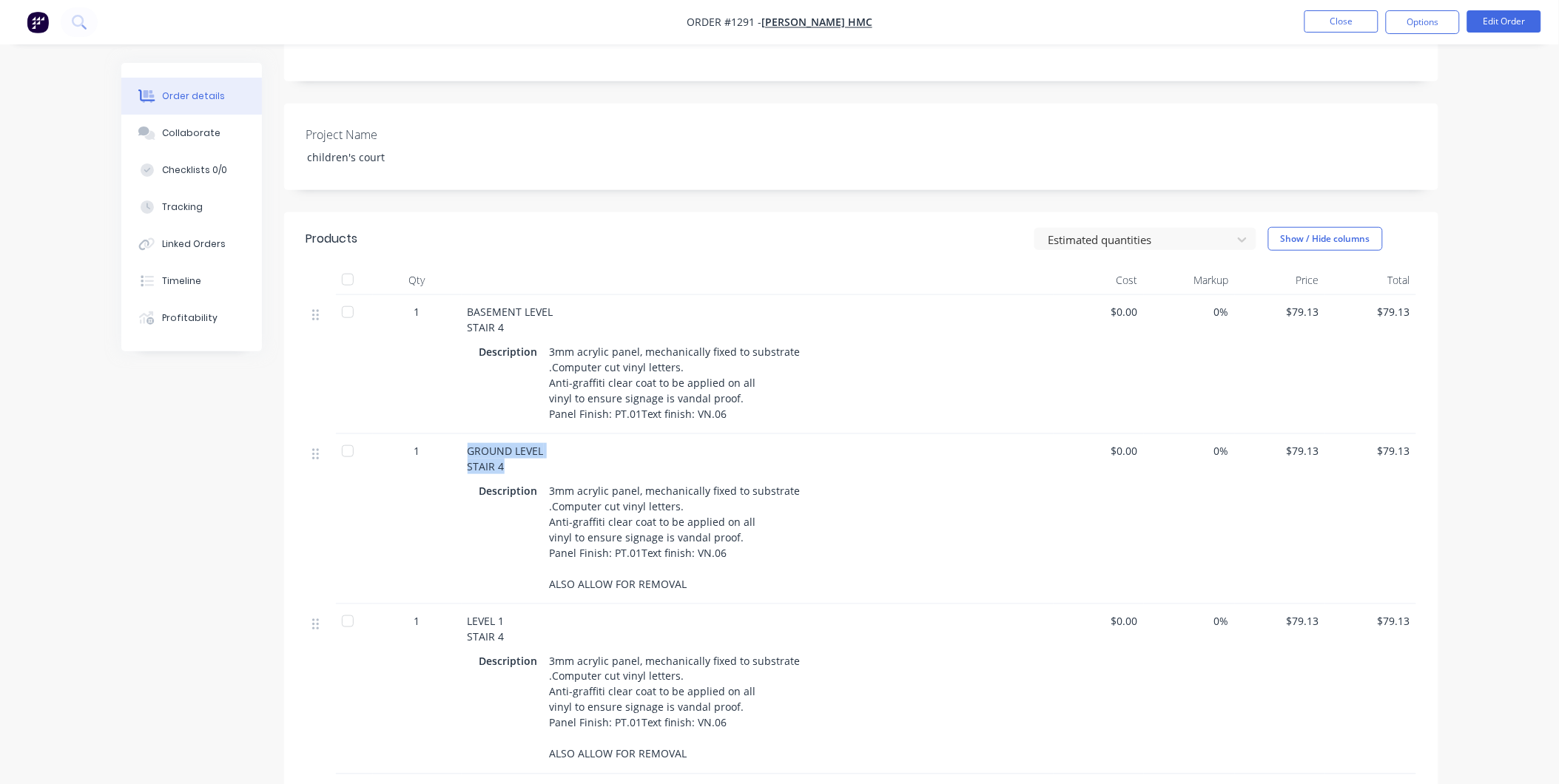
drag, startPoint x: 467, startPoint y: 412, endPoint x: 503, endPoint y: 425, distance: 38.3
click at [503, 443] on div "GROUND LEVEL STAIR 4" at bounding box center [757, 458] width 580 height 31
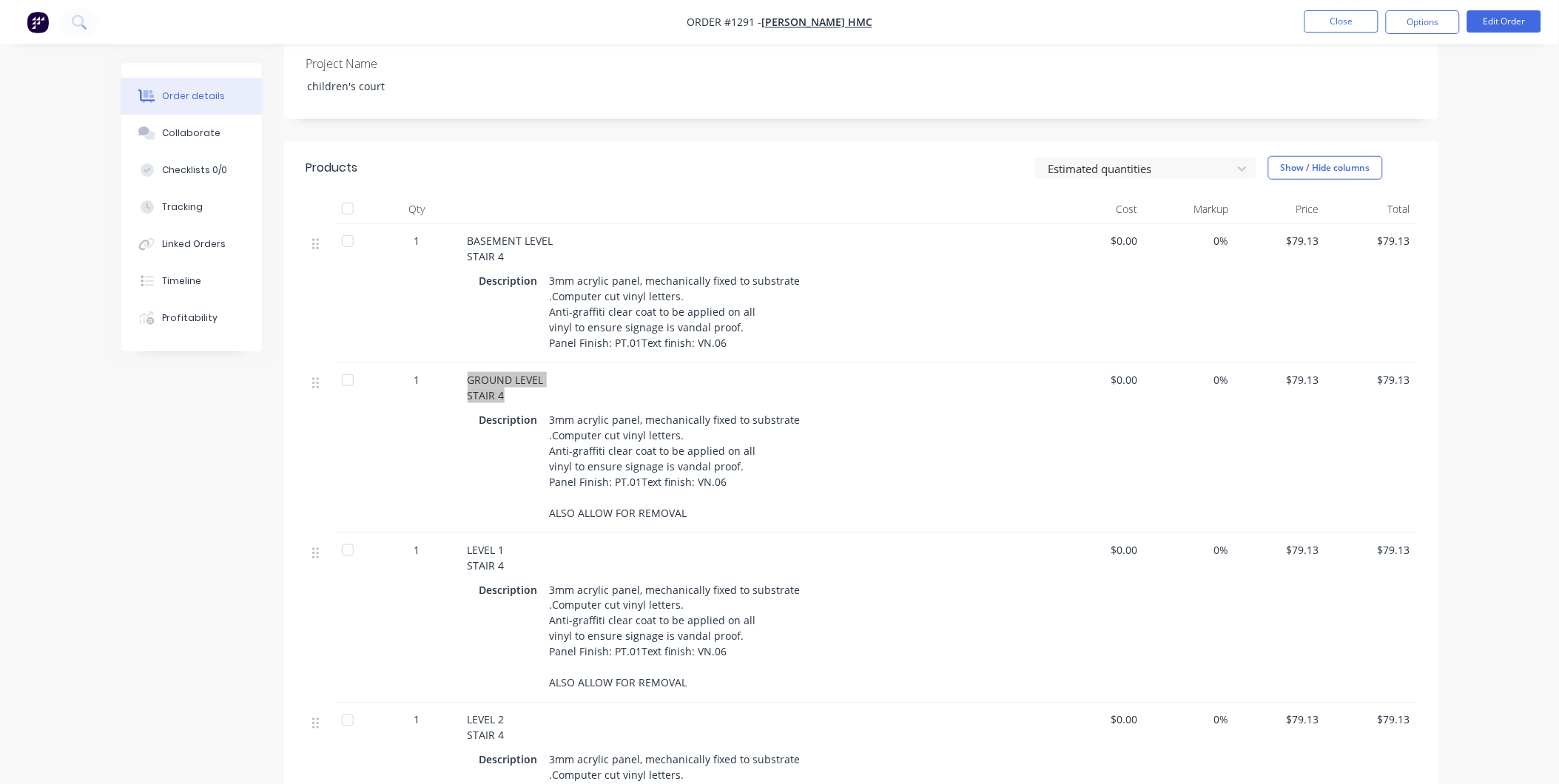
scroll to position [493, 0]
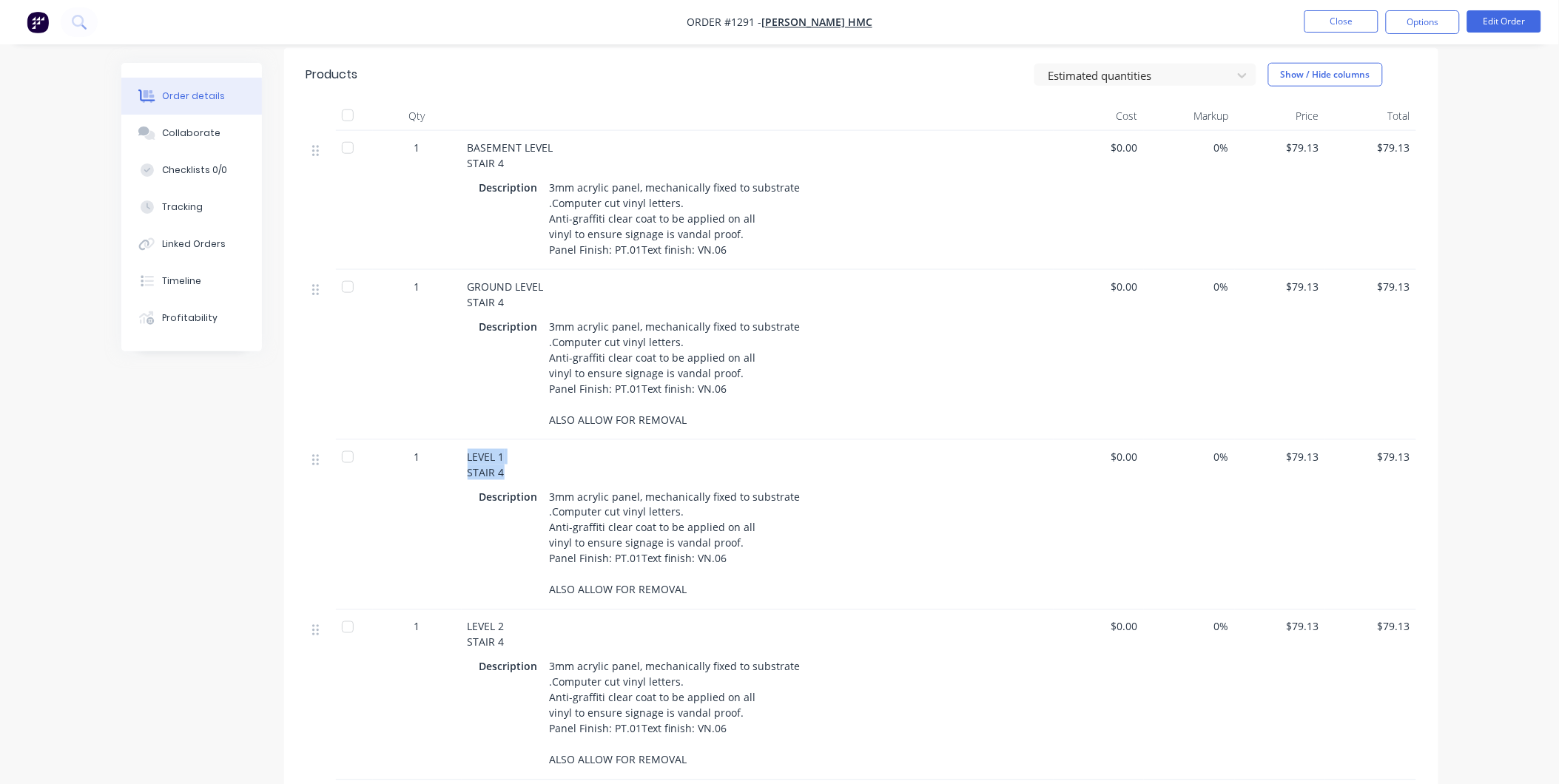
drag, startPoint x: 467, startPoint y: 418, endPoint x: 502, endPoint y: 432, distance: 37.7
click at [502, 450] on span "LEVEL 1 STAIR 4" at bounding box center [486, 464] width 37 height 30
drag, startPoint x: 464, startPoint y: 586, endPoint x: 503, endPoint y: 602, distance: 42.2
click at [503, 610] on div "LEVEL 2 STAIR 4 Description 3mm acrylic panel, mechanically fixed to substrate …" at bounding box center [757, 695] width 591 height 170
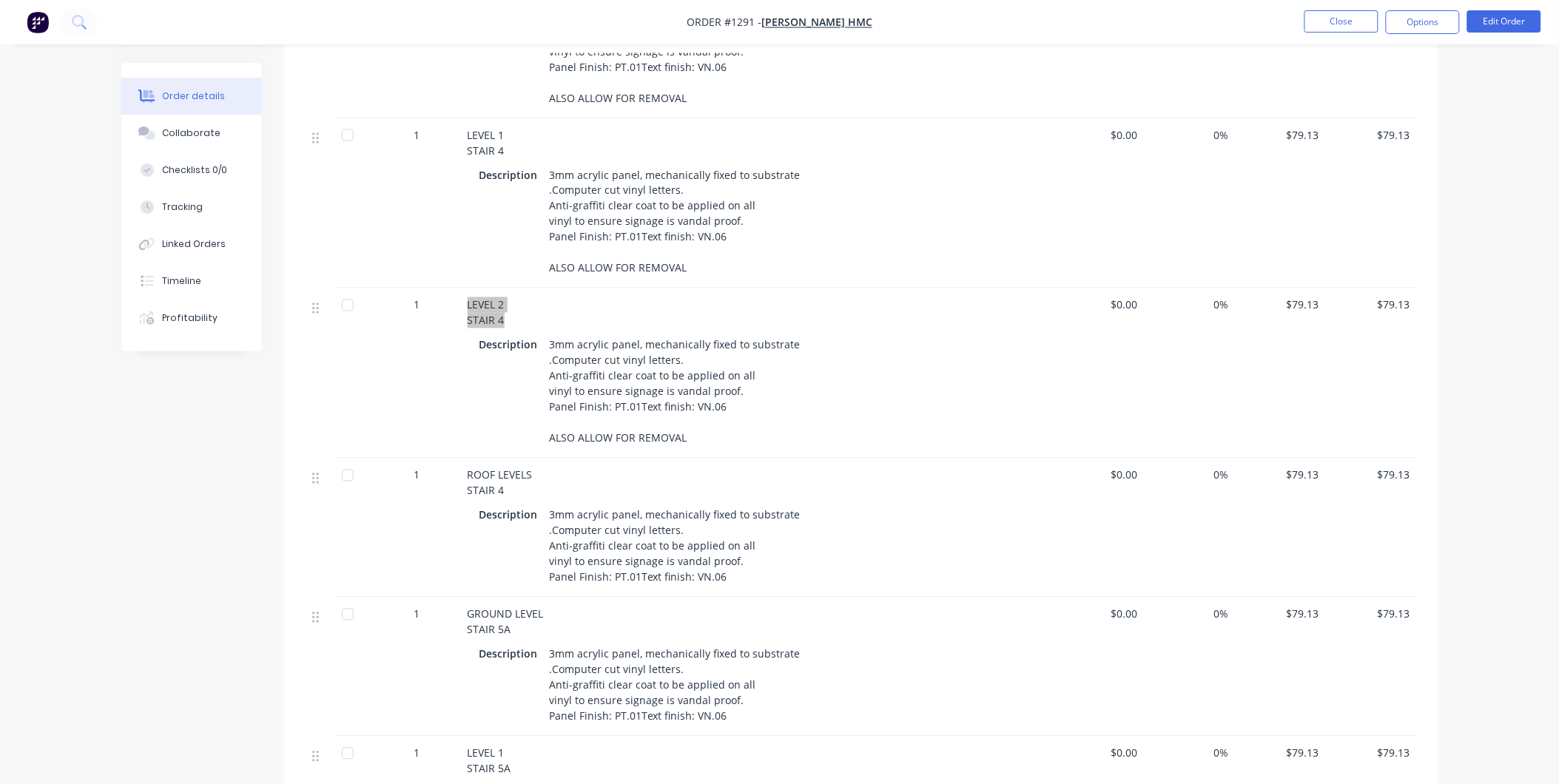
scroll to position [822, 0]
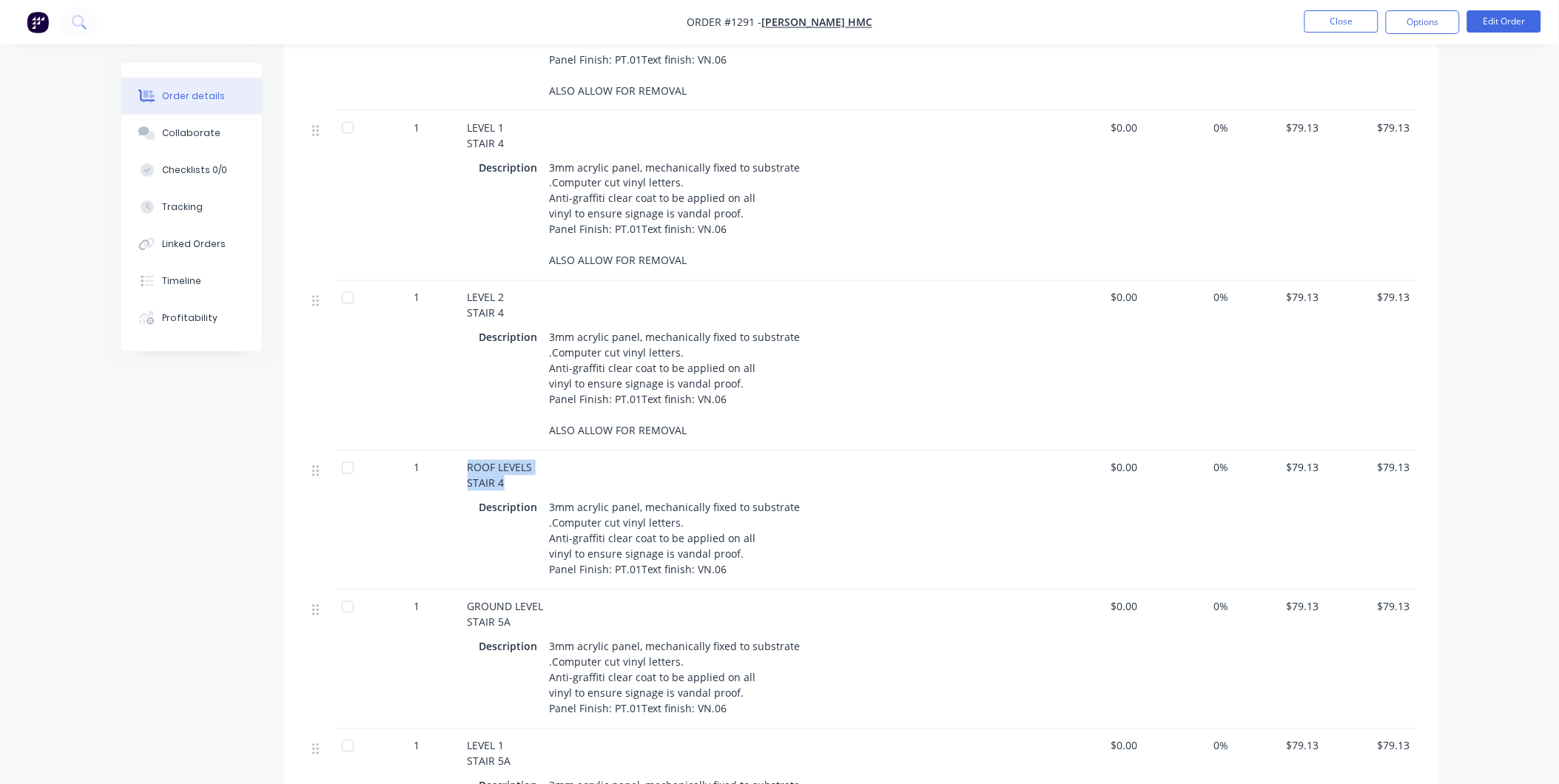
drag, startPoint x: 466, startPoint y: 434, endPoint x: 505, endPoint y: 446, distance: 40.8
click at [505, 451] on div "ROOF LEVELS STAIR 4 Description 3mm acrylic panel, mechanically fixed to substr…" at bounding box center [757, 521] width 591 height 139
drag, startPoint x: 467, startPoint y: 570, endPoint x: 514, endPoint y: 588, distance: 50.3
click at [514, 599] on div "GROUND LEVEL STAIR 5A" at bounding box center [757, 614] width 580 height 31
drag, startPoint x: 463, startPoint y: 703, endPoint x: 514, endPoint y: 723, distance: 54.8
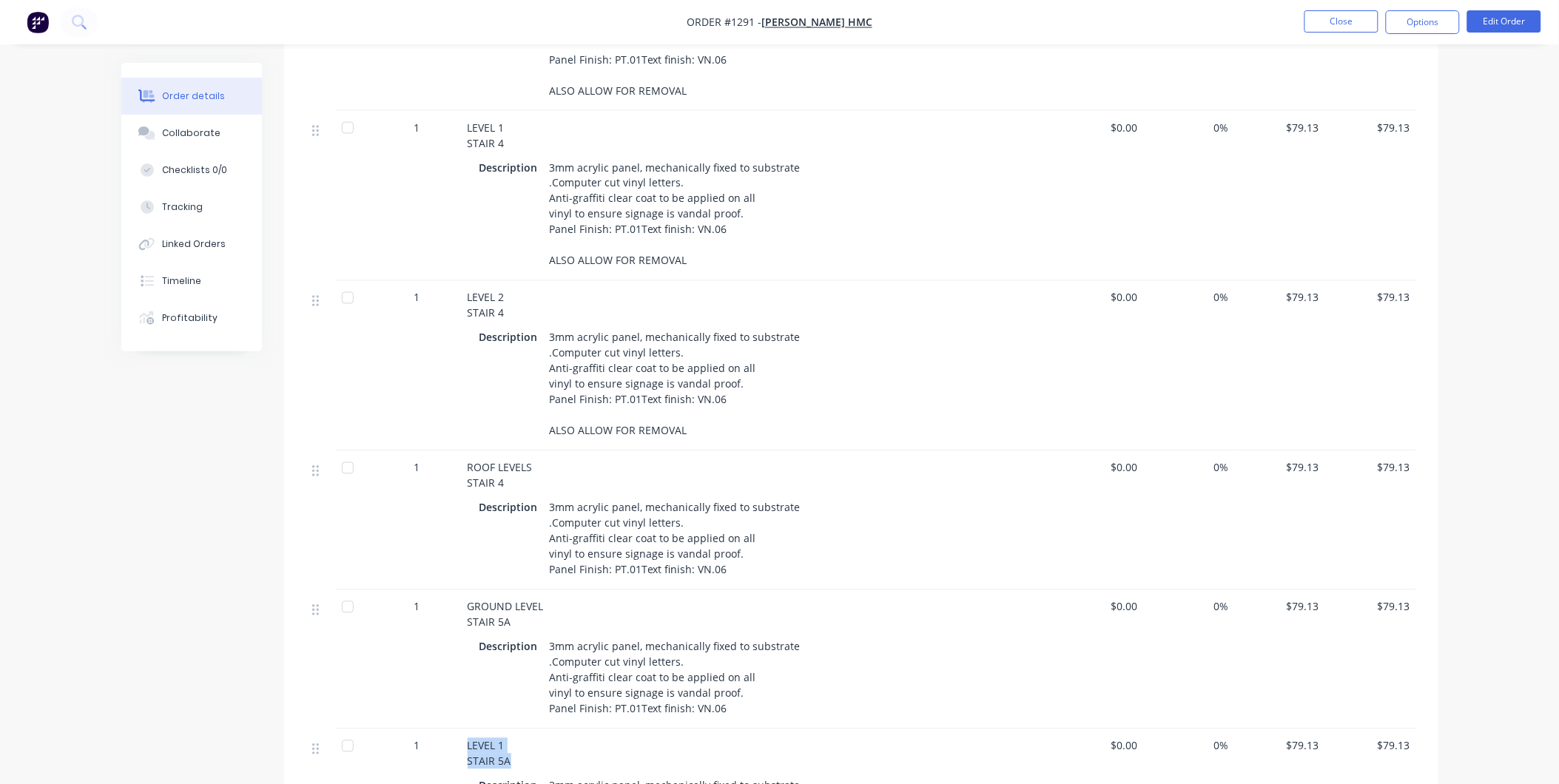
click at [514, 729] on div "LEVEL 1 STAIR 5A Description 3mm acrylic panel, mechanically fixed to substrate…" at bounding box center [757, 798] width 591 height 139
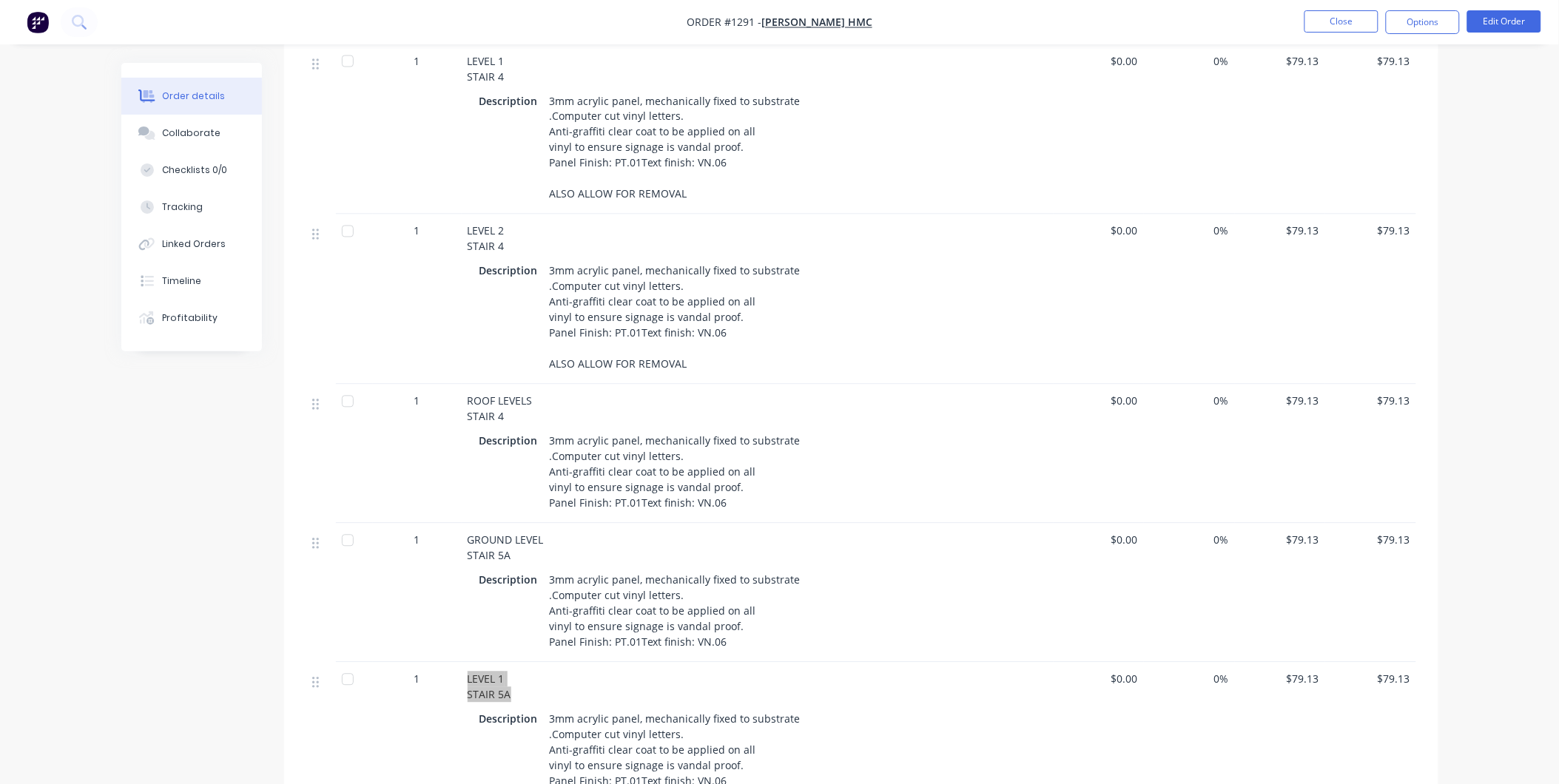
scroll to position [1314, 0]
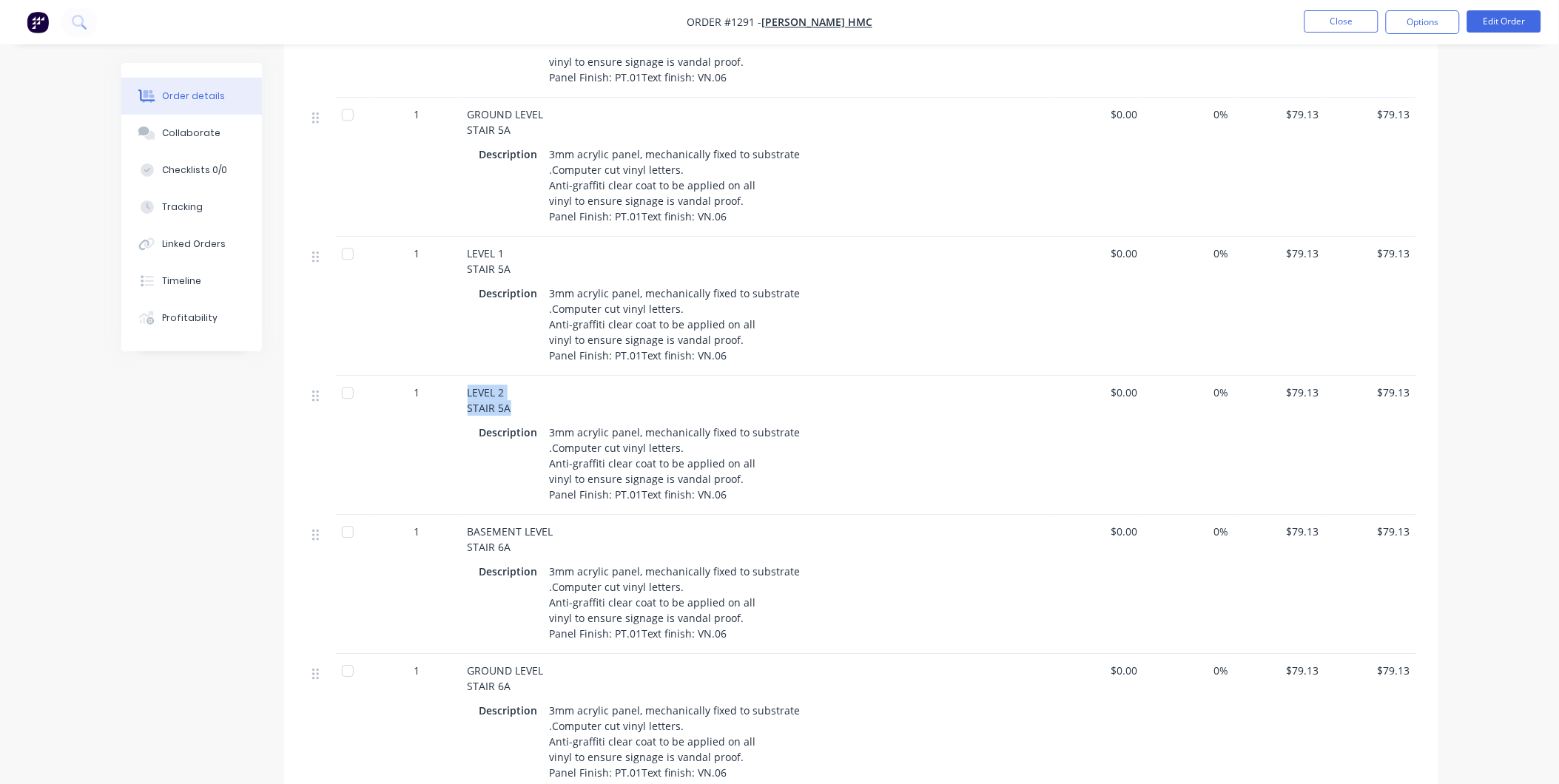
drag, startPoint x: 463, startPoint y: 351, endPoint x: 508, endPoint y: 370, distance: 48.8
click at [508, 376] on div "LEVEL 2 STAIR 5A Description 3mm acrylic panel, mechanically fixed to substrate…" at bounding box center [757, 446] width 591 height 139
drag, startPoint x: 468, startPoint y: 495, endPoint x: 527, endPoint y: 508, distance: 60.4
click at [527, 523] on div "BASEMENT LEVEL STAIR 6A" at bounding box center [757, 538] width 580 height 31
drag, startPoint x: 467, startPoint y: 632, endPoint x: 508, endPoint y: 653, distance: 46.1
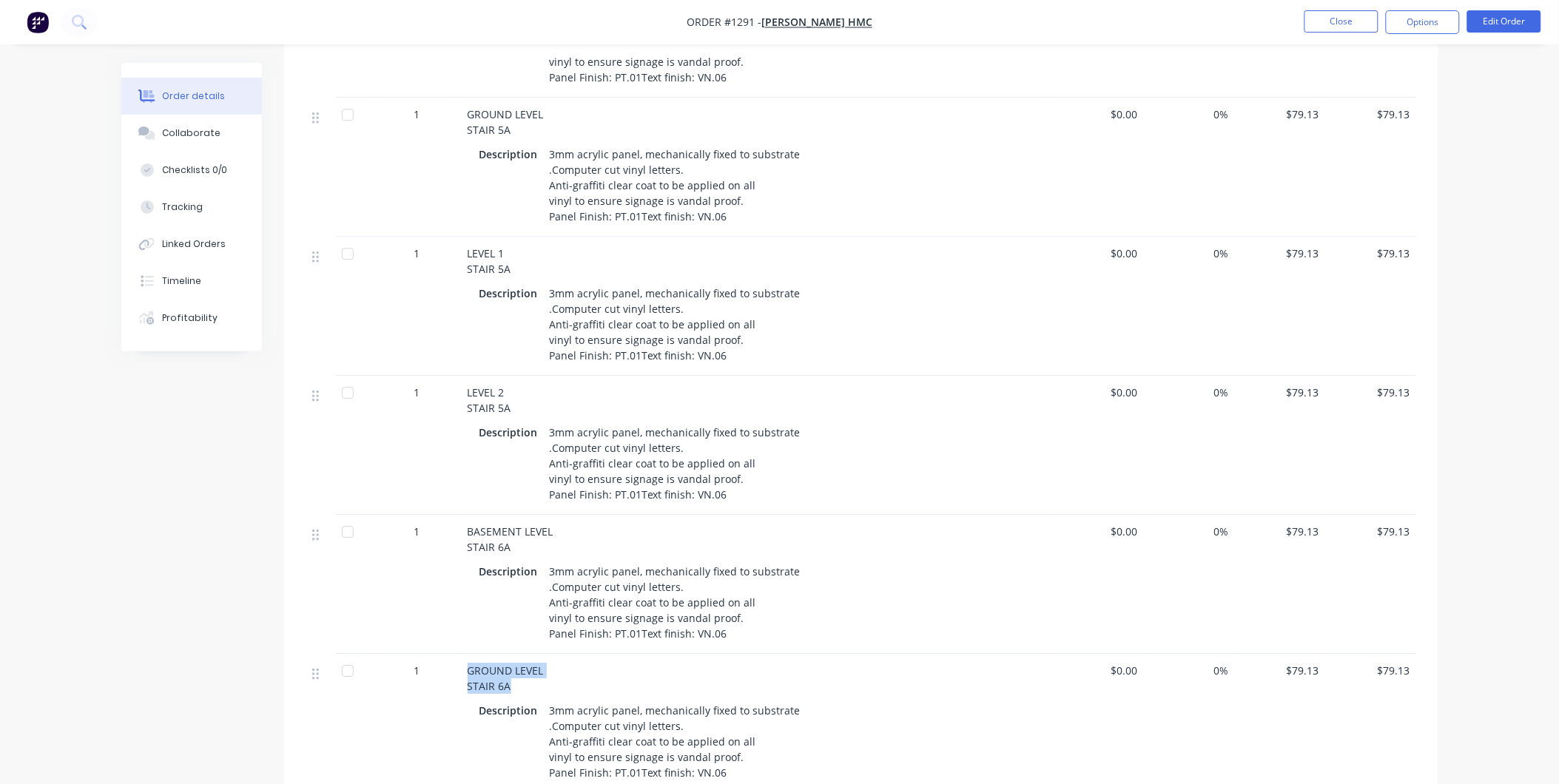
click at [508, 663] on span "GROUND LEVEL STAIR 6A" at bounding box center [505, 678] width 76 height 30
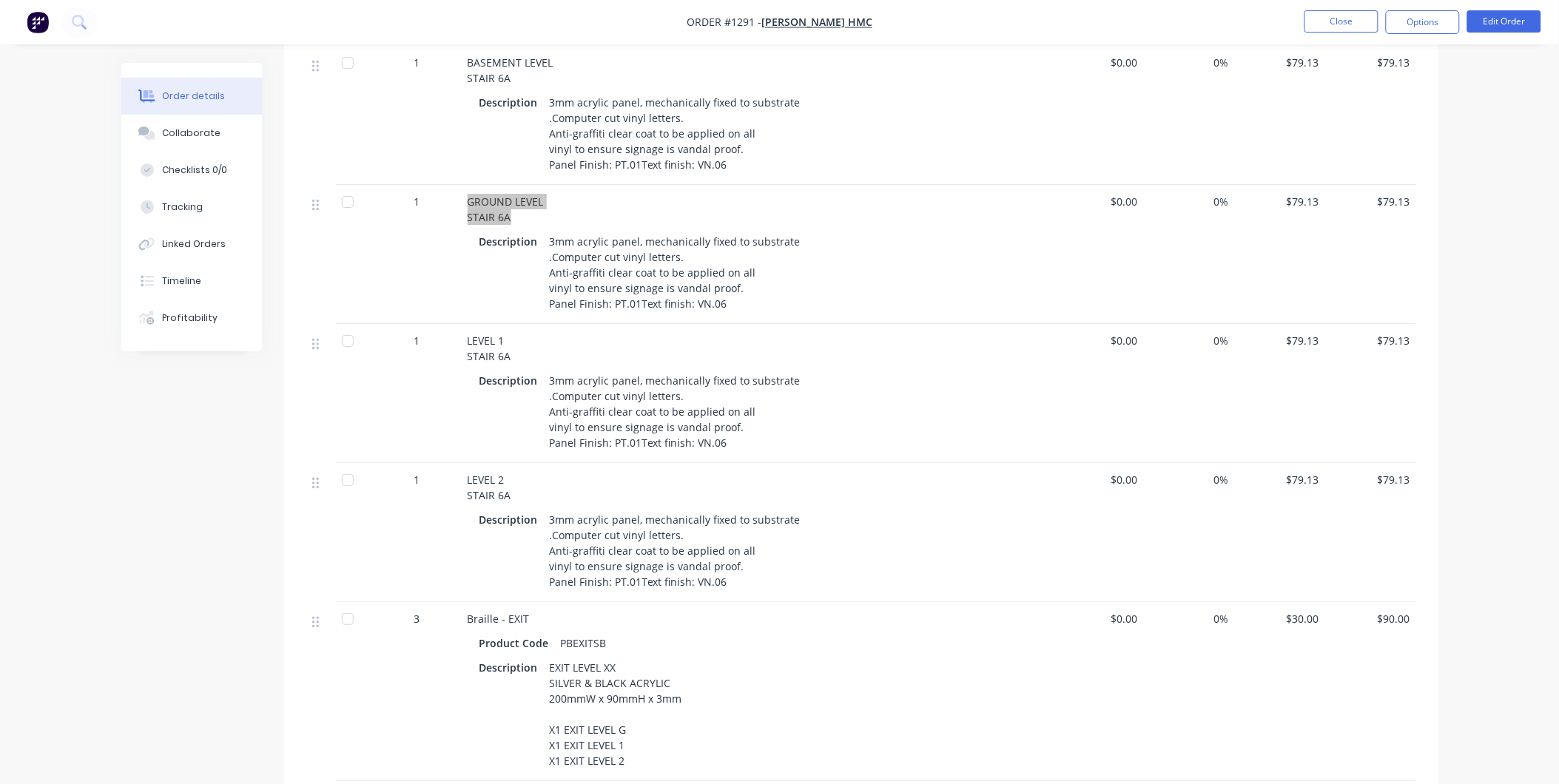
scroll to position [1807, 0]
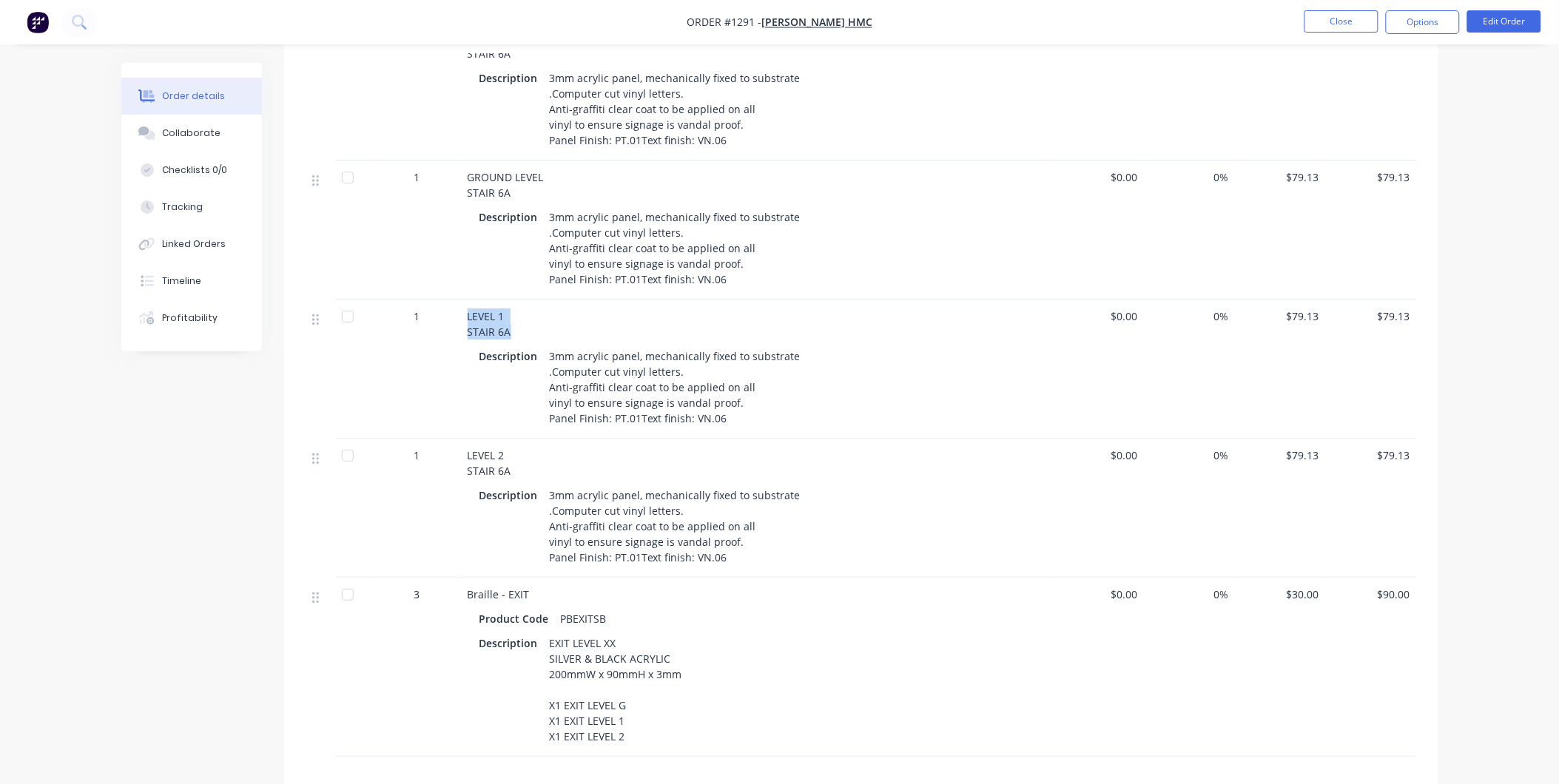
drag, startPoint x: 466, startPoint y: 278, endPoint x: 509, endPoint y: 297, distance: 47.0
click at [509, 299] on div "LEVEL 1 STAIR 6A Description 3mm acrylic panel, mechanically fixed to substrate…" at bounding box center [757, 369] width 591 height 139
drag, startPoint x: 467, startPoint y: 416, endPoint x: 533, endPoint y: 435, distance: 68.7
click at [533, 447] on div "LEVEL 2 STAIR 6A" at bounding box center [757, 462] width 580 height 31
drag, startPoint x: 605, startPoint y: 578, endPoint x: 557, endPoint y: 579, distance: 48.0
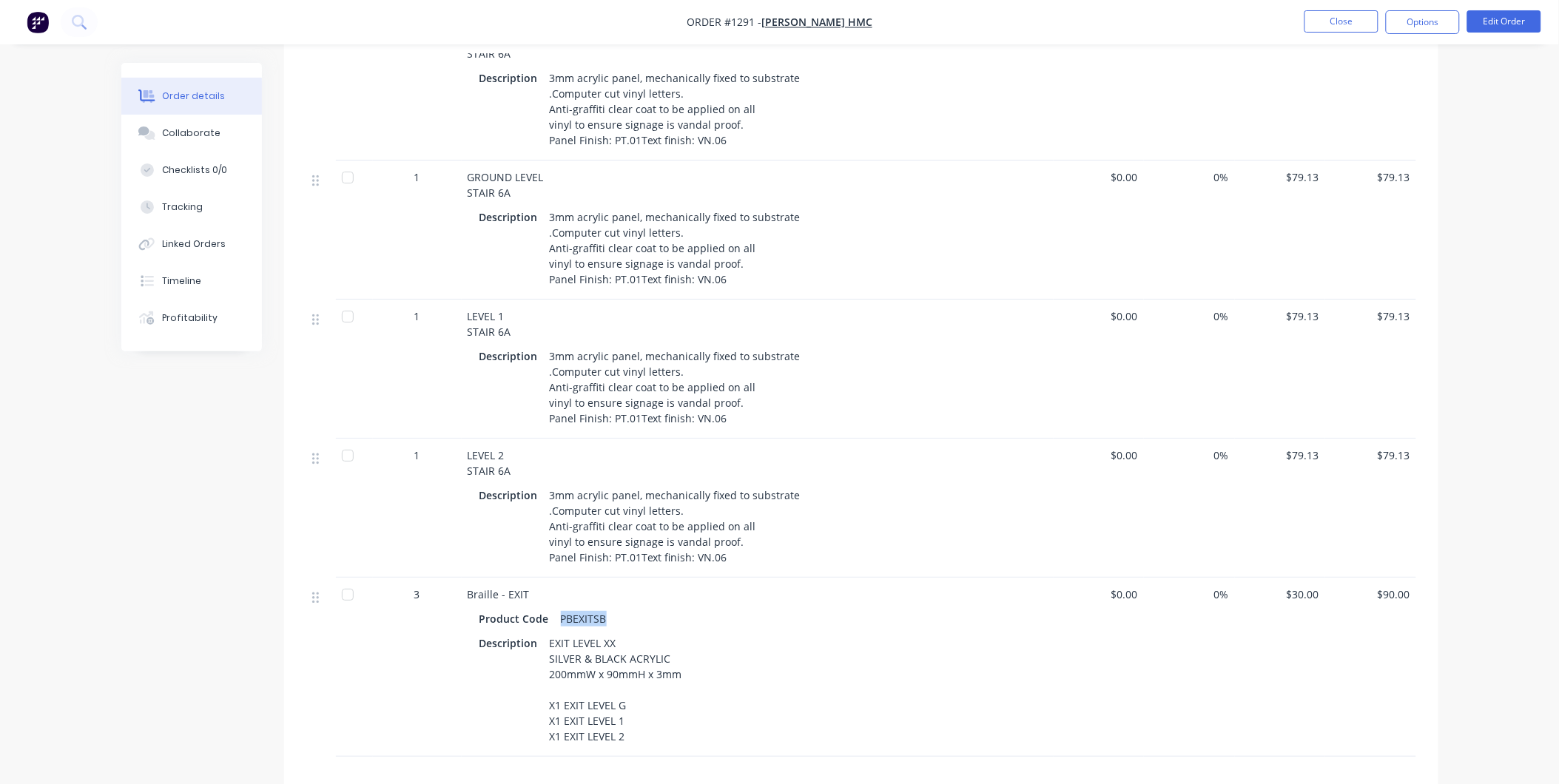
click at [557, 608] on div "PBEXITSB" at bounding box center [583, 618] width 58 height 22
drag, startPoint x: 543, startPoint y: 666, endPoint x: 638, endPoint y: 696, distance: 99.6
click at [638, 696] on div "EXIT LEVEL XX SILVER & BLACK ACRYLIC 200mmW x 90mmH x 3mm X1 EXIT LEVEL G X1 EX…" at bounding box center [615, 689] width 144 height 114
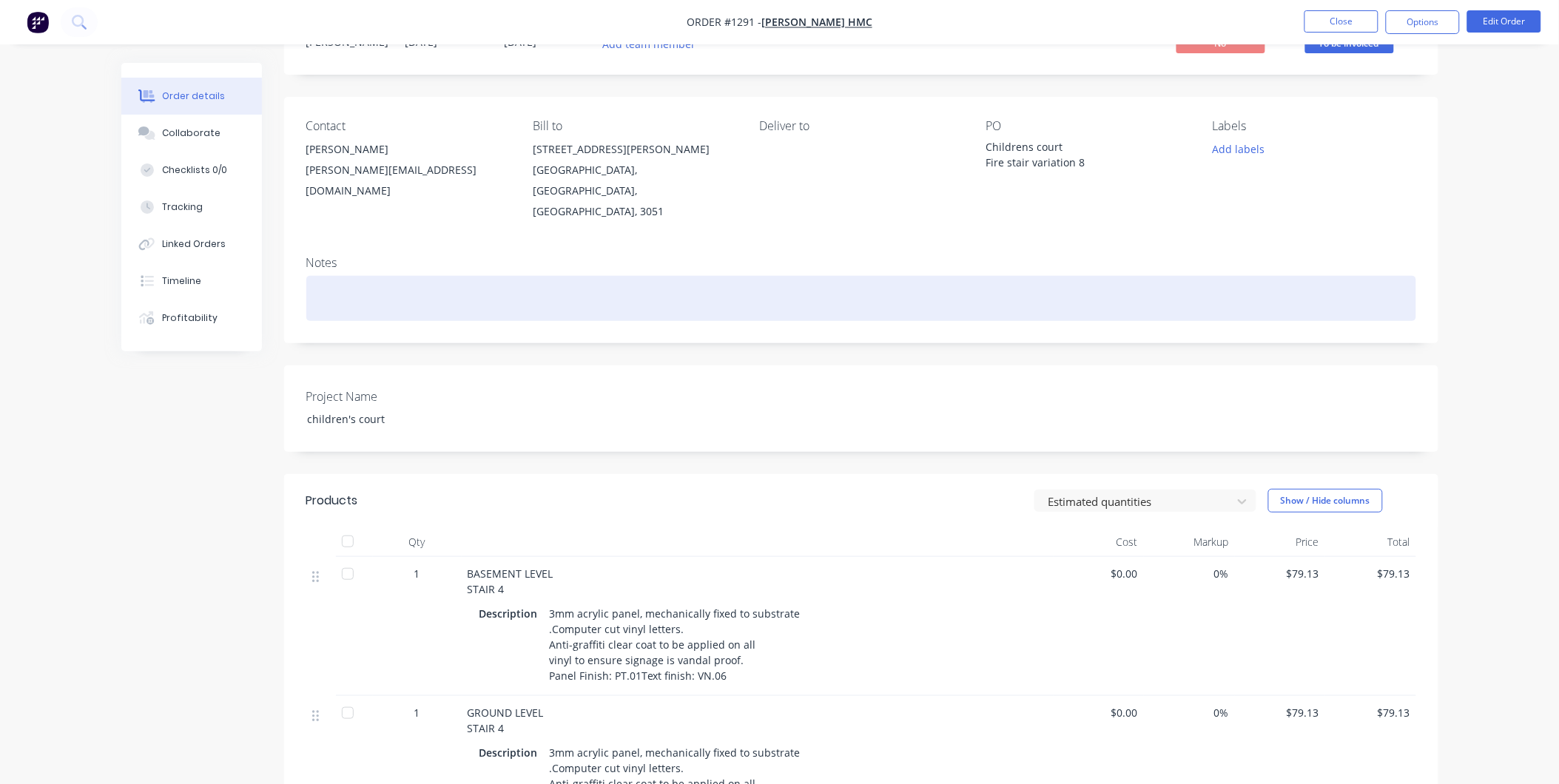
scroll to position [0, 0]
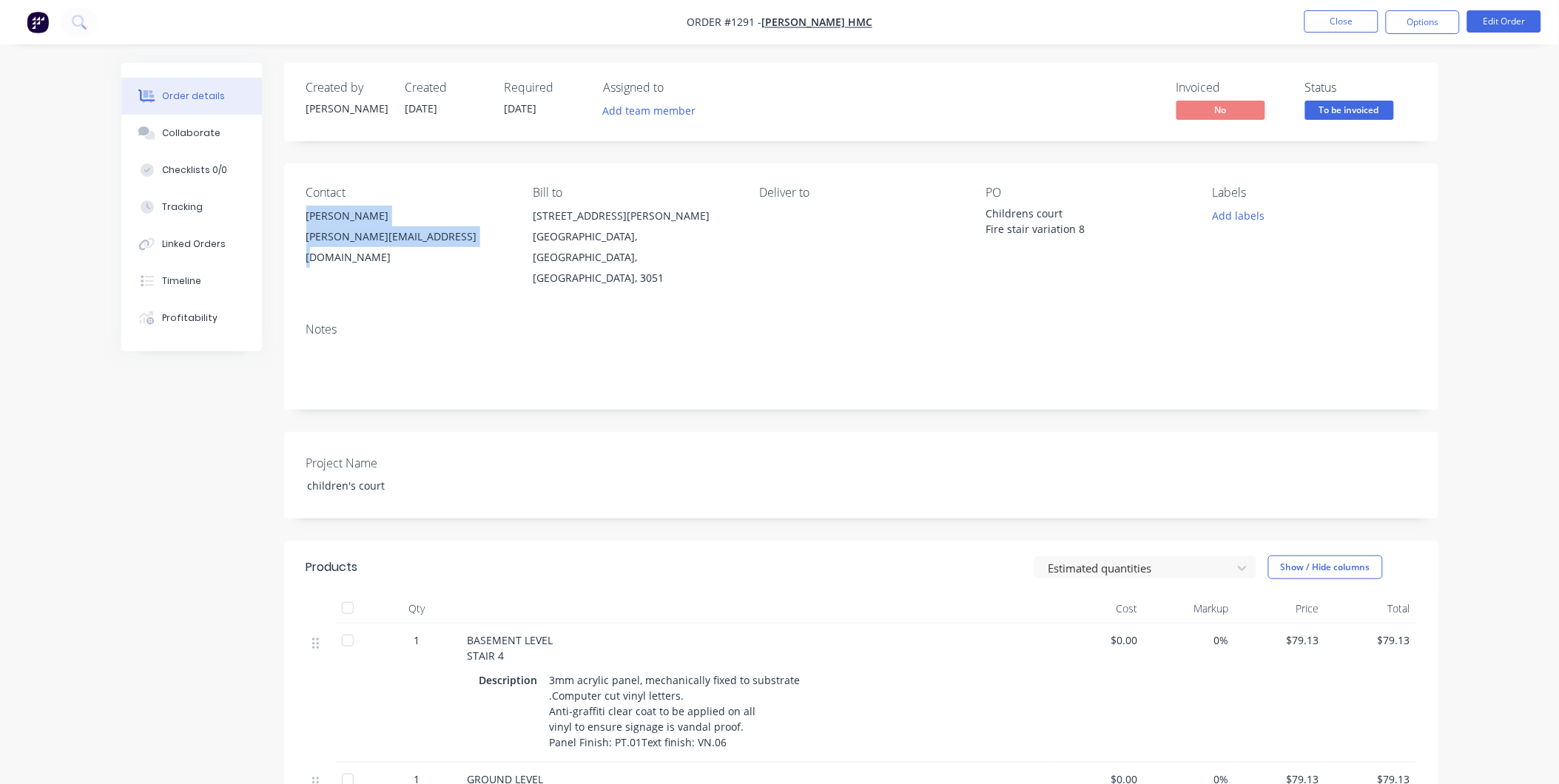
drag, startPoint x: 307, startPoint y: 215, endPoint x: 474, endPoint y: 242, distance: 169.2
click at [474, 242] on div "[PERSON_NAME] [EMAIL_ADDRESS][DOMAIN_NAME]" at bounding box center [407, 237] width 202 height 62
click at [1426, 24] on button "Options" at bounding box center [1422, 22] width 74 height 24
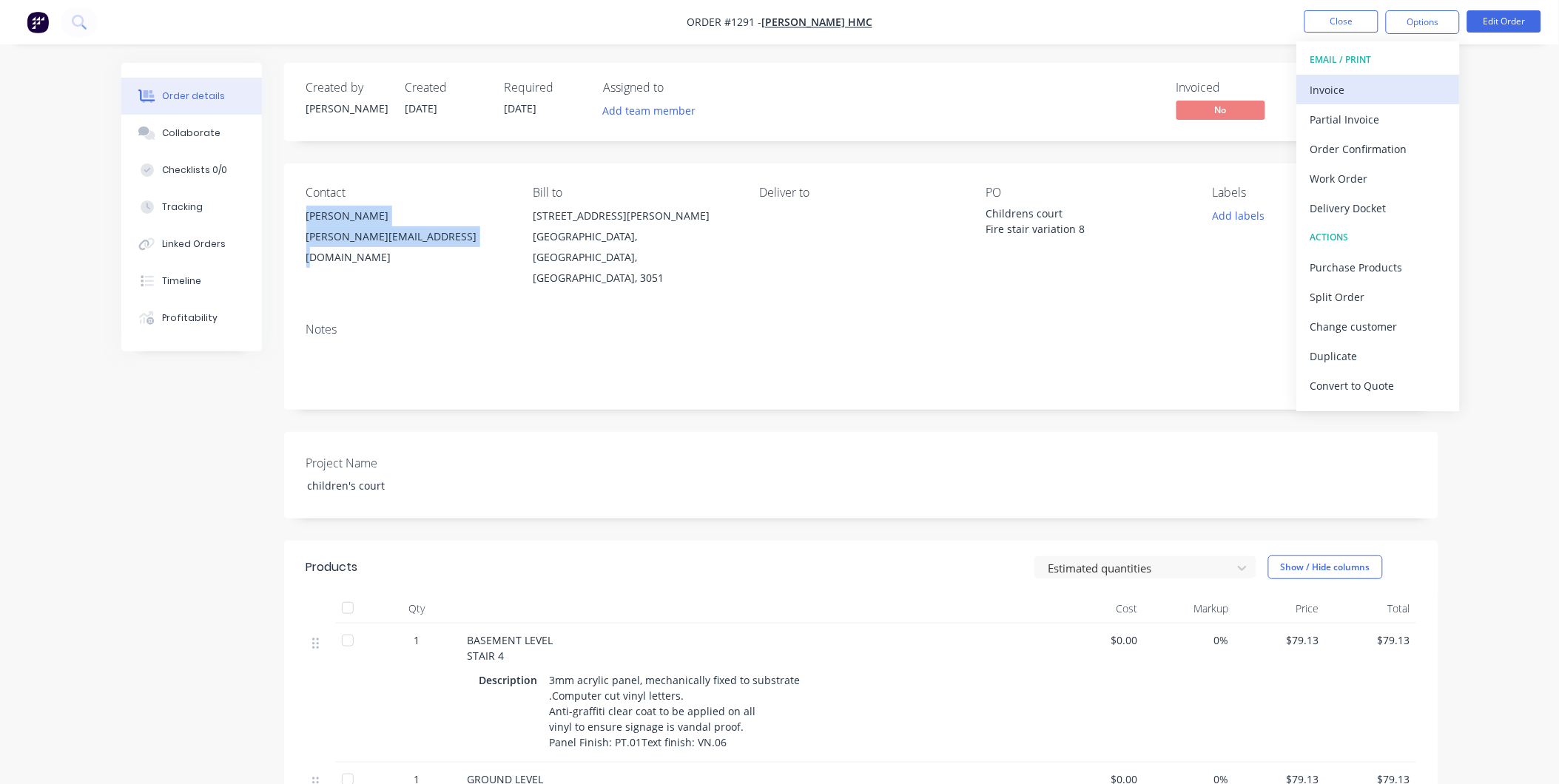
click at [1371, 80] on div "Invoice" at bounding box center [1378, 90] width 136 height 22
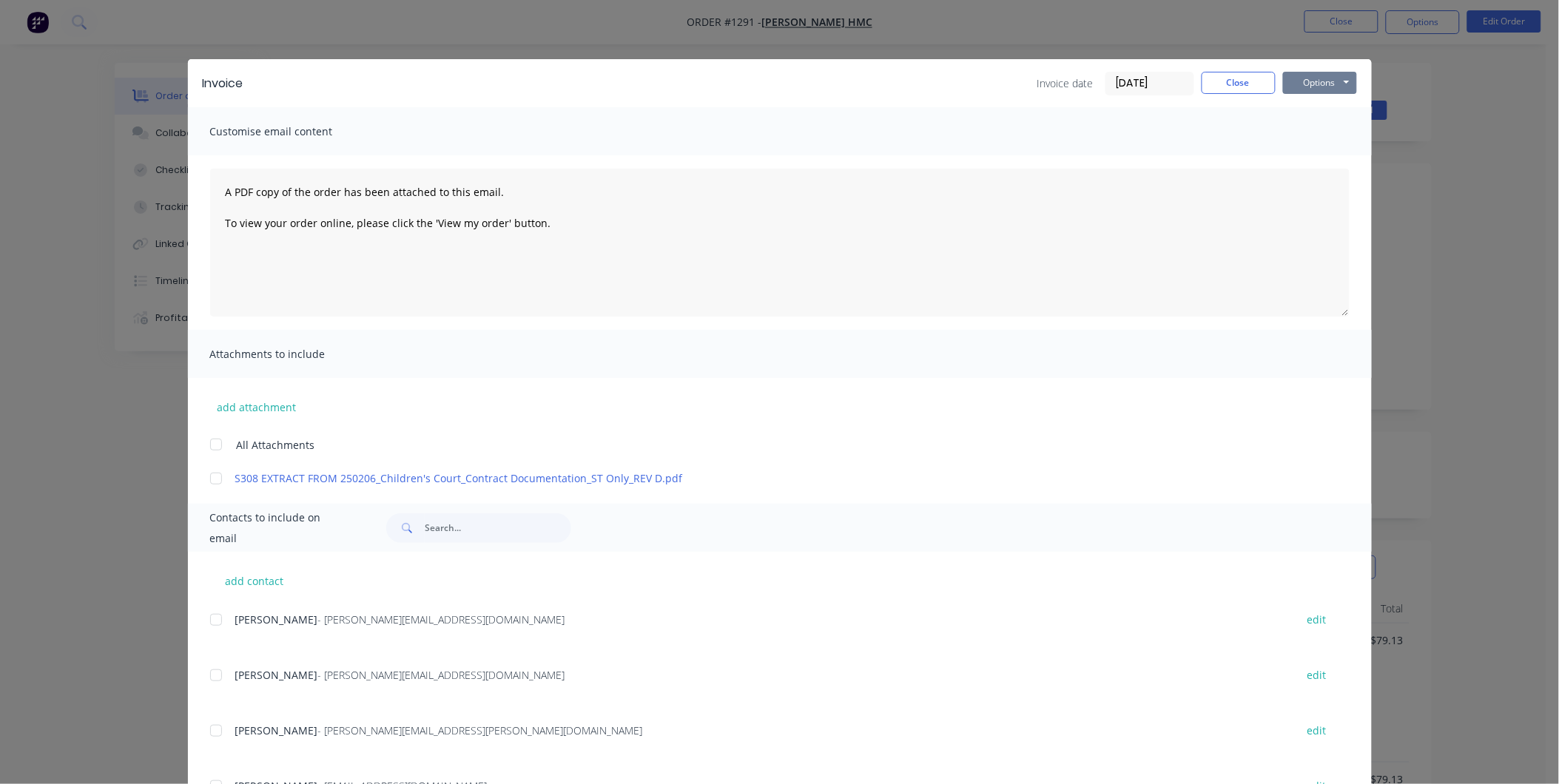
drag, startPoint x: 1333, startPoint y: 78, endPoint x: 1335, endPoint y: 93, distance: 15.1
click at [1330, 78] on button "Options" at bounding box center [1320, 83] width 74 height 22
click at [1346, 128] on button "Print" at bounding box center [1330, 134] width 94 height 25
drag, startPoint x: 1252, startPoint y: 82, endPoint x: 1276, endPoint y: 72, distance: 26.0
click at [1262, 78] on button "Close" at bounding box center [1238, 83] width 74 height 22
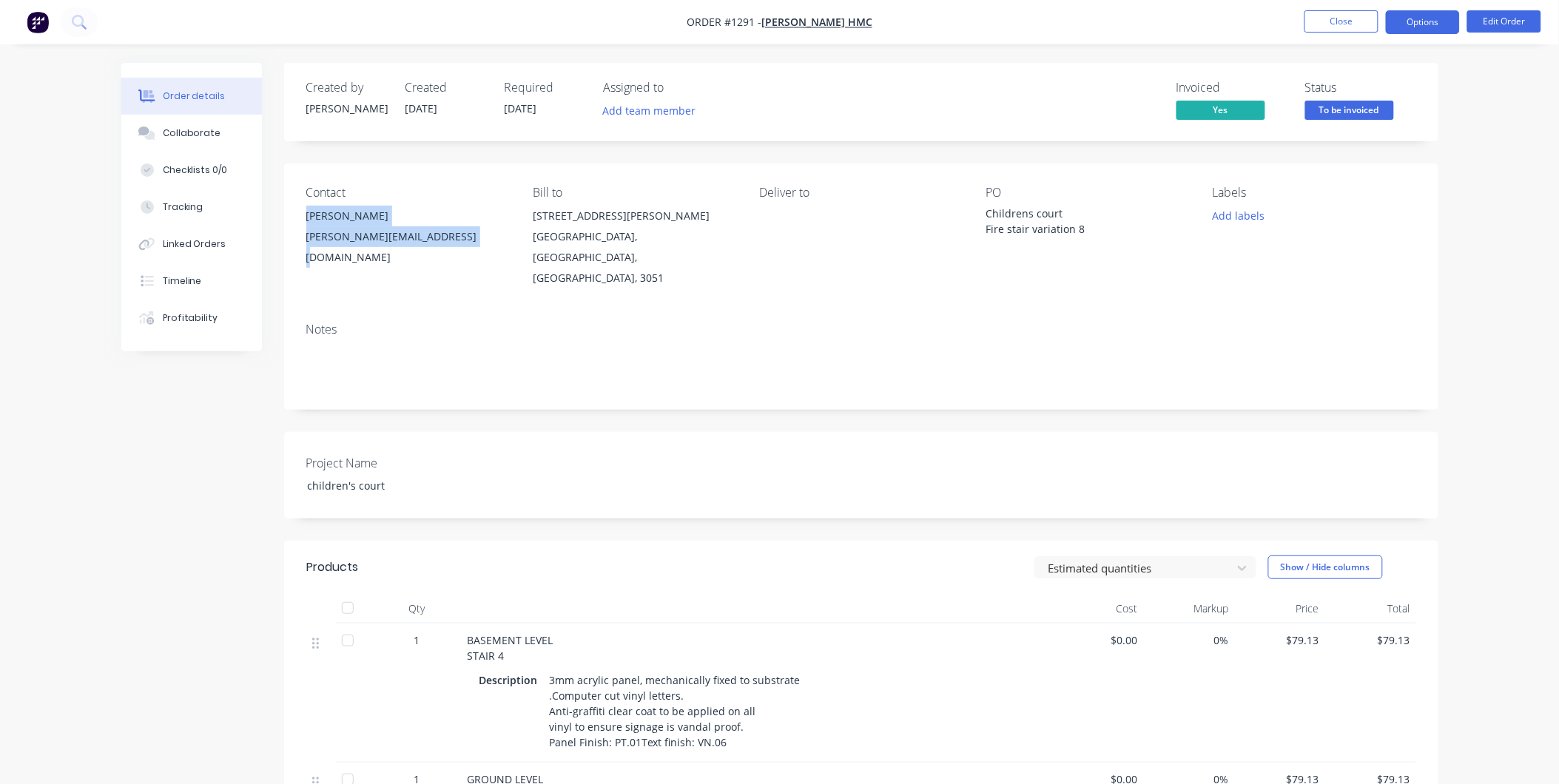
click at [1415, 27] on button "Options" at bounding box center [1422, 22] width 74 height 24
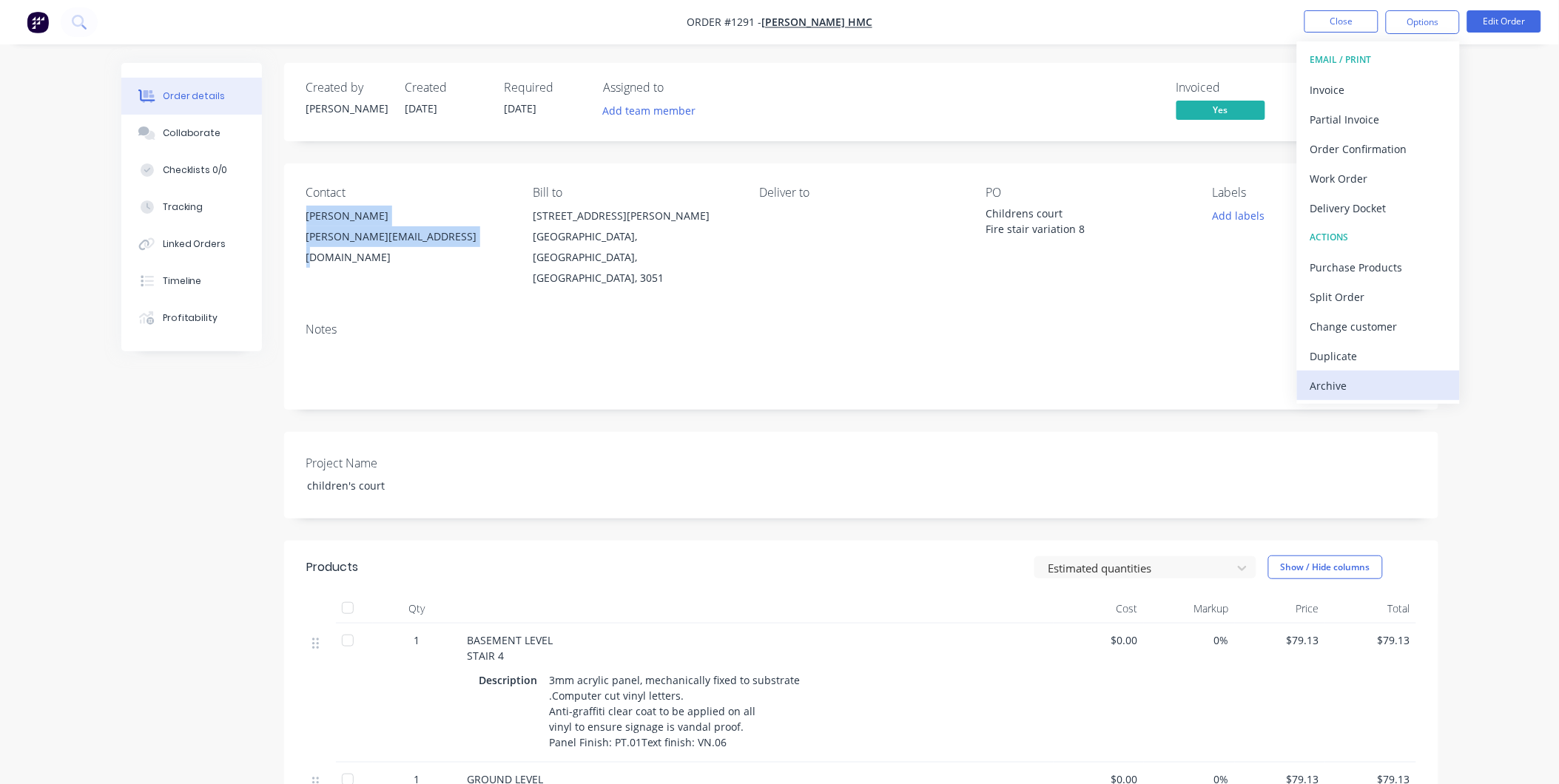
click at [1384, 378] on div "Archive" at bounding box center [1378, 386] width 136 height 22
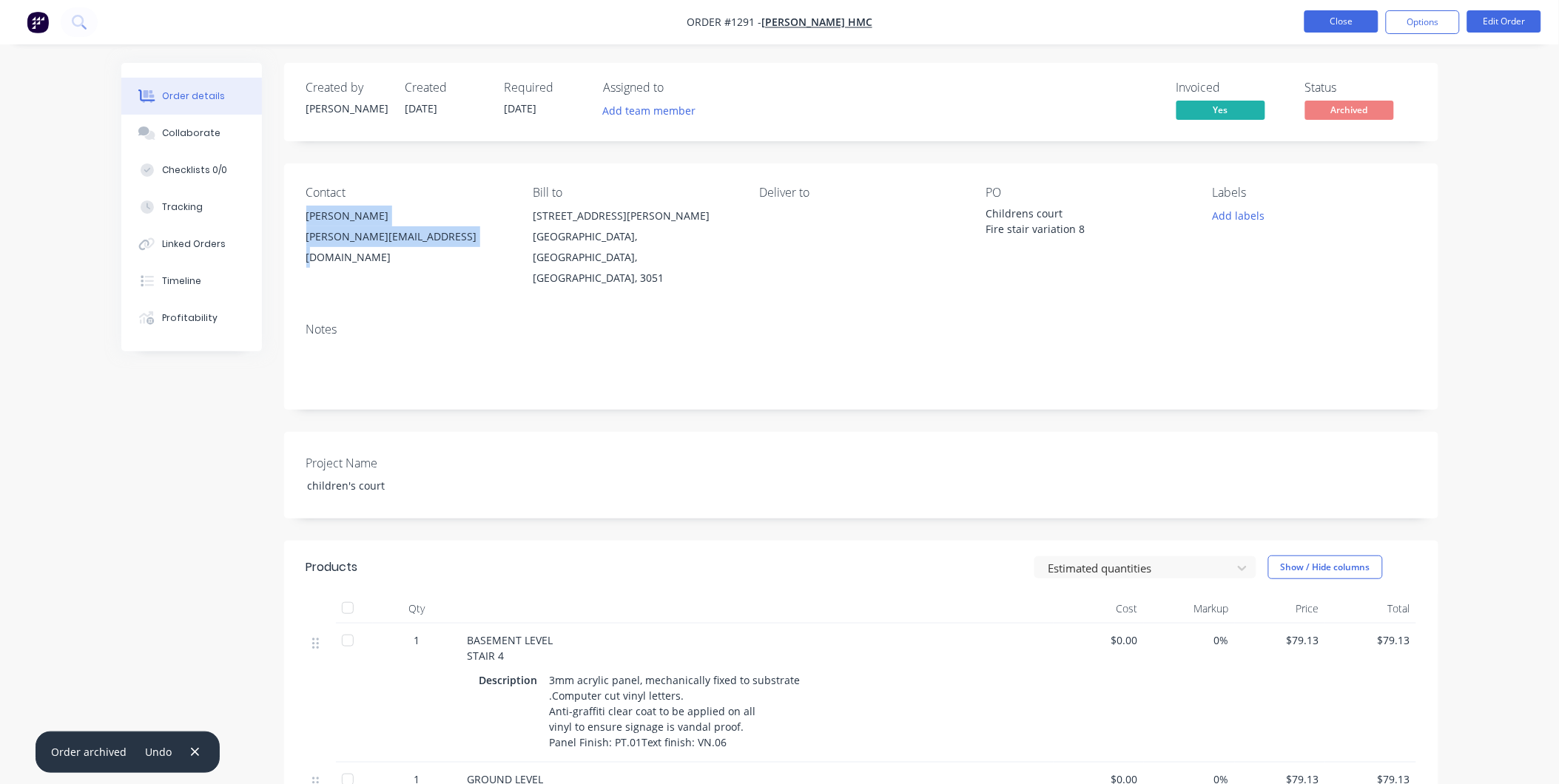
click at [1321, 26] on button "Close" at bounding box center [1341, 22] width 74 height 22
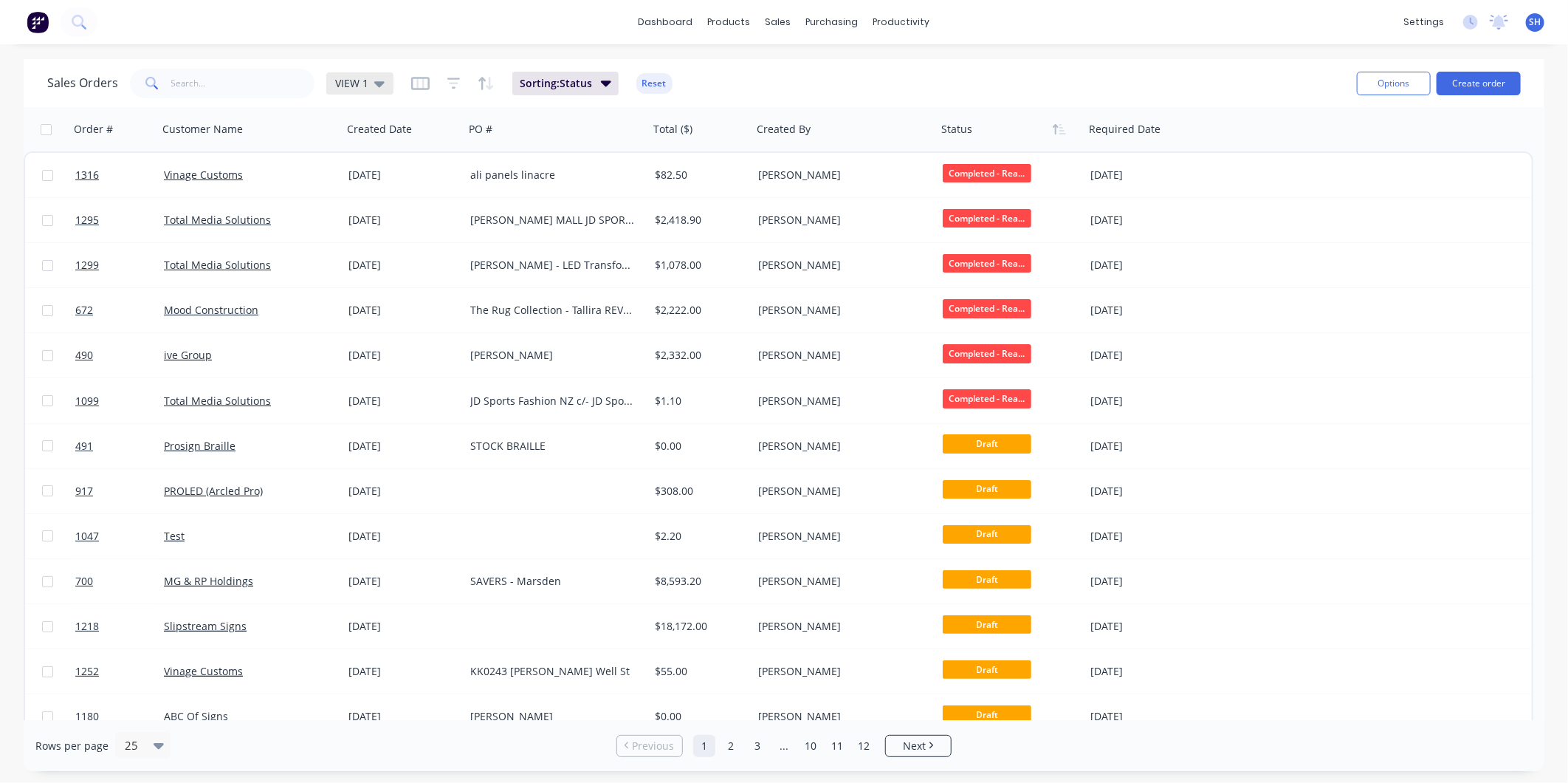
click at [375, 83] on icon at bounding box center [379, 84] width 10 height 6
click at [366, 298] on button "To be Invoiced" at bounding box center [415, 296] width 169 height 17
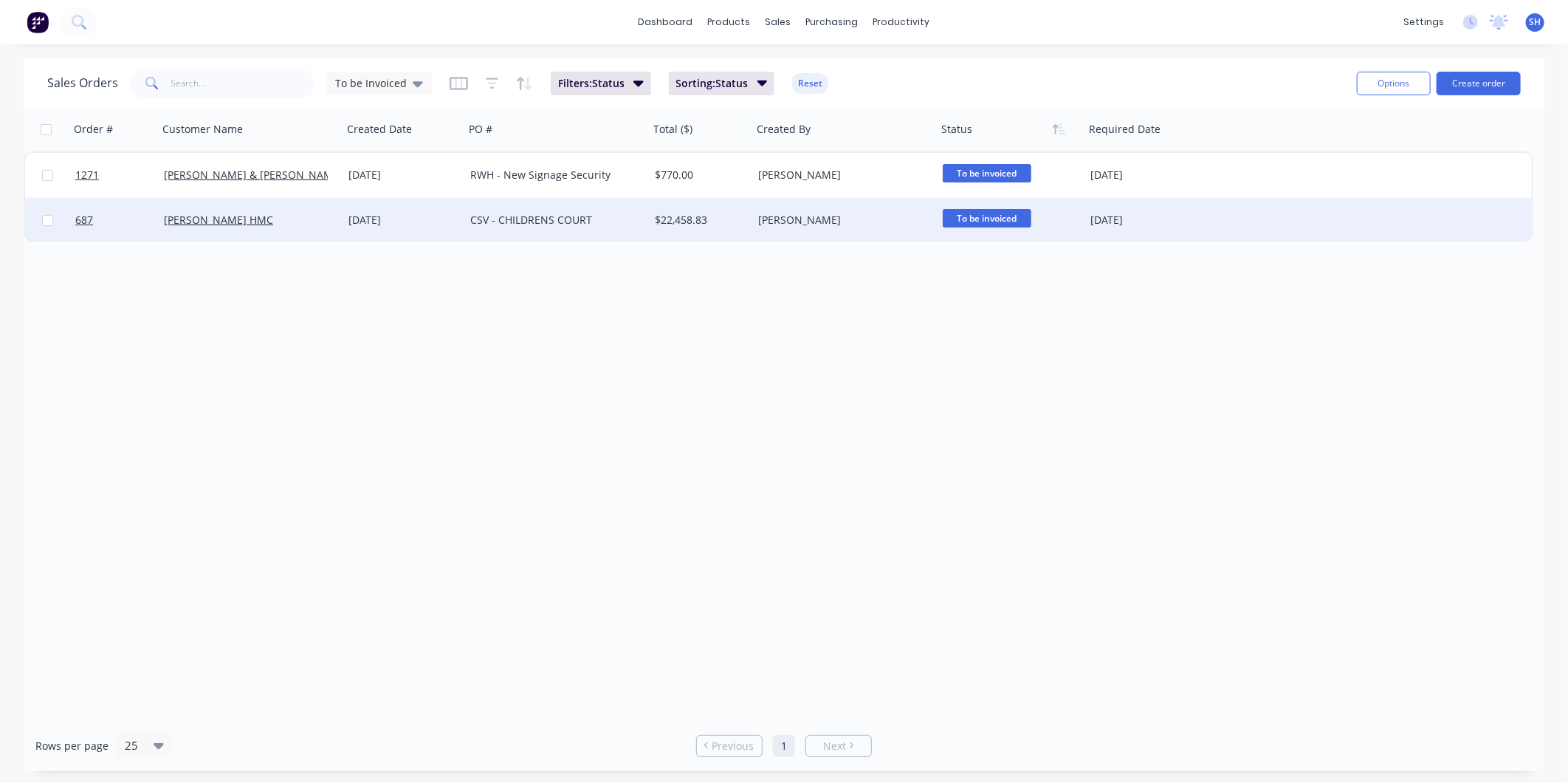
click at [306, 221] on div "[PERSON_NAME] HMC" at bounding box center [245, 220] width 164 height 14
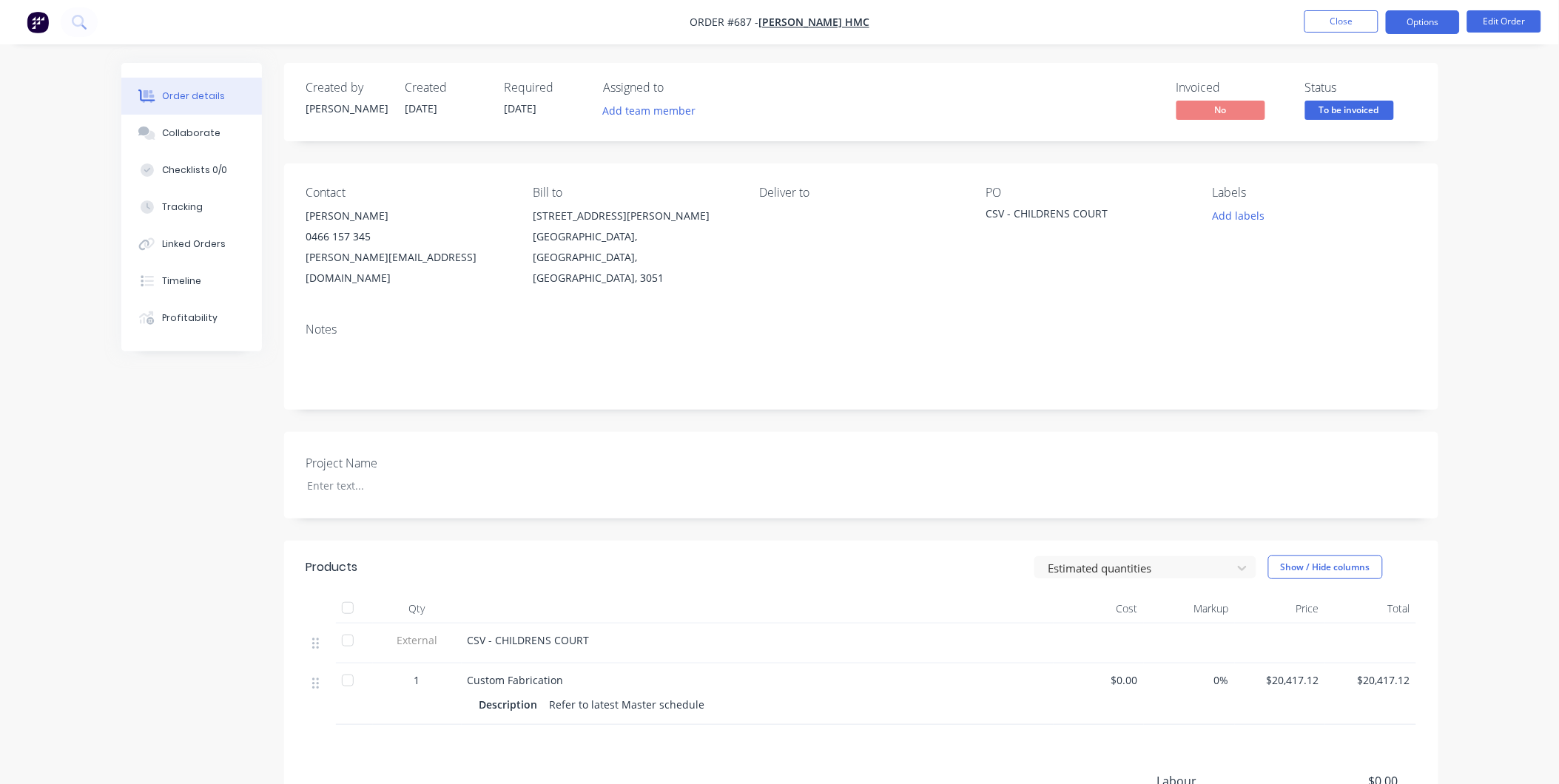
click at [1417, 18] on button "Options" at bounding box center [1422, 22] width 74 height 24
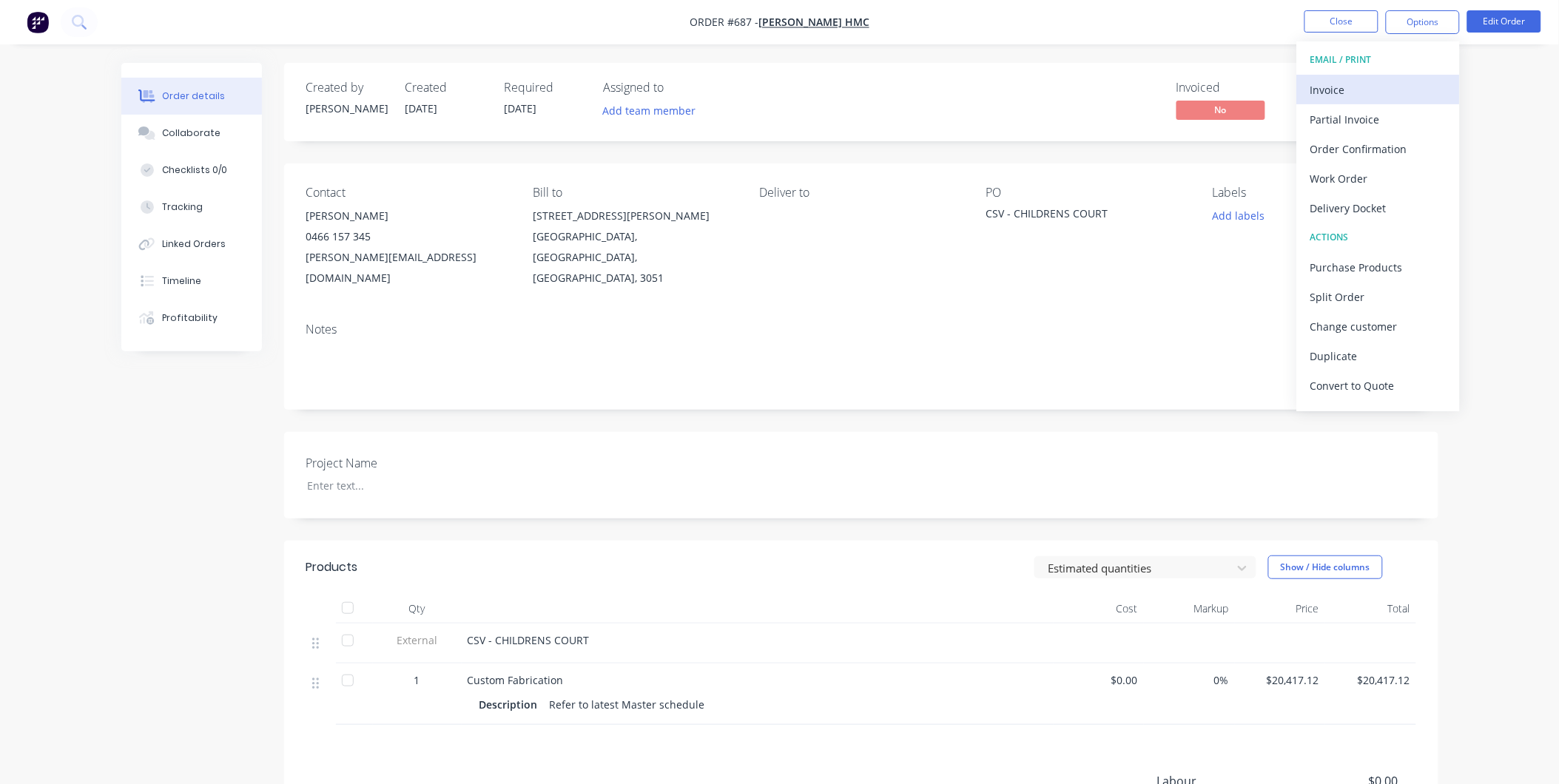
click at [1358, 86] on div "Invoice" at bounding box center [1378, 90] width 136 height 22
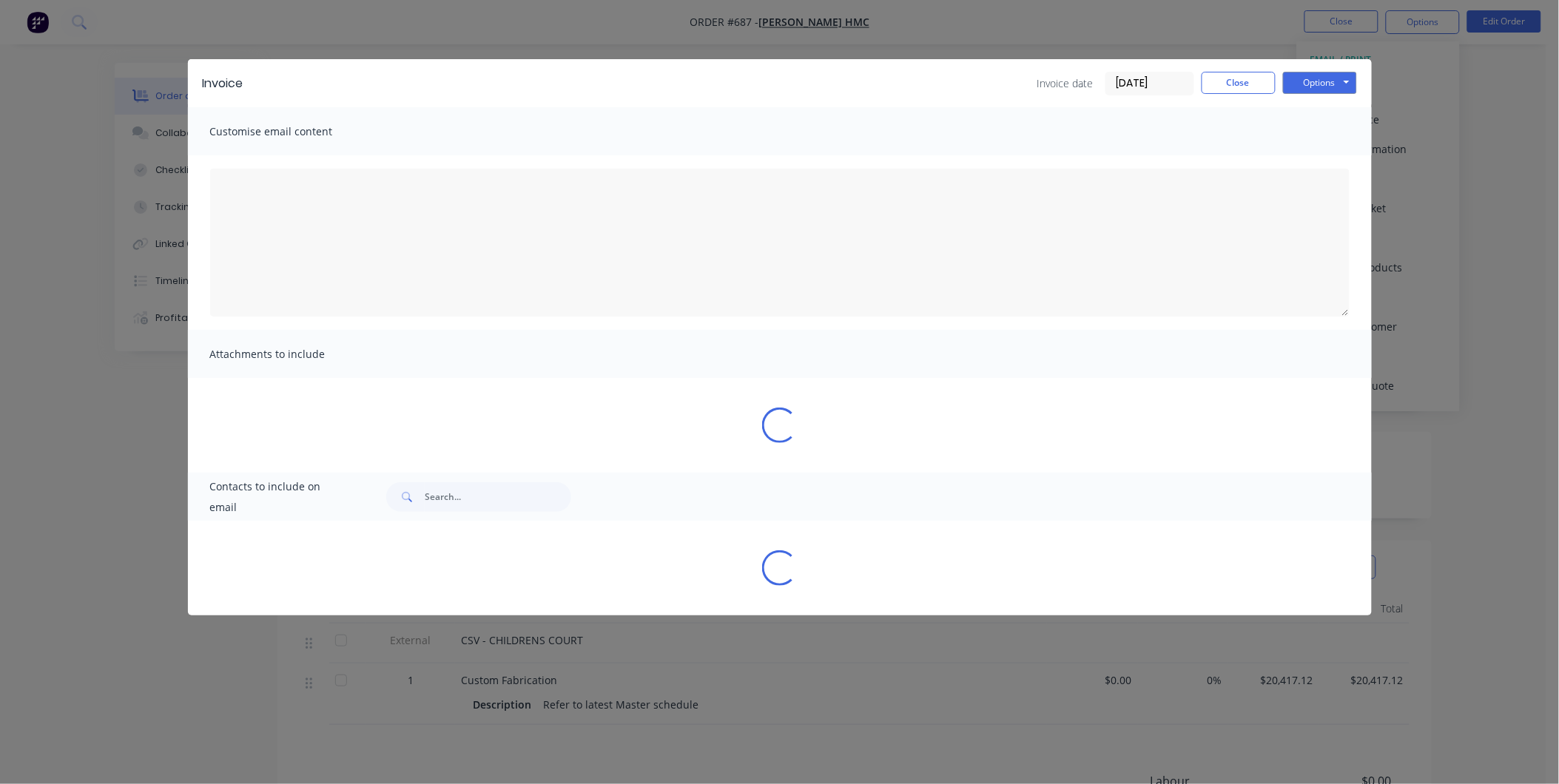
type textarea "A PDF copy of the order has been attached to this email. To view your order onl…"
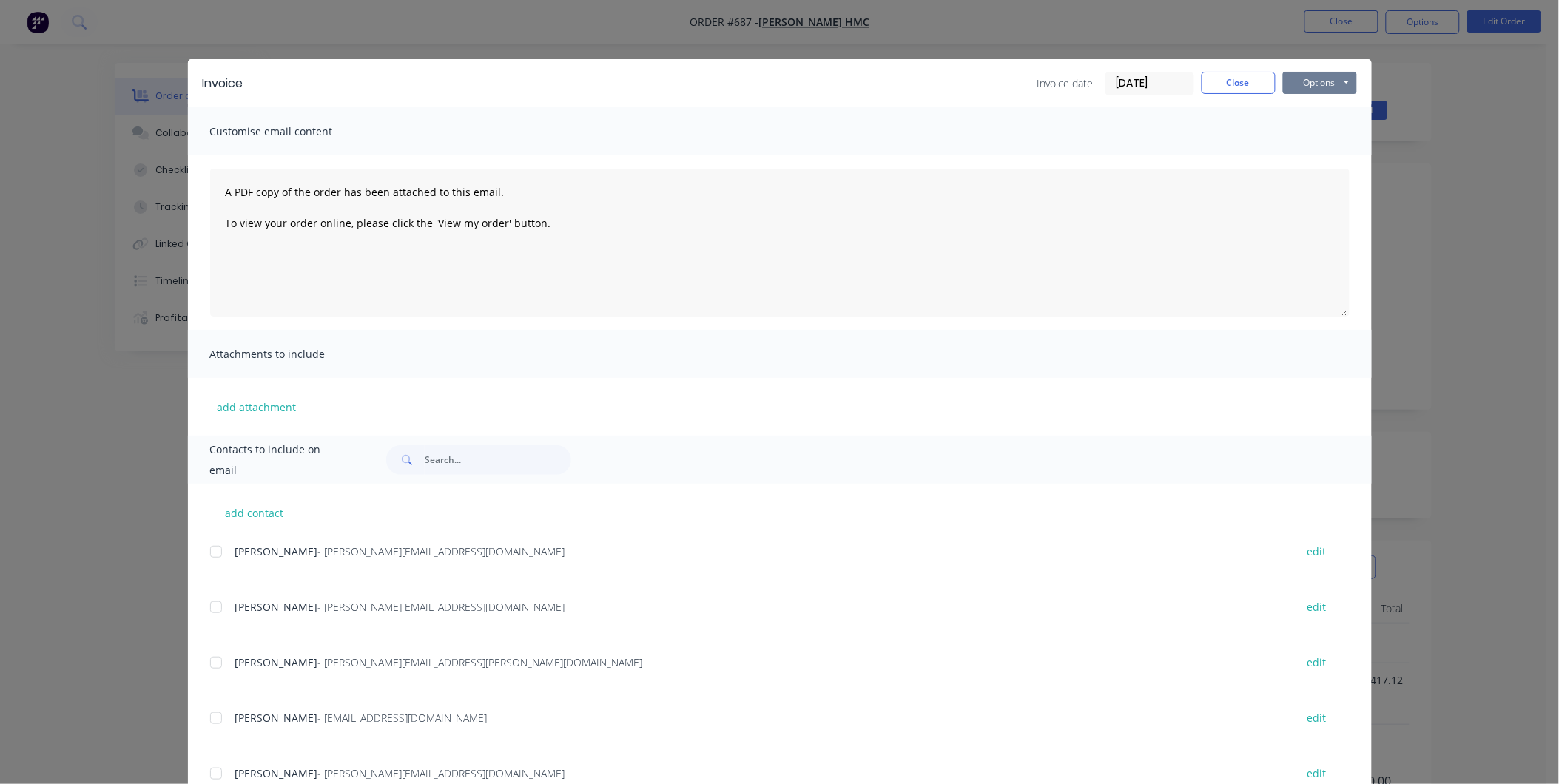
drag, startPoint x: 1334, startPoint y: 79, endPoint x: 1334, endPoint y: 91, distance: 12.0
click at [1334, 78] on button "Options" at bounding box center [1320, 83] width 74 height 22
click at [1321, 134] on button "Print" at bounding box center [1330, 134] width 94 height 25
drag, startPoint x: 1221, startPoint y: 76, endPoint x: 1236, endPoint y: 58, distance: 23.4
click at [1223, 75] on button "Close" at bounding box center [1238, 83] width 74 height 22
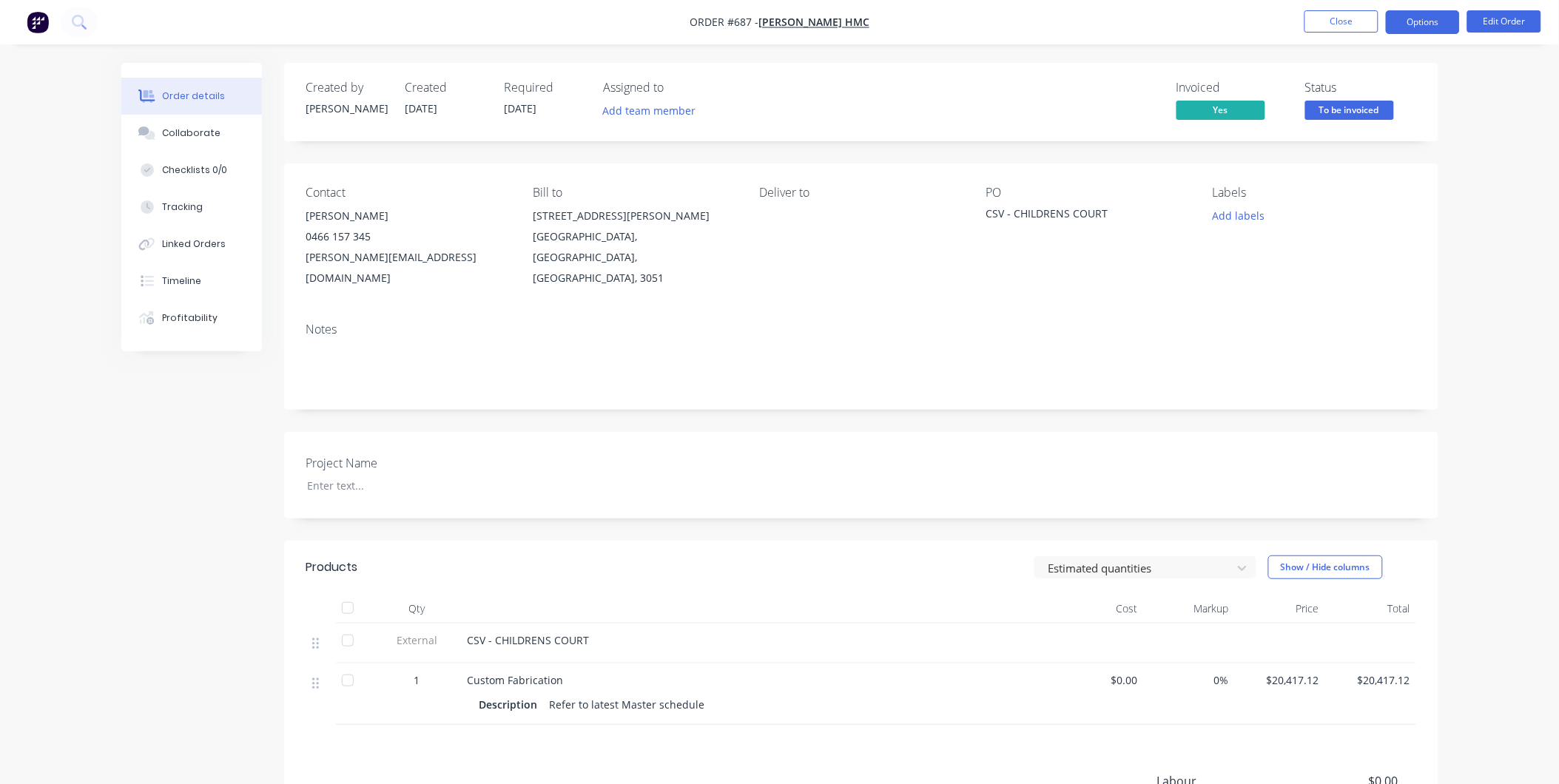
click at [1407, 23] on button "Options" at bounding box center [1422, 22] width 74 height 24
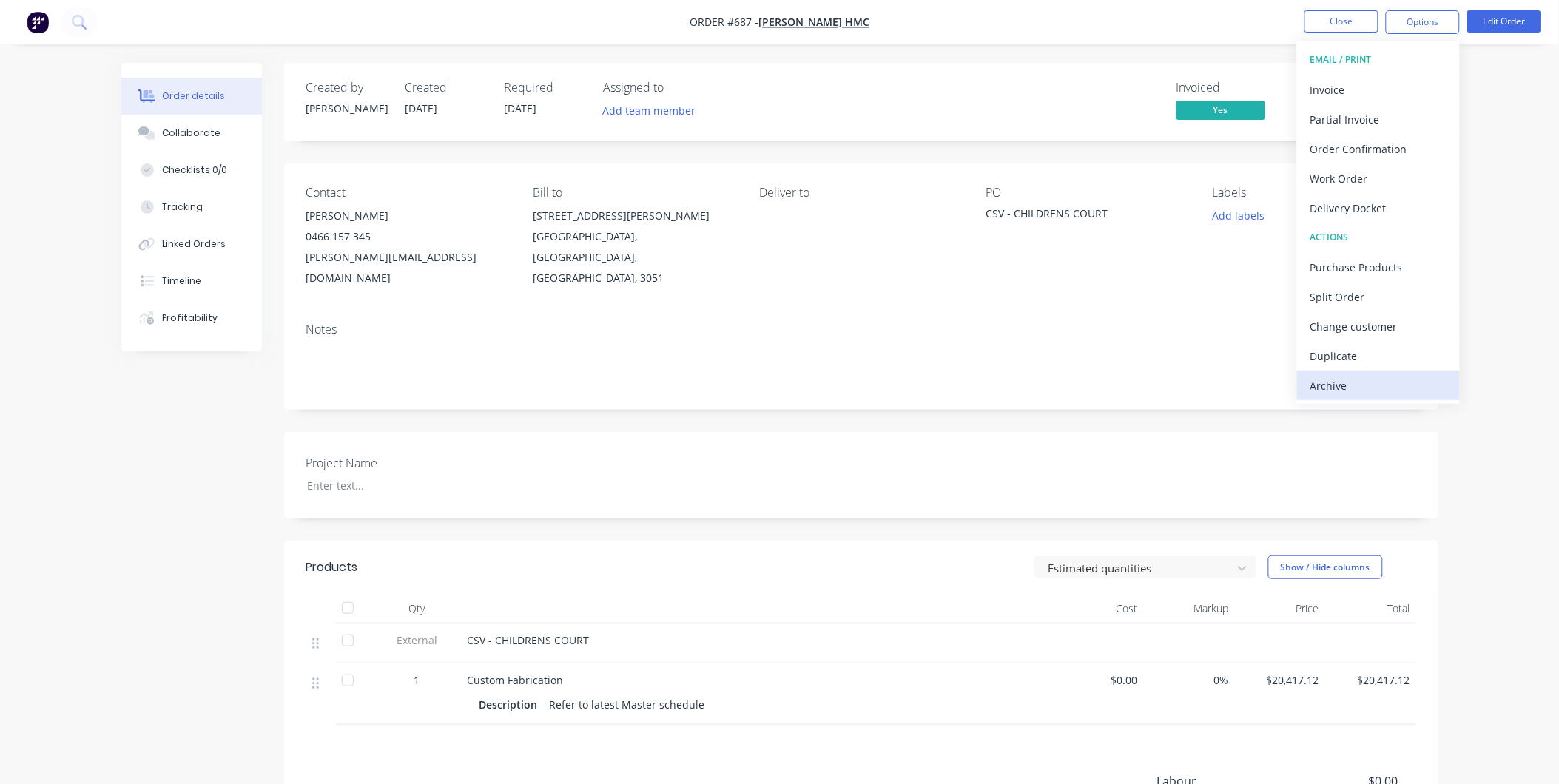
click at [1357, 378] on div "Archive" at bounding box center [1378, 386] width 136 height 22
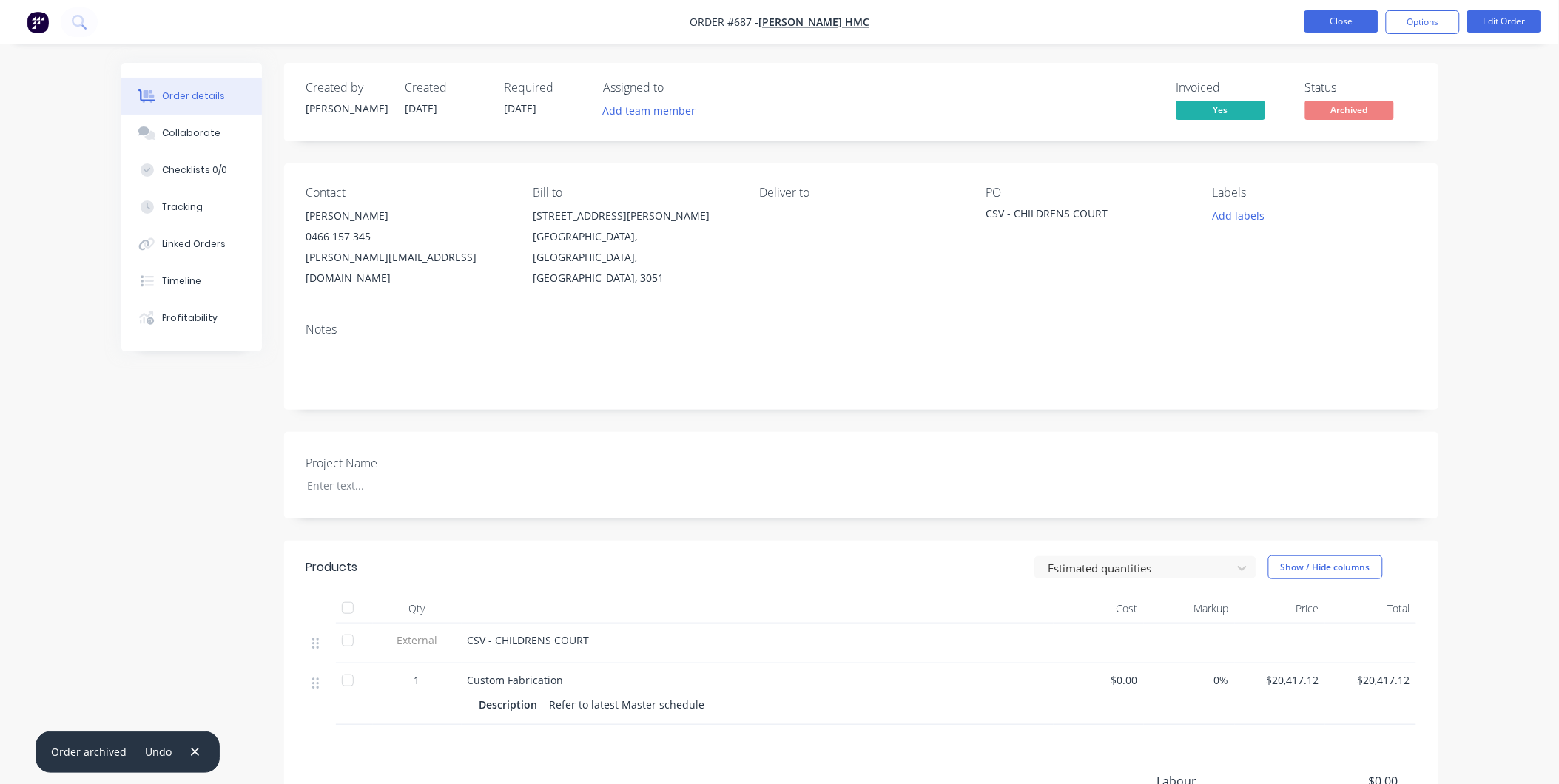
click at [1334, 23] on button "Close" at bounding box center [1341, 22] width 74 height 22
